Goal: Task Accomplishment & Management: Manage account settings

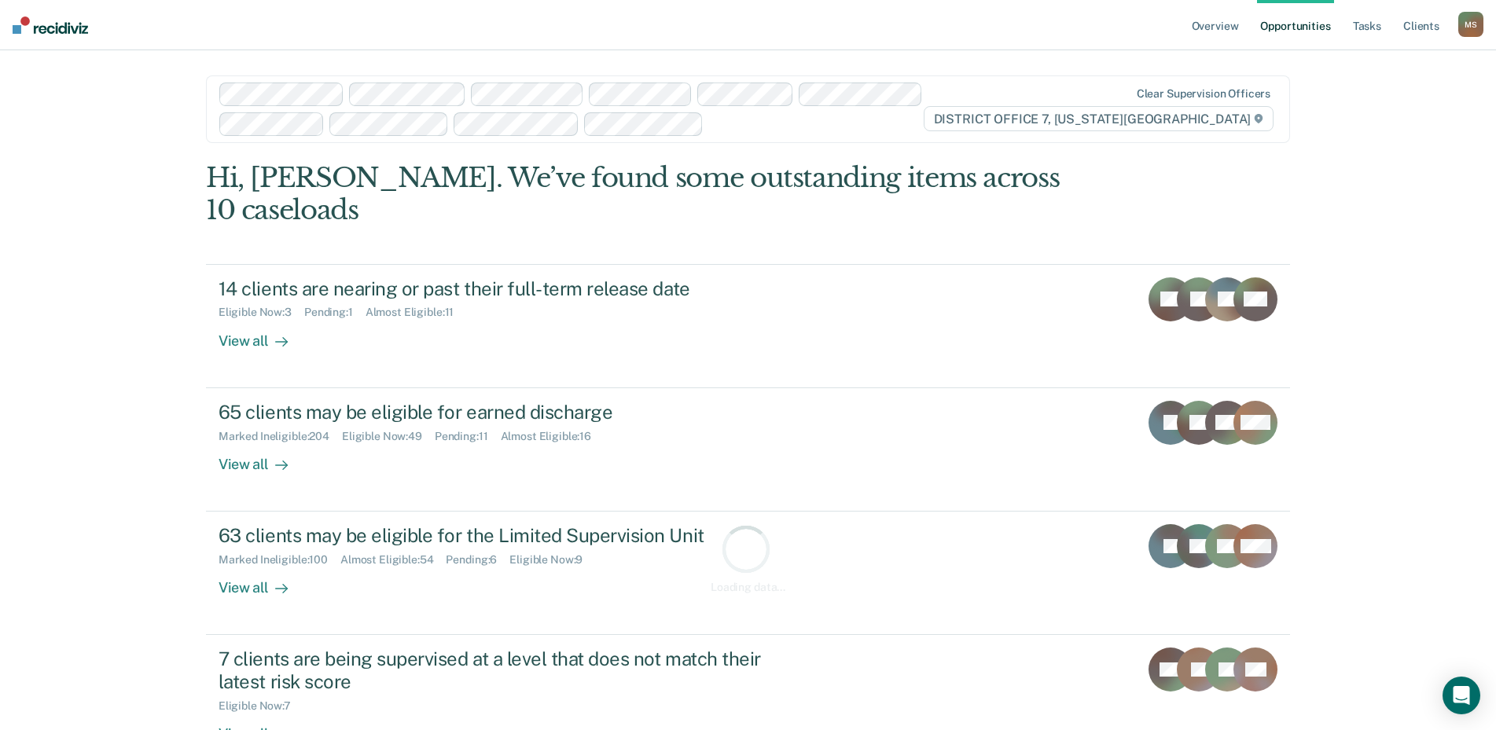
click at [1473, 28] on div "M S" at bounding box center [1470, 24] width 25 height 25
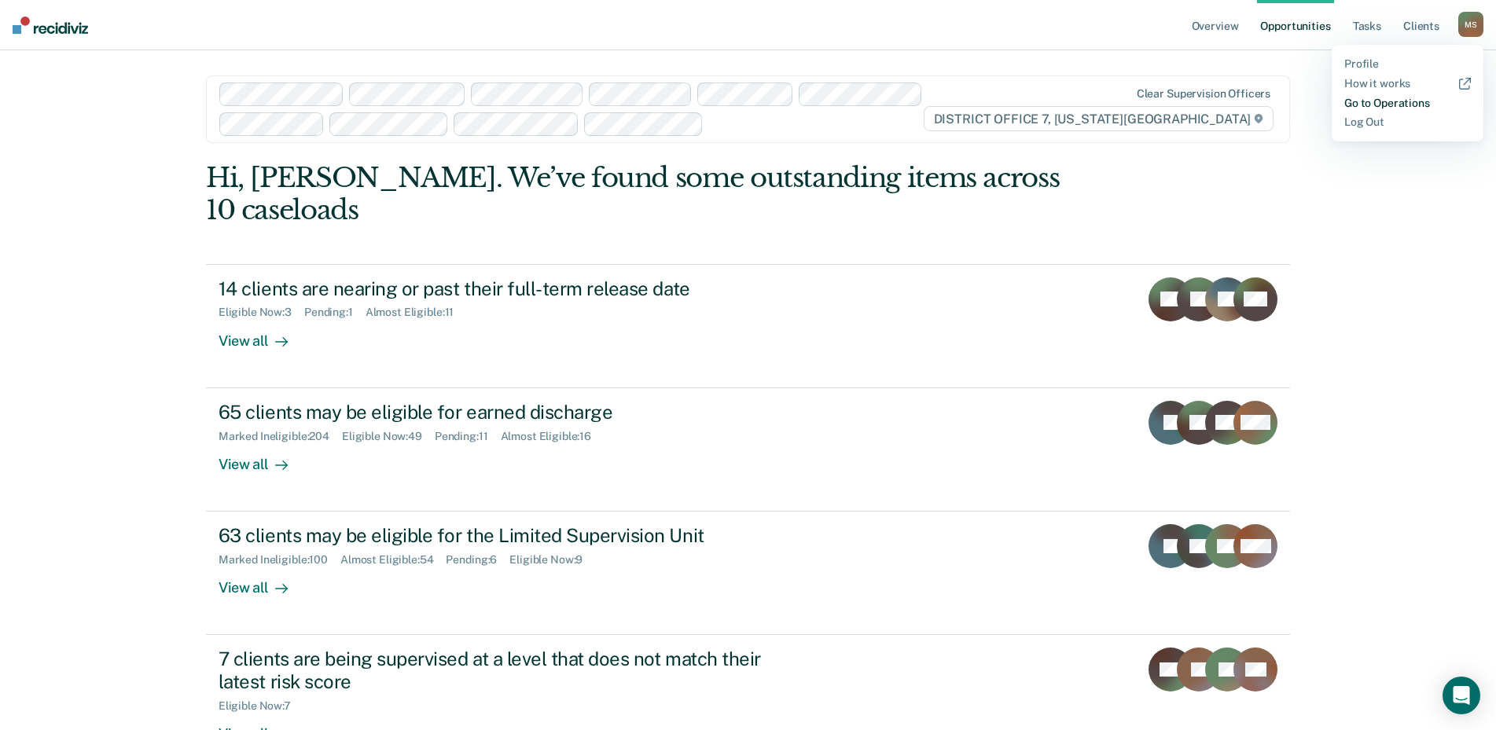
click at [1400, 104] on link "Go to Operations" at bounding box center [1407, 103] width 127 height 13
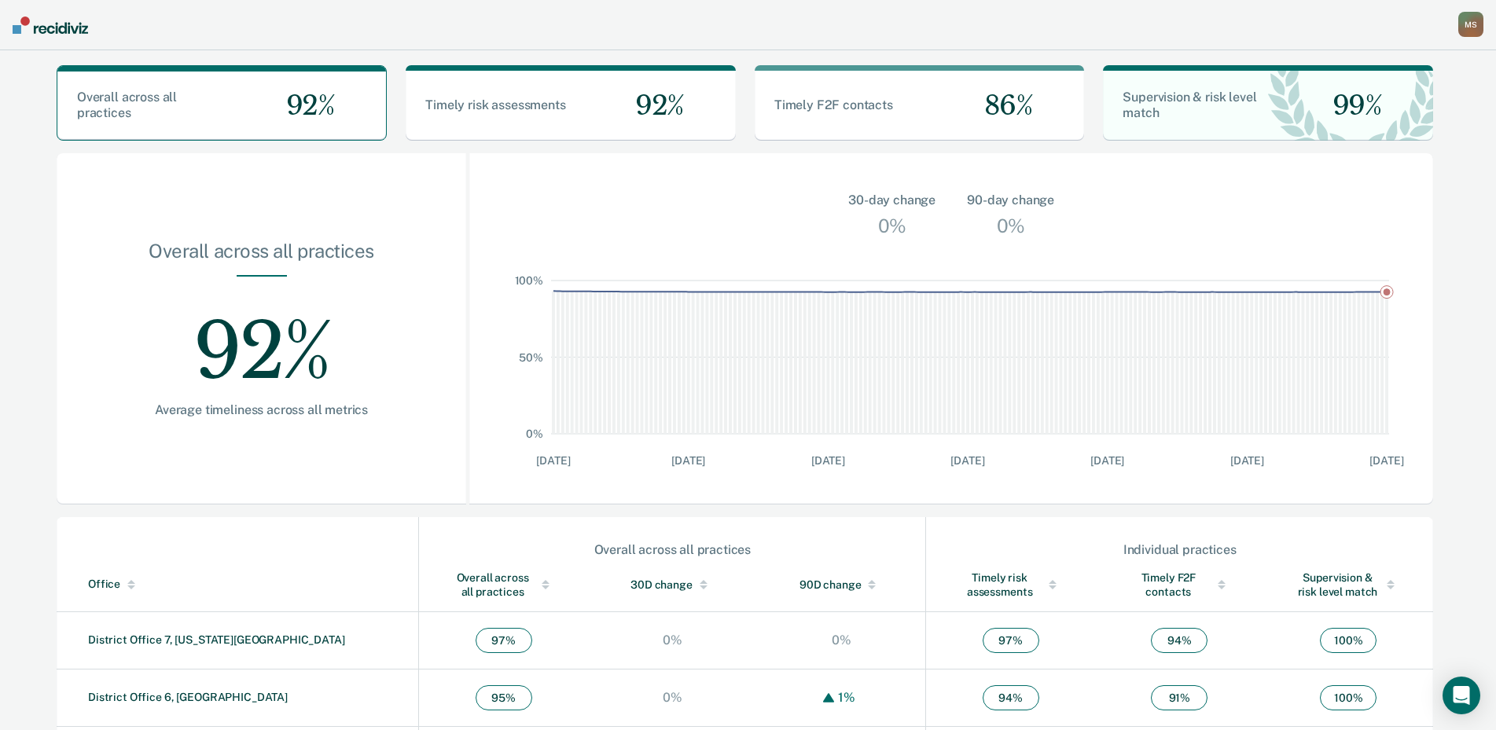
scroll to position [157, 0]
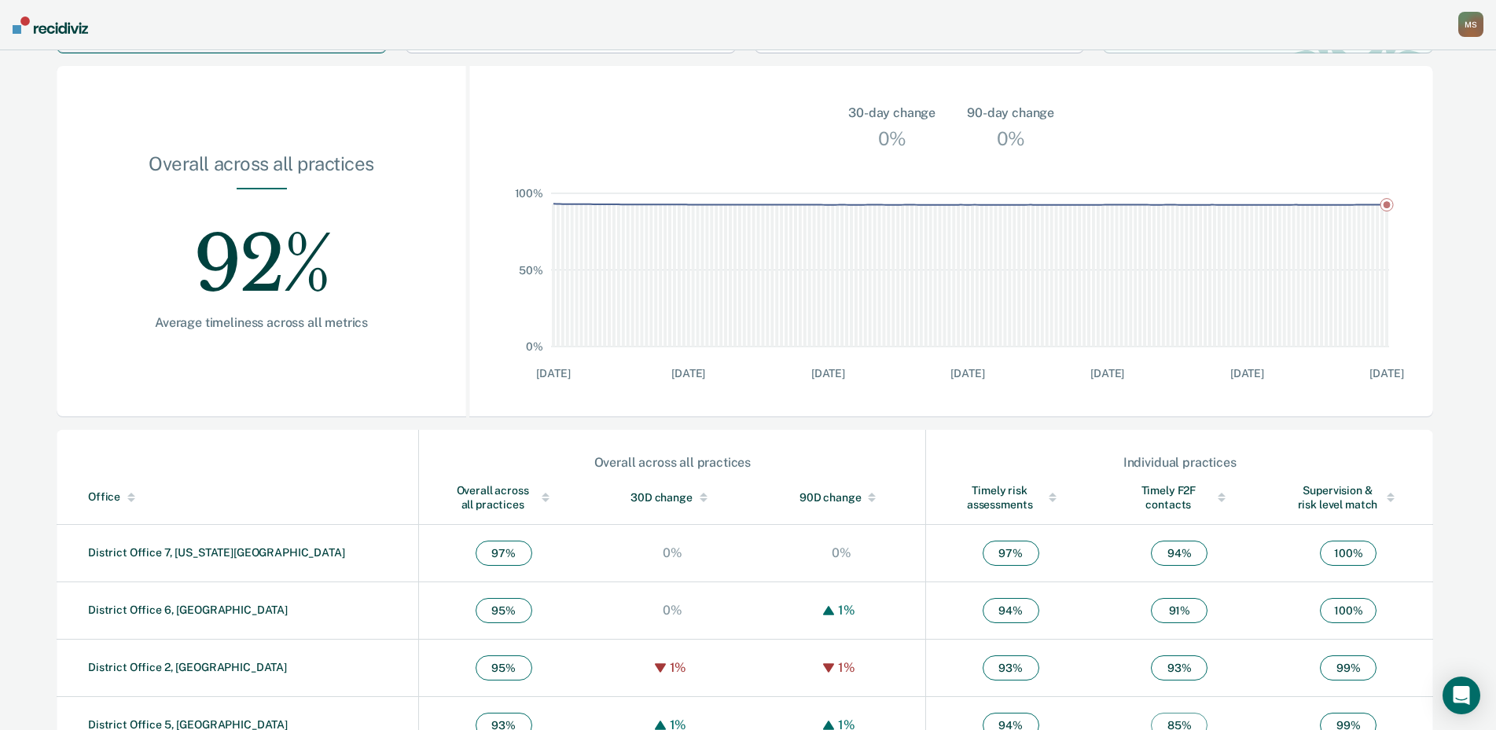
click at [450, 501] on div "Overall across all practices" at bounding box center [503, 497] width 106 height 28
click at [450, 500] on div "Overall across all practices" at bounding box center [503, 497] width 106 height 28
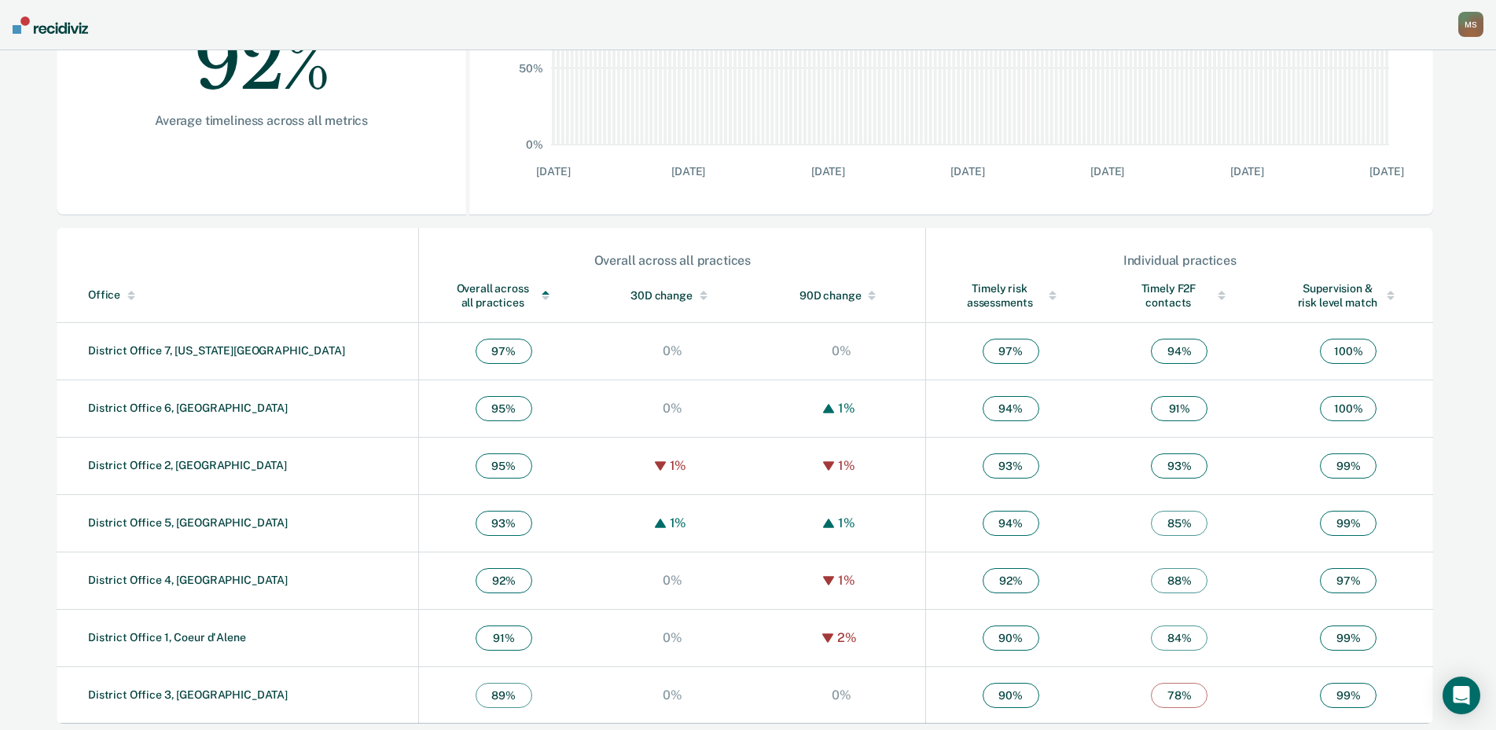
scroll to position [366, 0]
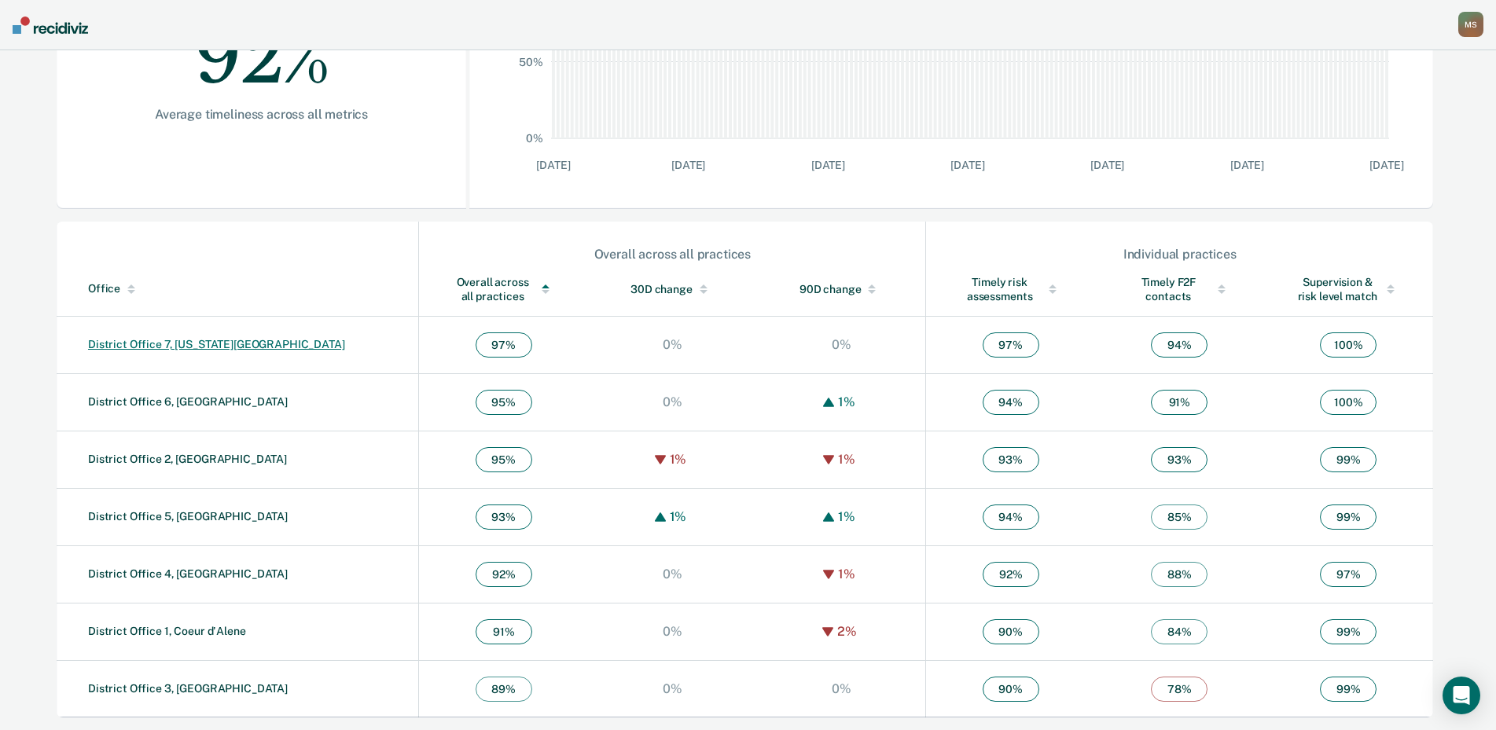
click at [141, 343] on link "District Office 7, [US_STATE][GEOGRAPHIC_DATA]" at bounding box center [216, 344] width 257 height 13
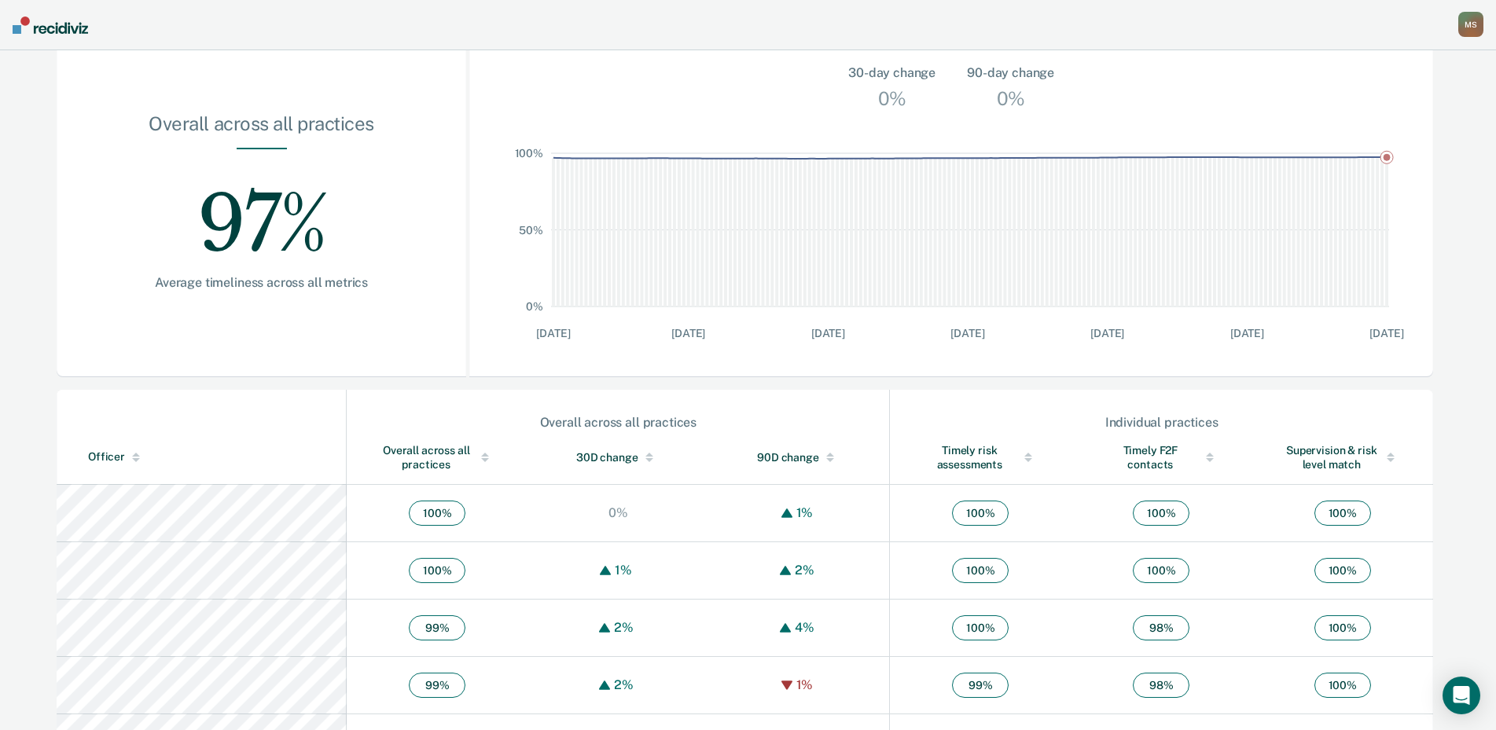
scroll to position [550, 0]
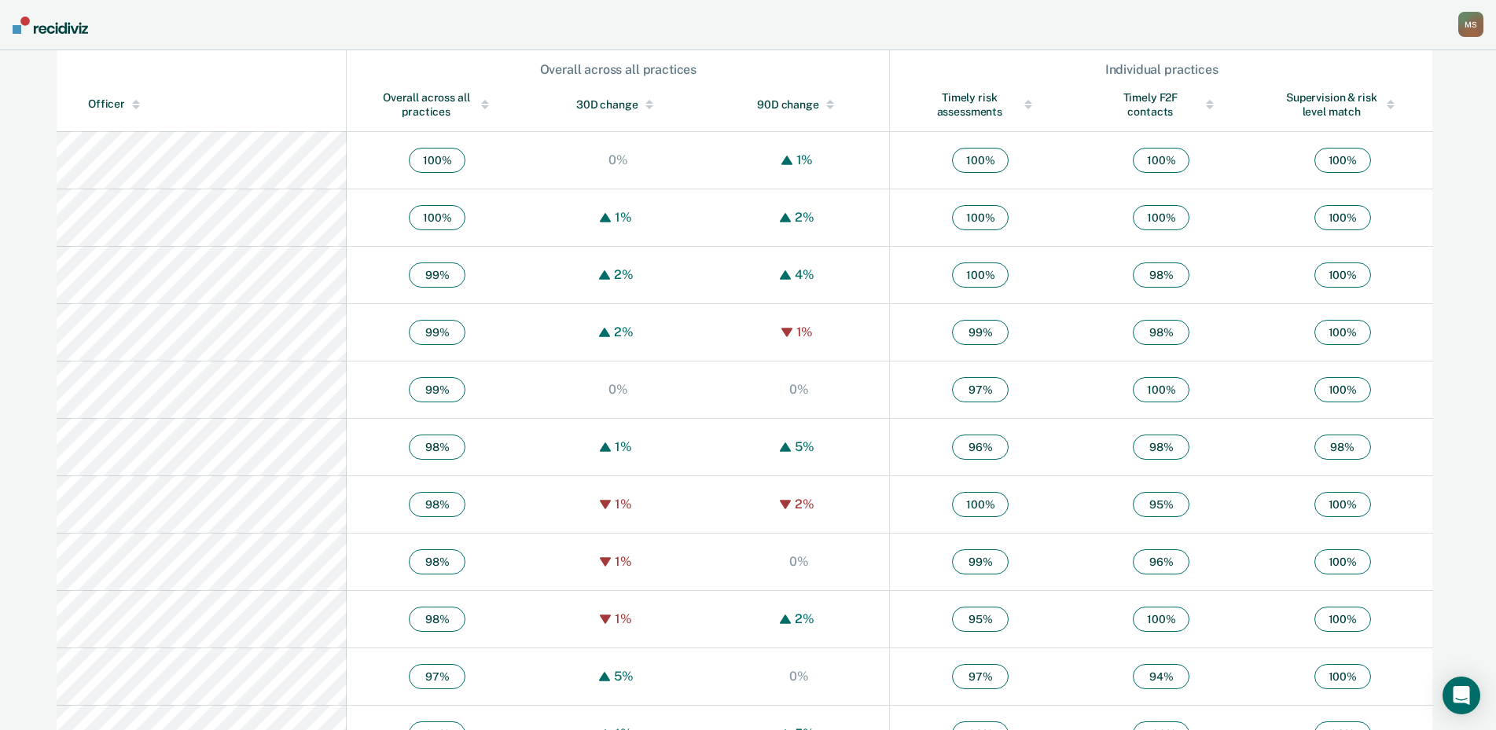
click at [378, 103] on div "Overall across all practices" at bounding box center [437, 104] width 118 height 28
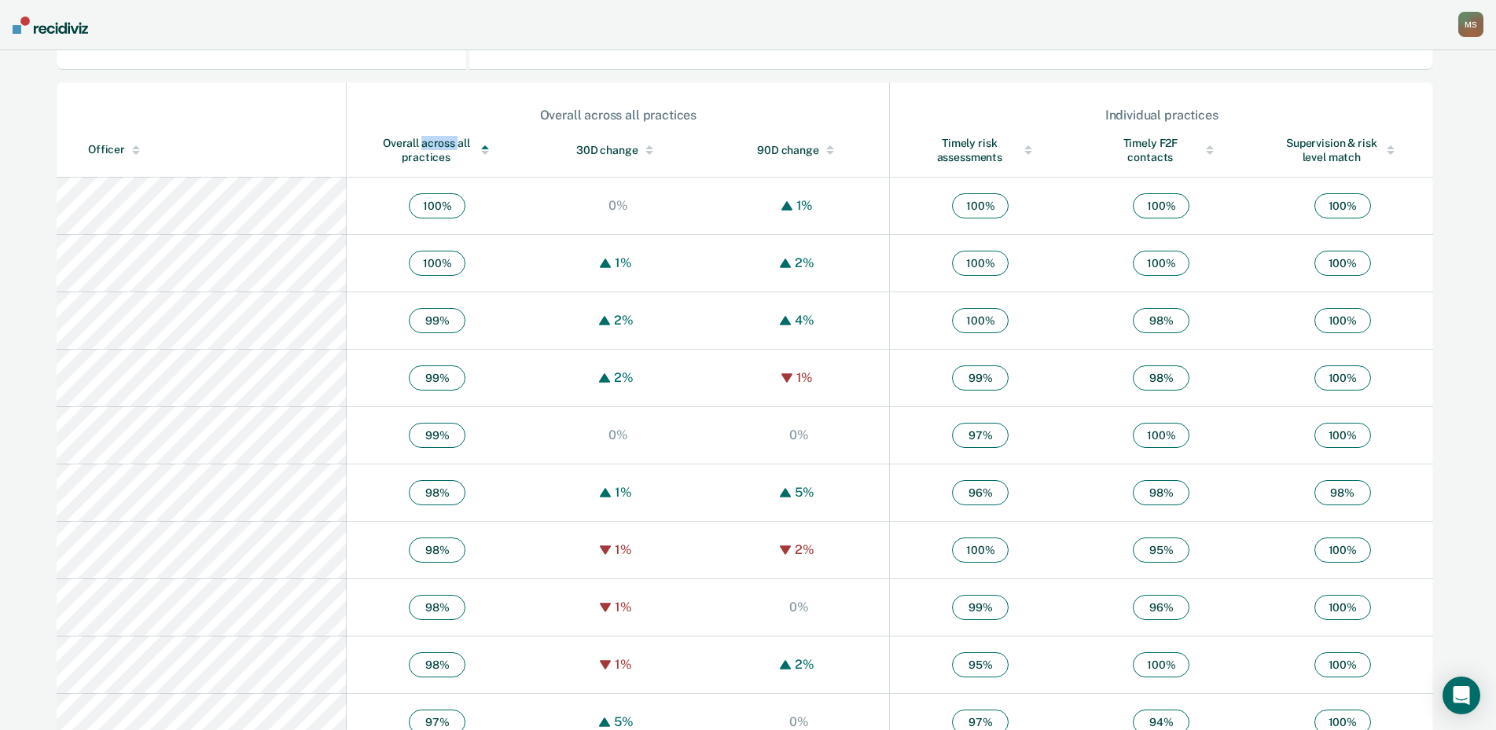
scroll to position [419, 0]
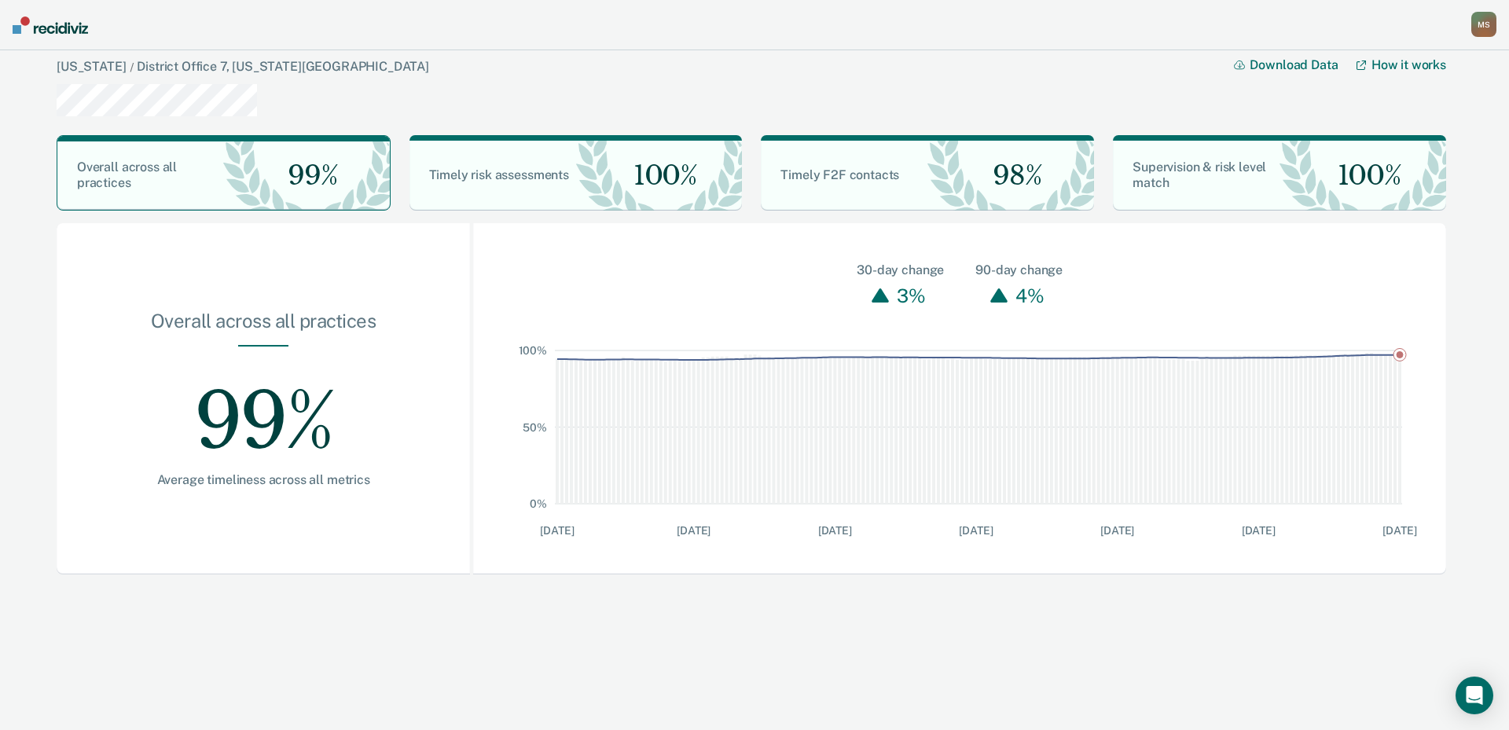
click at [1479, 30] on div "M S" at bounding box center [1483, 24] width 25 height 25
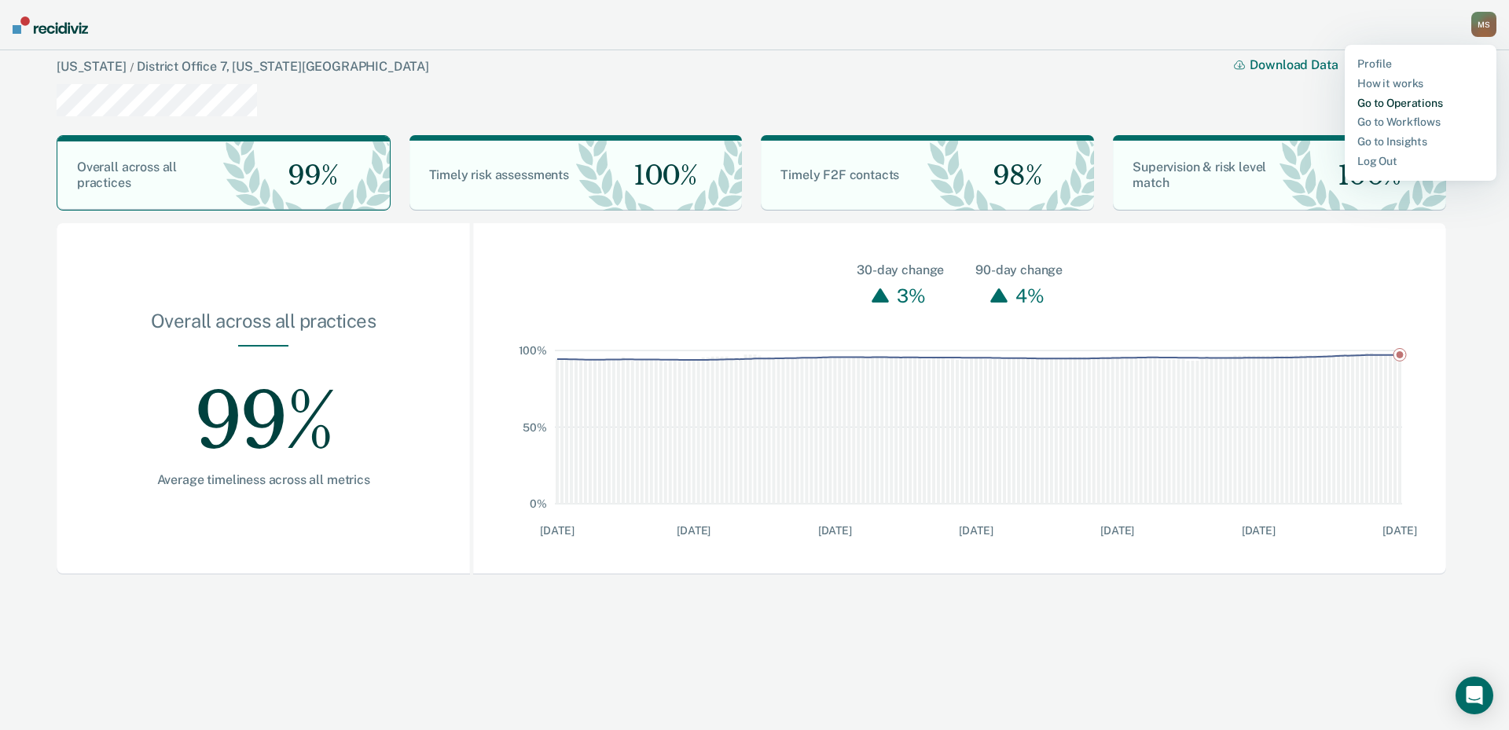
click at [1429, 101] on link "Go to Operations" at bounding box center [1420, 103] width 127 height 13
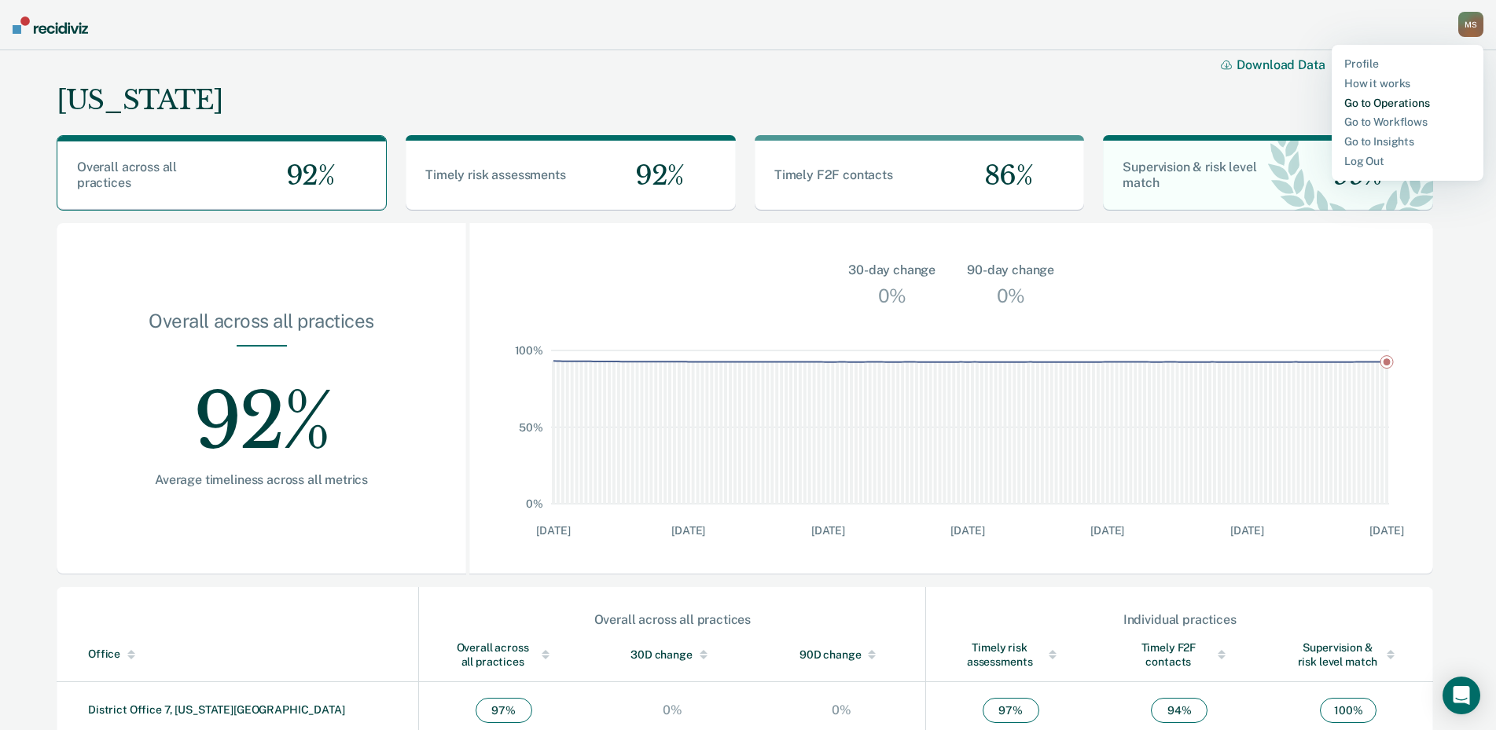
scroll to position [236, 0]
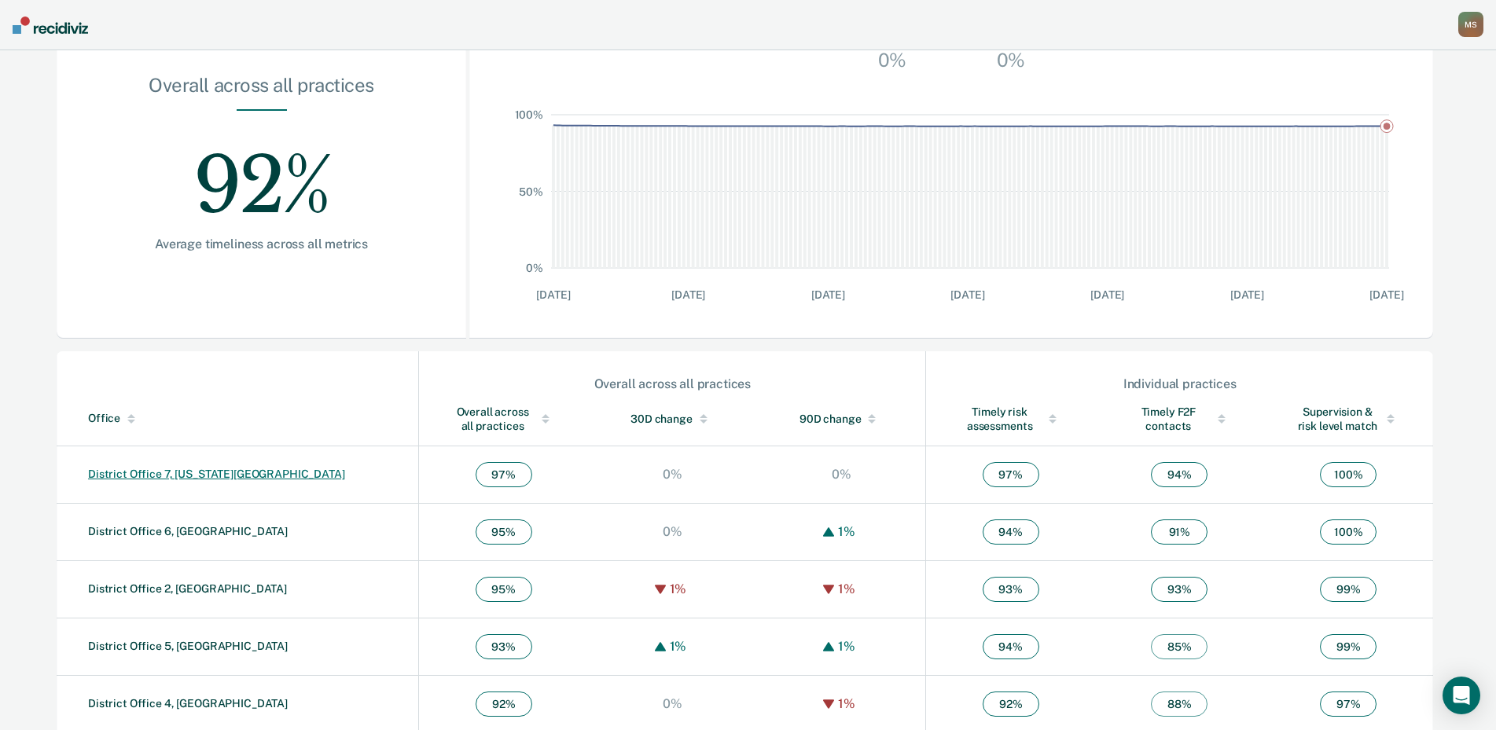
click at [171, 472] on link "District Office 7, [US_STATE][GEOGRAPHIC_DATA]" at bounding box center [216, 474] width 257 height 13
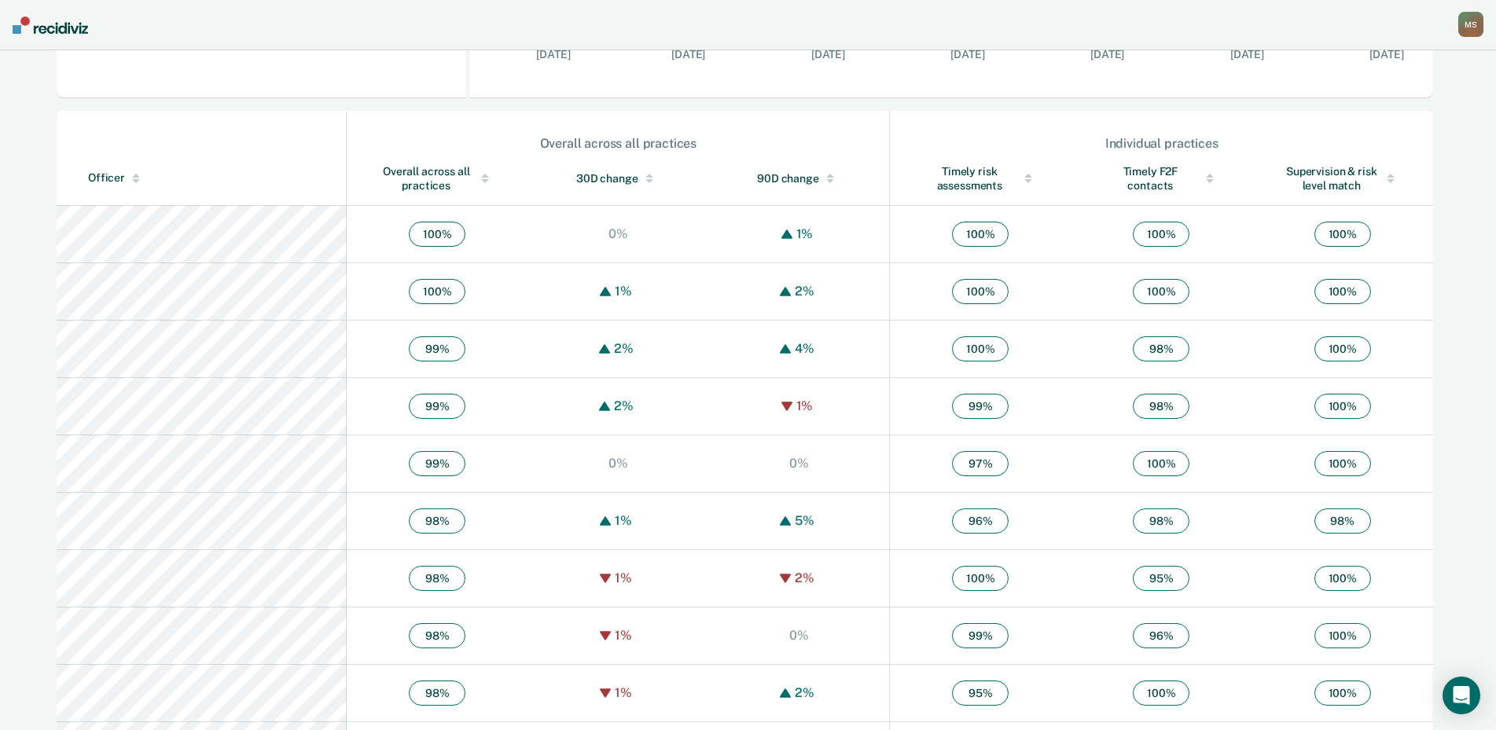
scroll to position [472, 0]
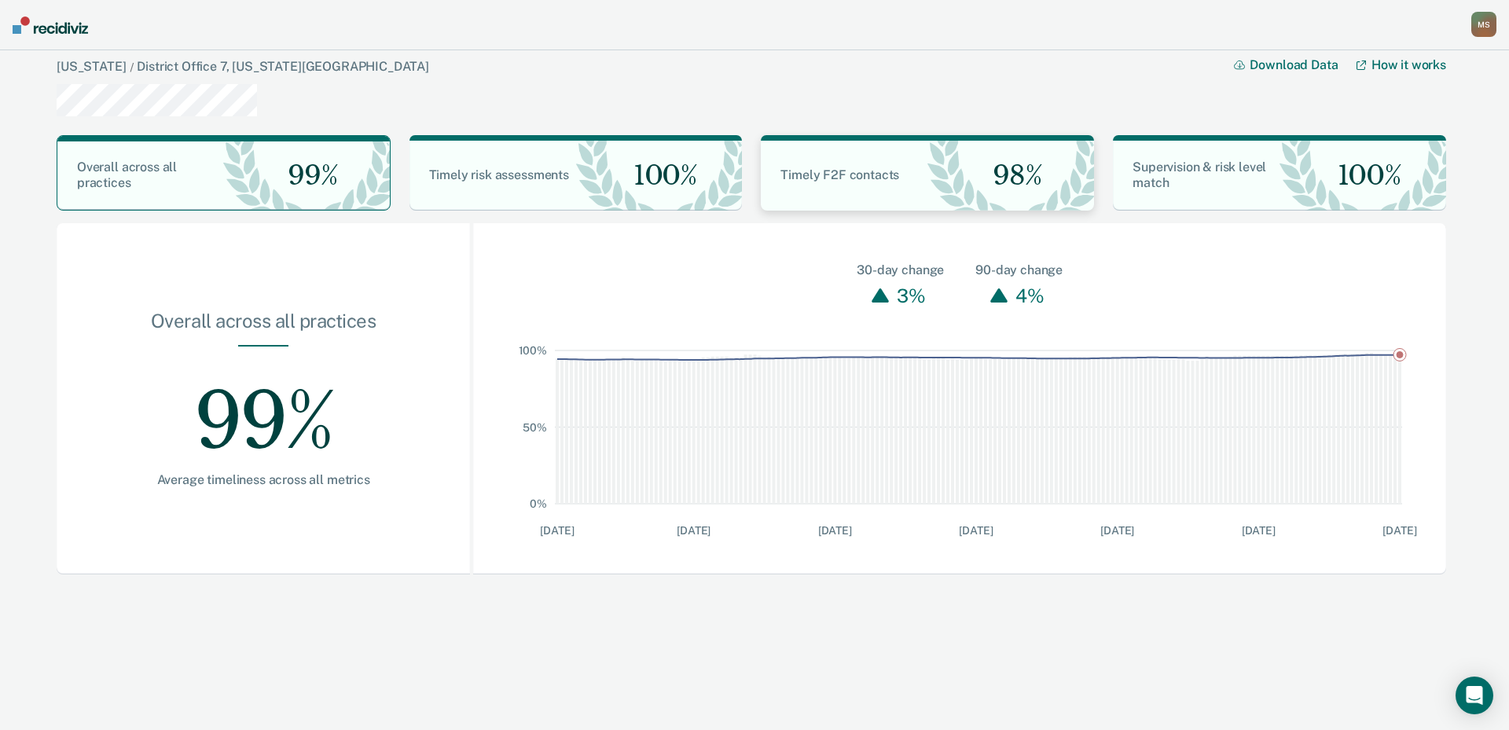
click at [886, 170] on span "Timely F2F contacts" at bounding box center [840, 174] width 119 height 15
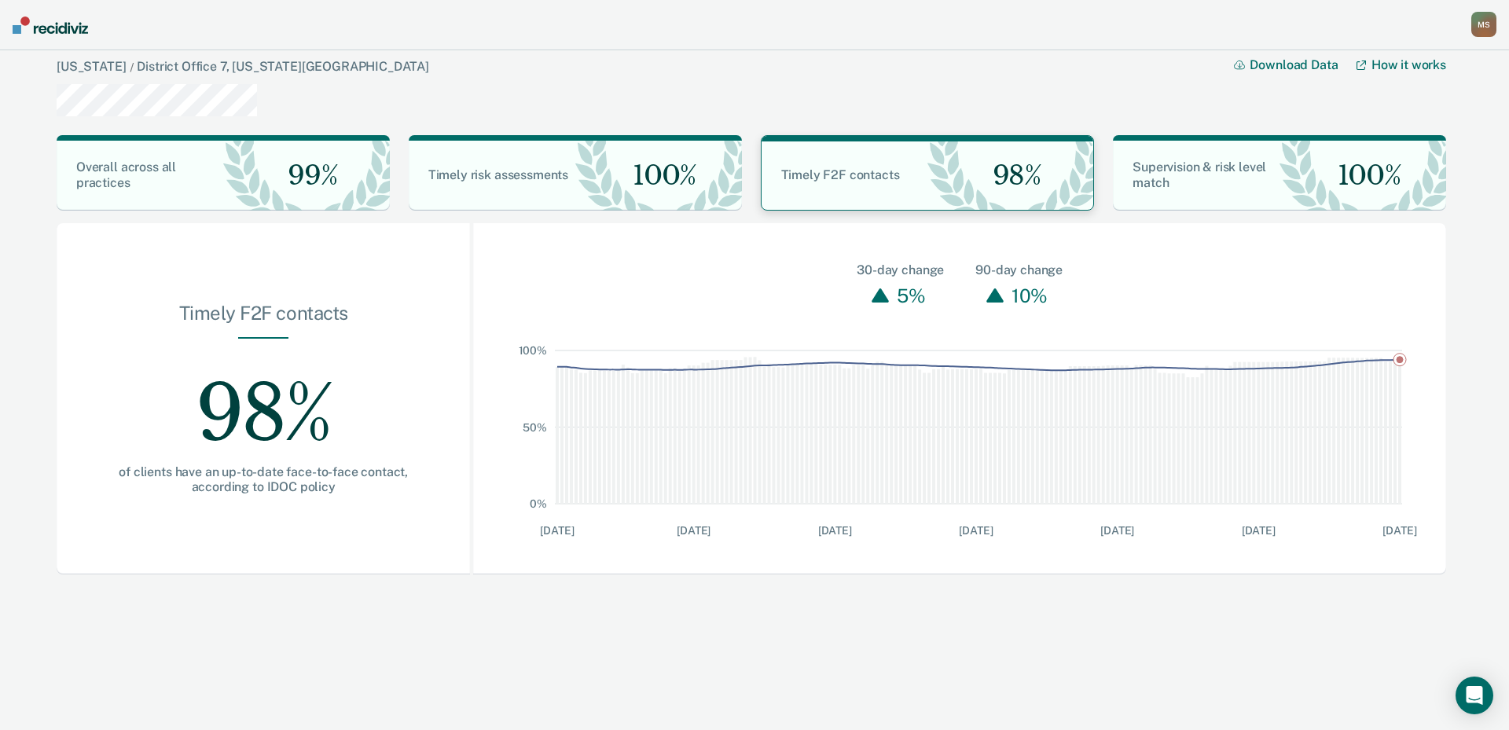
click at [886, 170] on span "Timely F2F contacts" at bounding box center [840, 174] width 119 height 15
click at [51, 34] on nav "Martinez, Steven M S Profile How it works Go to Operations Go to Workflows Go t…" at bounding box center [754, 25] width 1509 height 50
click at [52, 24] on img at bounding box center [50, 25] width 75 height 17
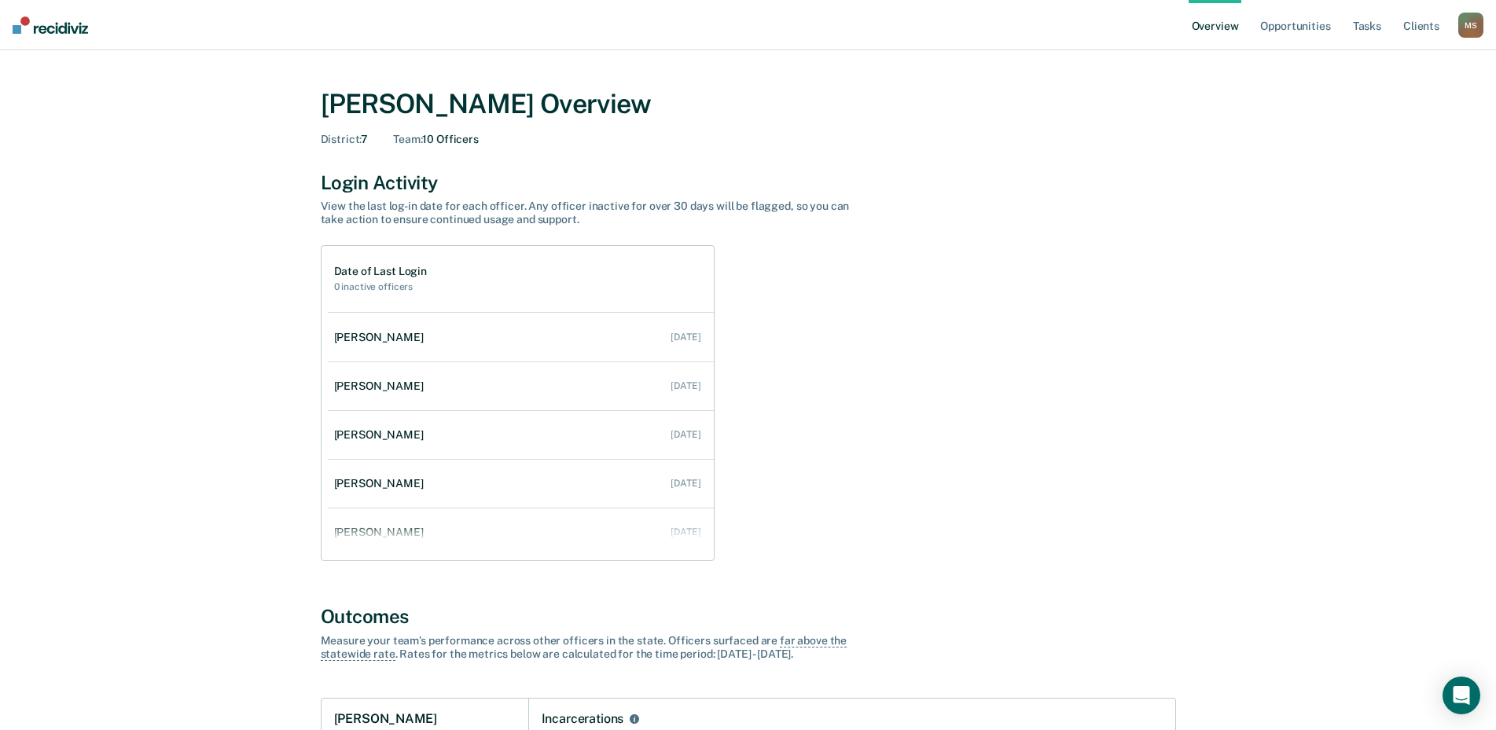
click at [54, 26] on img at bounding box center [50, 25] width 75 height 17
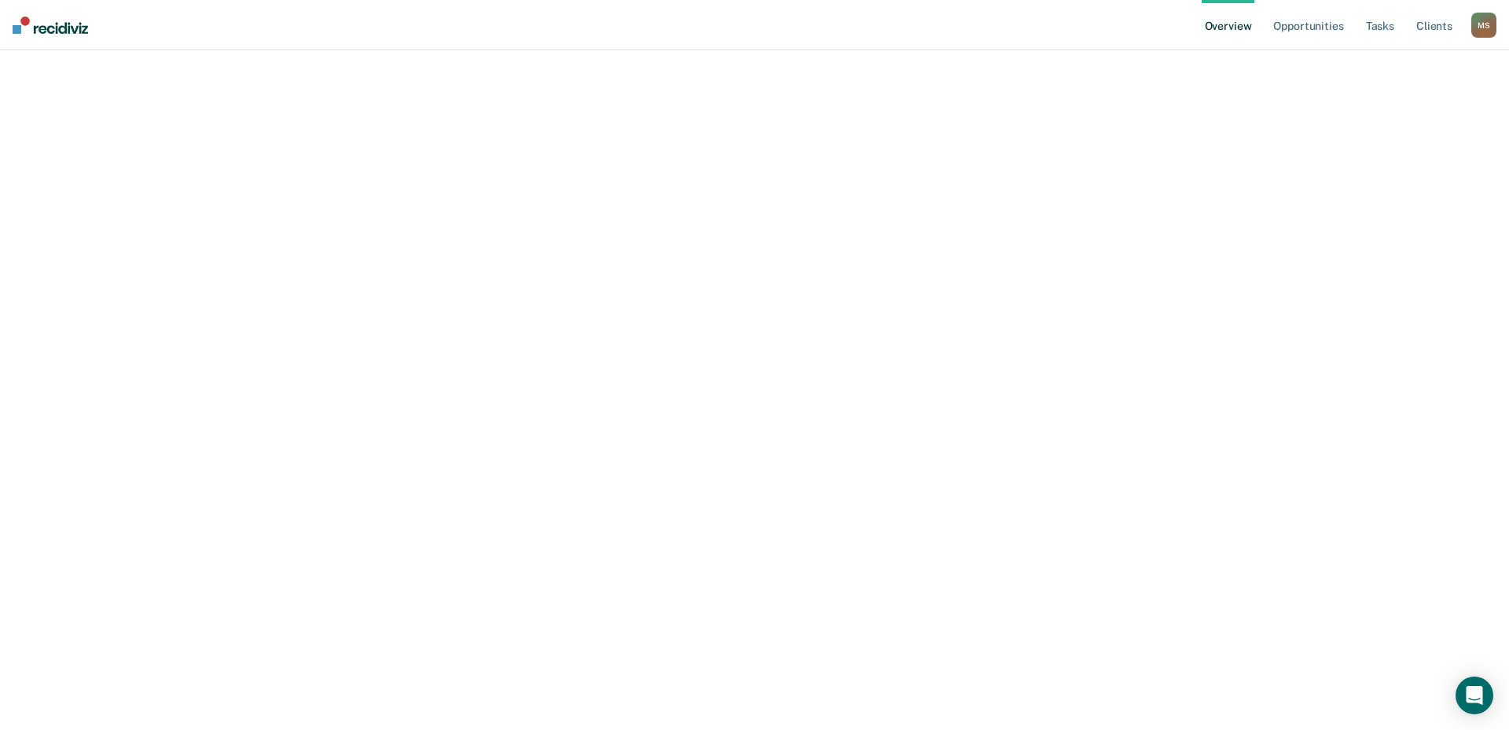
click at [1475, 23] on div "M S" at bounding box center [1483, 25] width 25 height 25
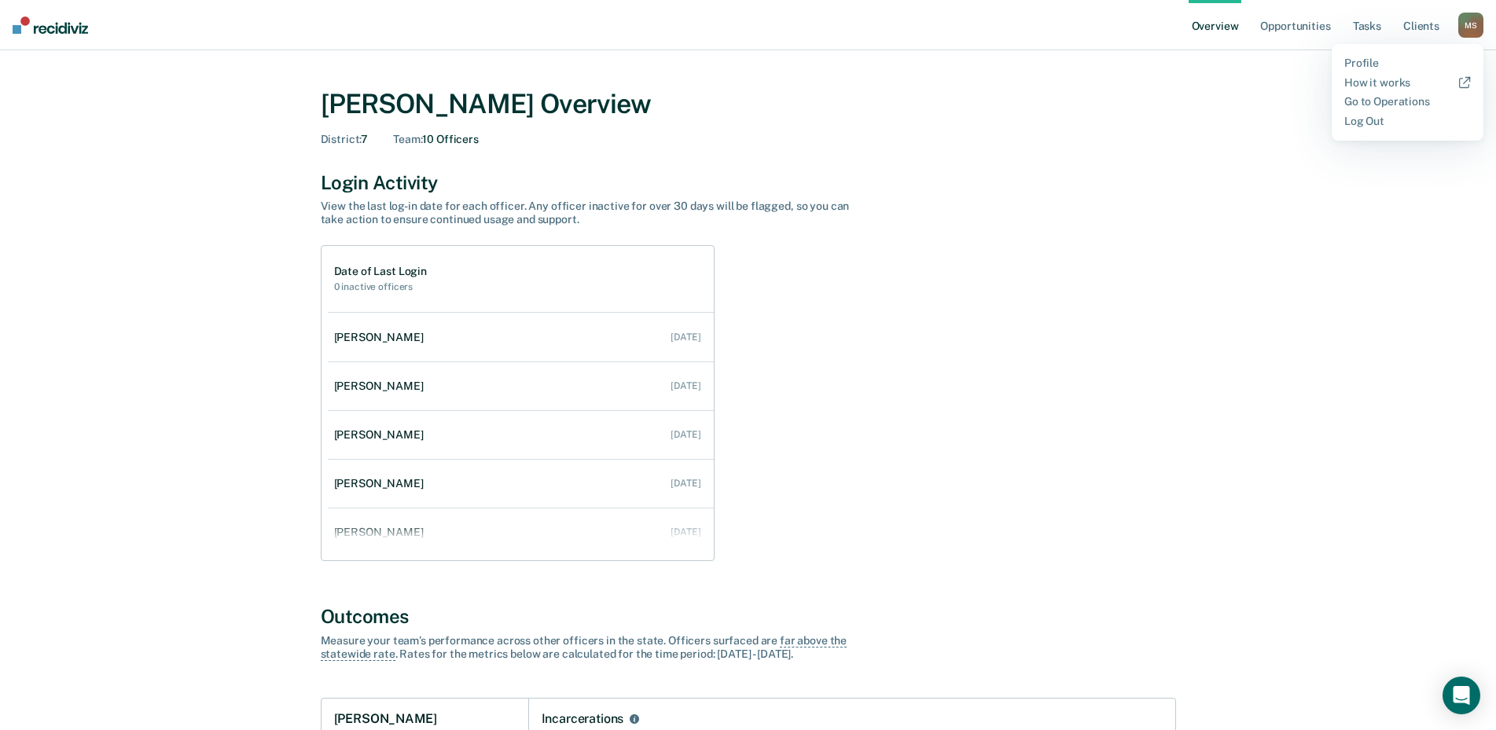
click at [1005, 176] on div "Login Activity" at bounding box center [748, 182] width 855 height 23
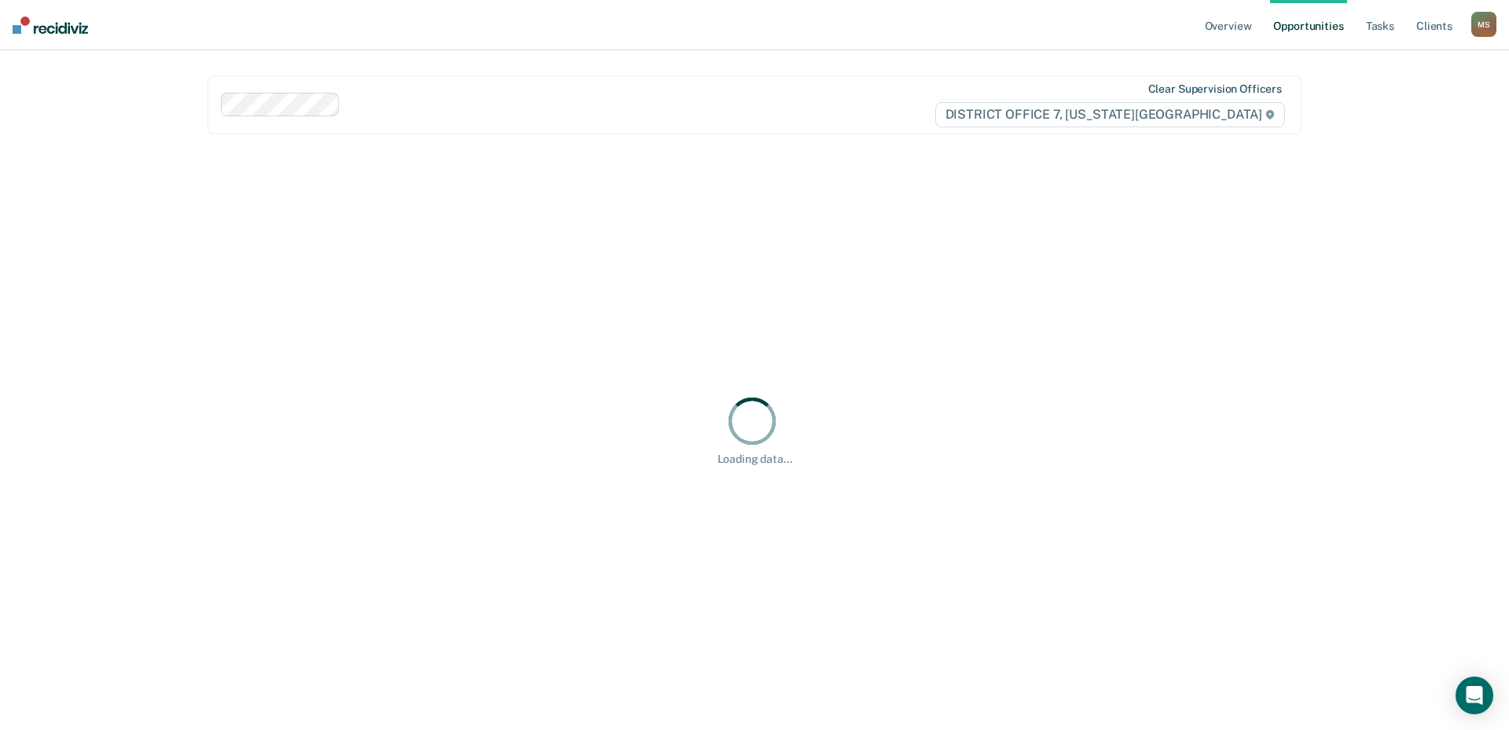
click at [1233, 88] on div "Clear supervision officers" at bounding box center [1215, 89] width 134 height 13
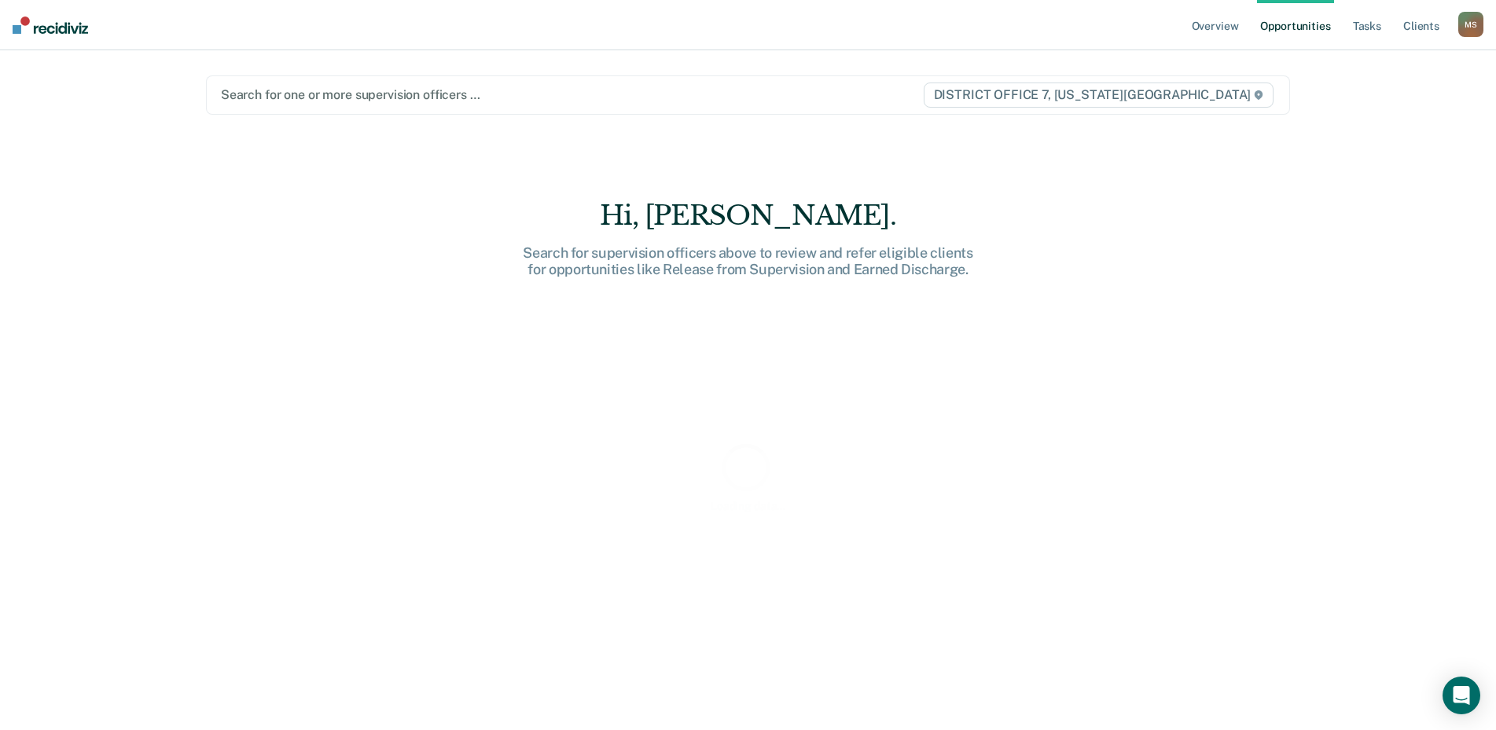
click at [353, 97] on div at bounding box center [571, 95] width 701 height 18
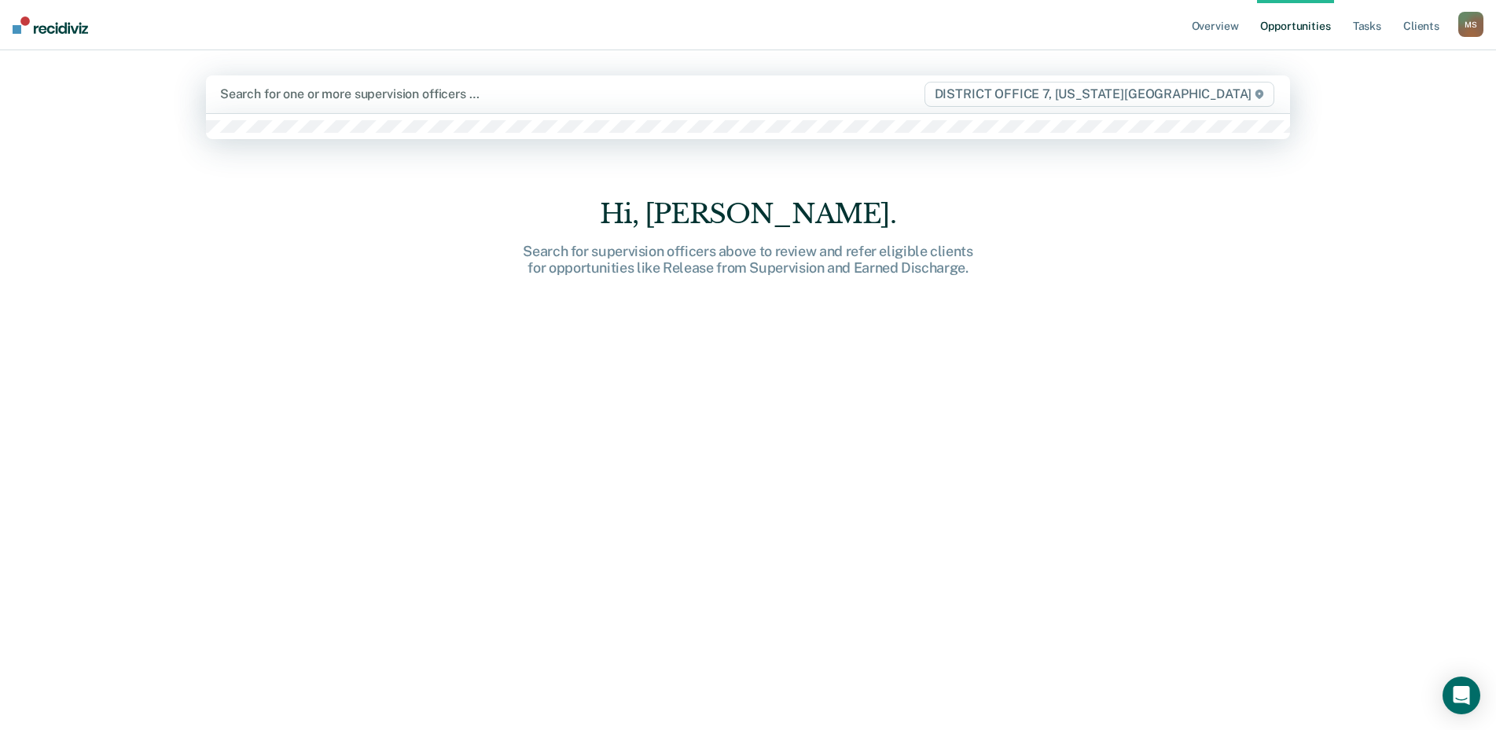
type input "c"
click at [352, 97] on div "c" at bounding box center [571, 94] width 703 height 18
type input "ca"
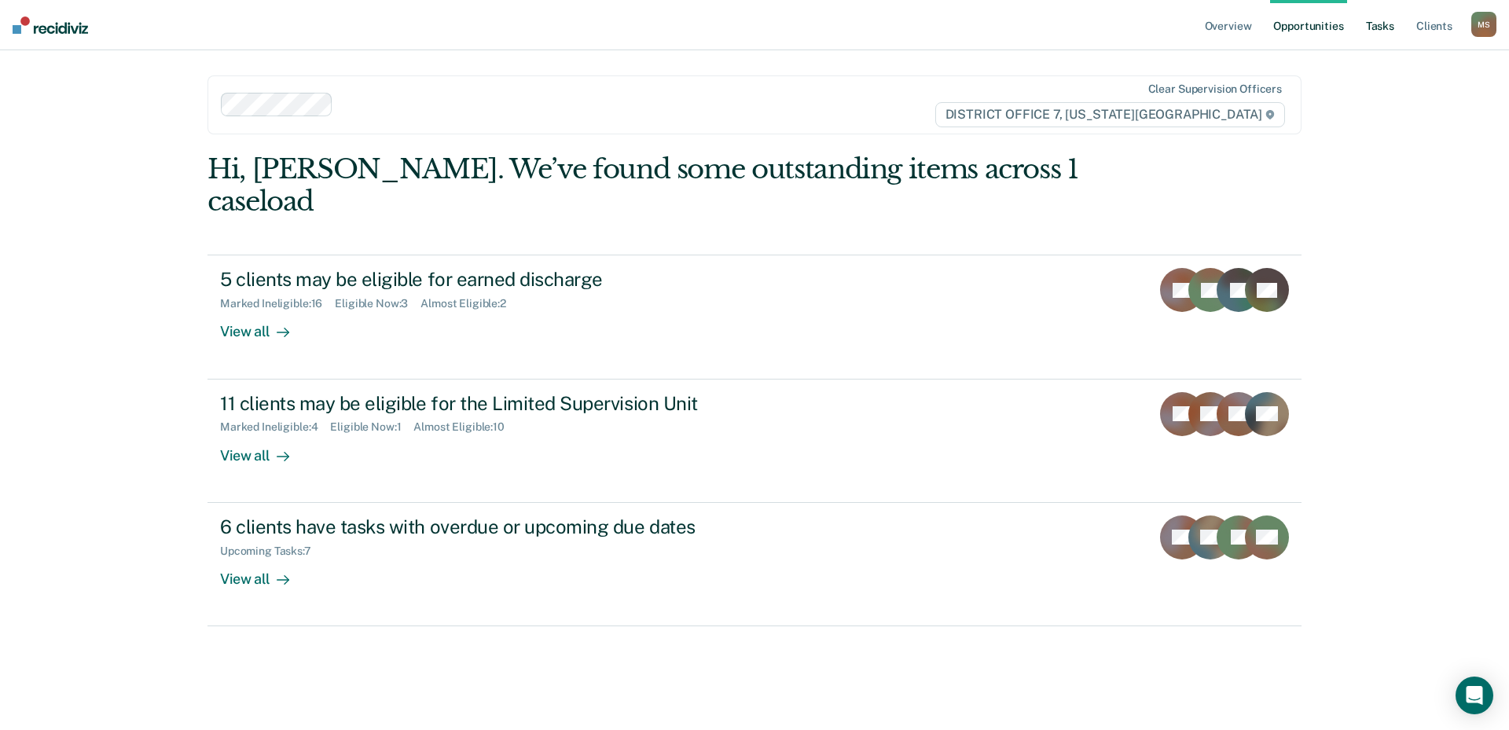
click at [1379, 28] on link "Tasks" at bounding box center [1380, 25] width 35 height 50
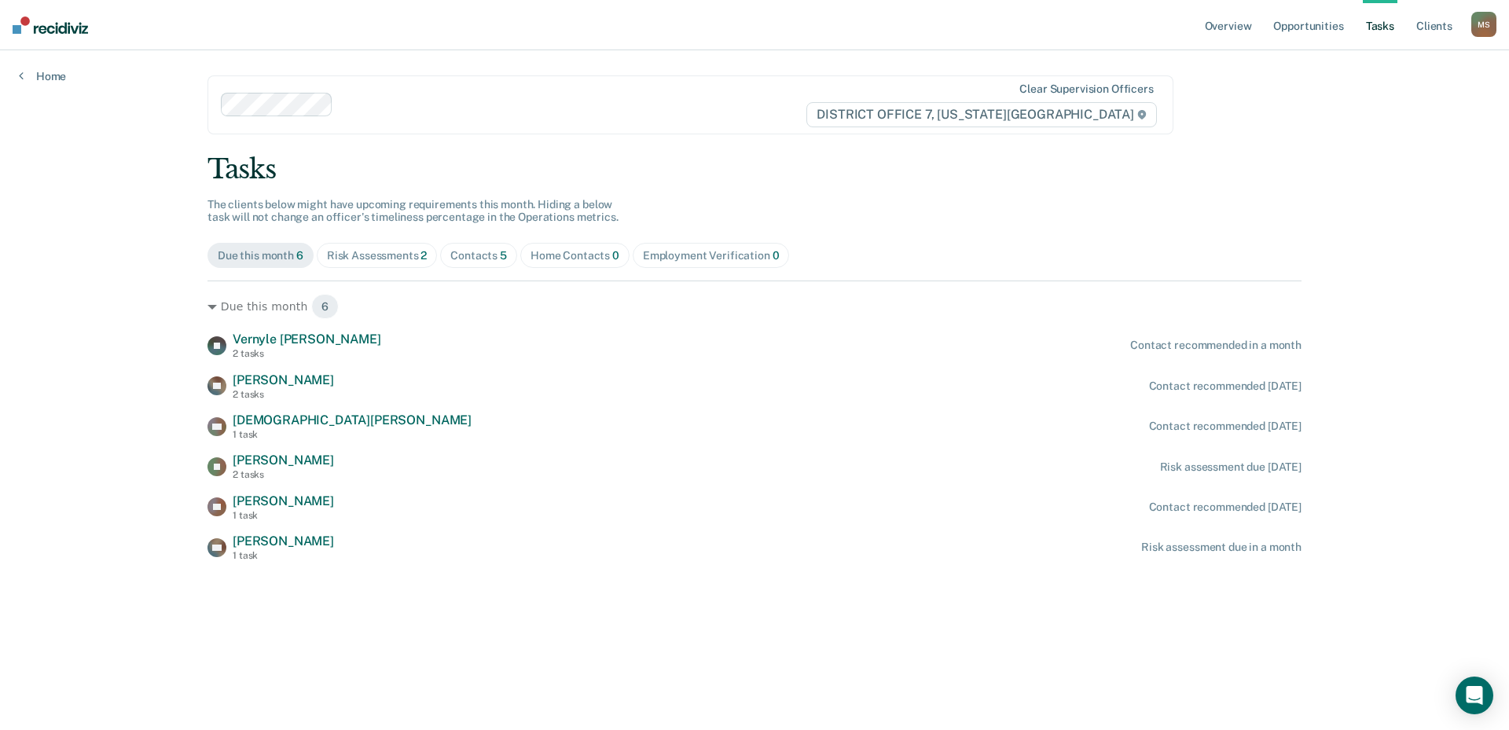
click at [490, 260] on div "Contacts 5" at bounding box center [478, 255] width 57 height 13
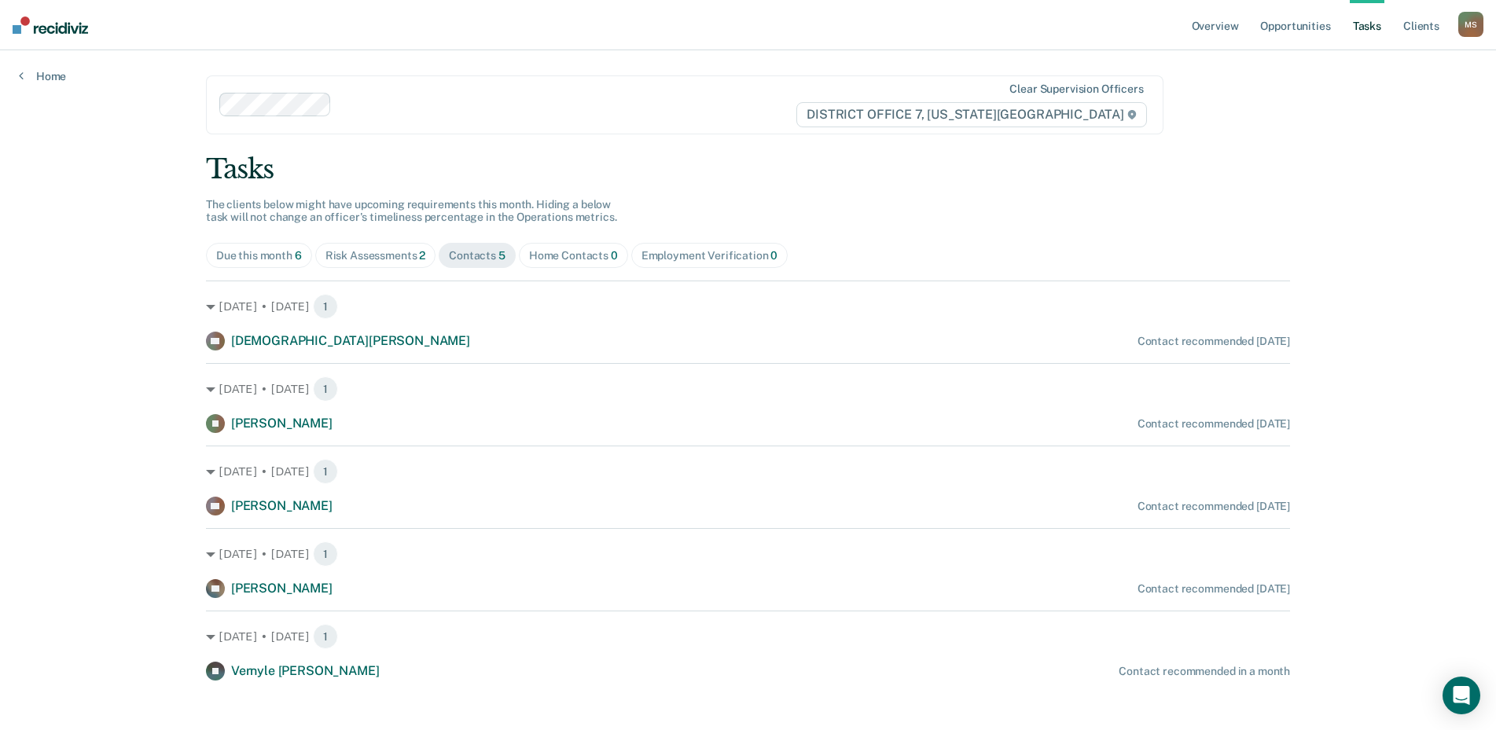
click at [389, 261] on div "Risk Assessments 2" at bounding box center [375, 255] width 101 height 13
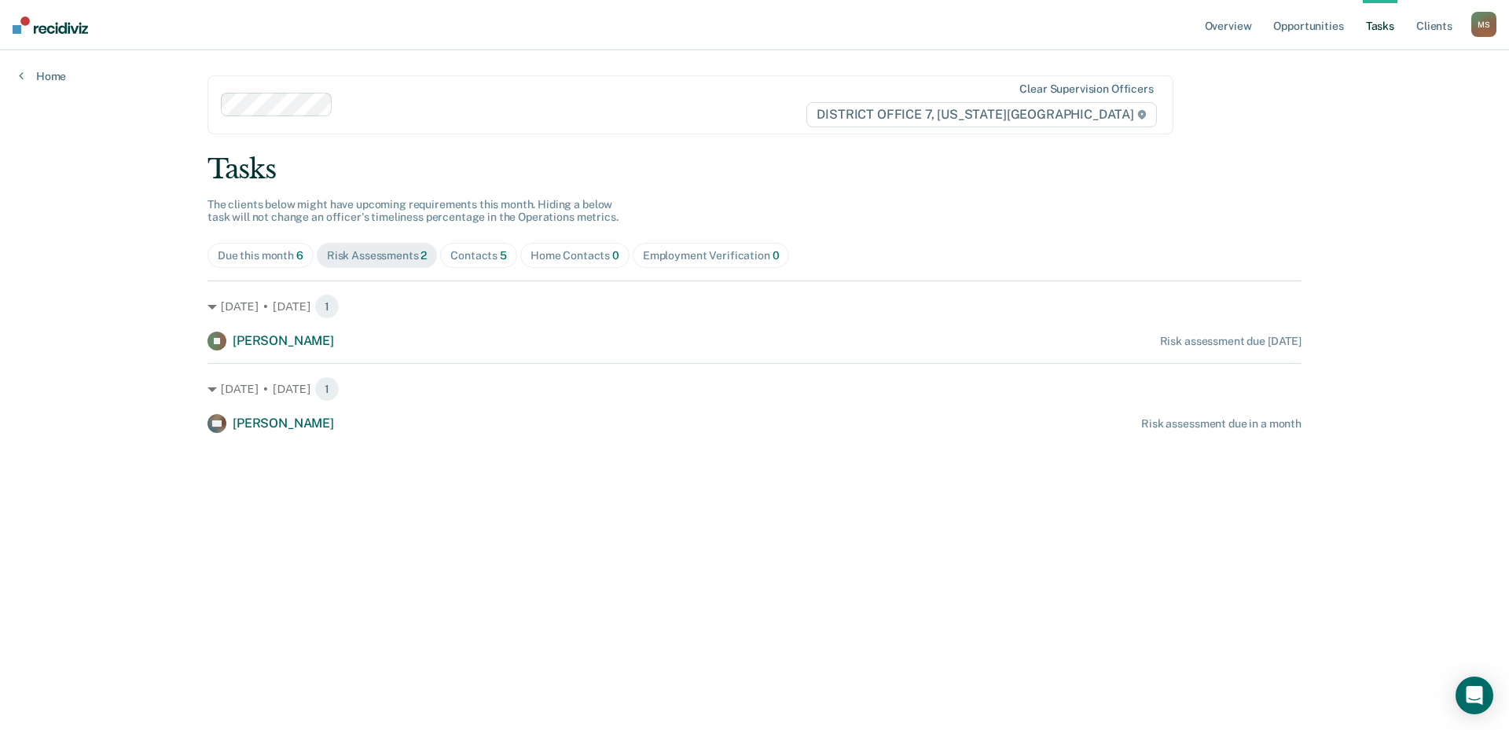
click at [572, 256] on div "Home Contacts 0" at bounding box center [575, 255] width 89 height 13
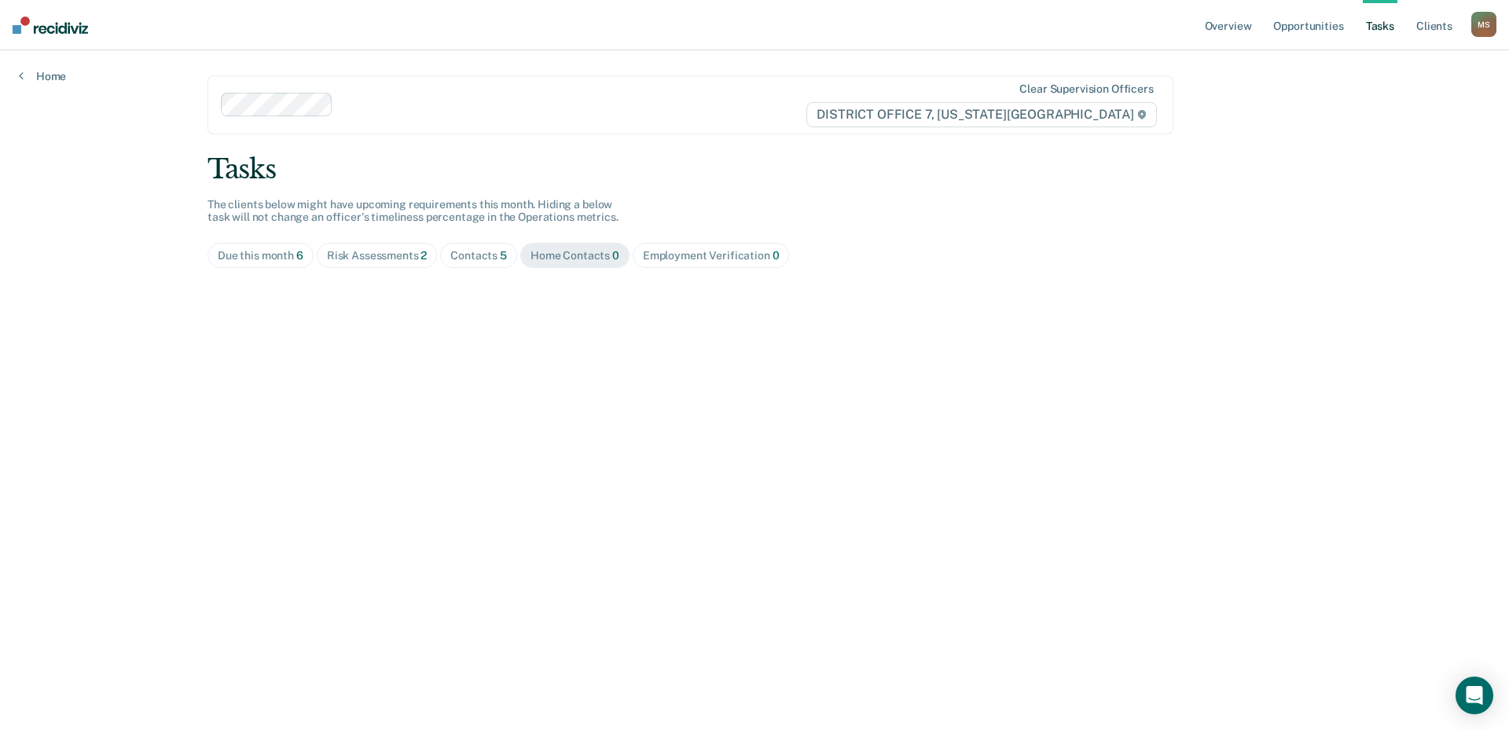
click at [722, 256] on div "Employment Verification 0" at bounding box center [711, 255] width 137 height 13
click at [568, 255] on div "Home Contacts 0" at bounding box center [575, 255] width 89 height 13
click at [468, 255] on div "Contacts 5" at bounding box center [478, 255] width 57 height 13
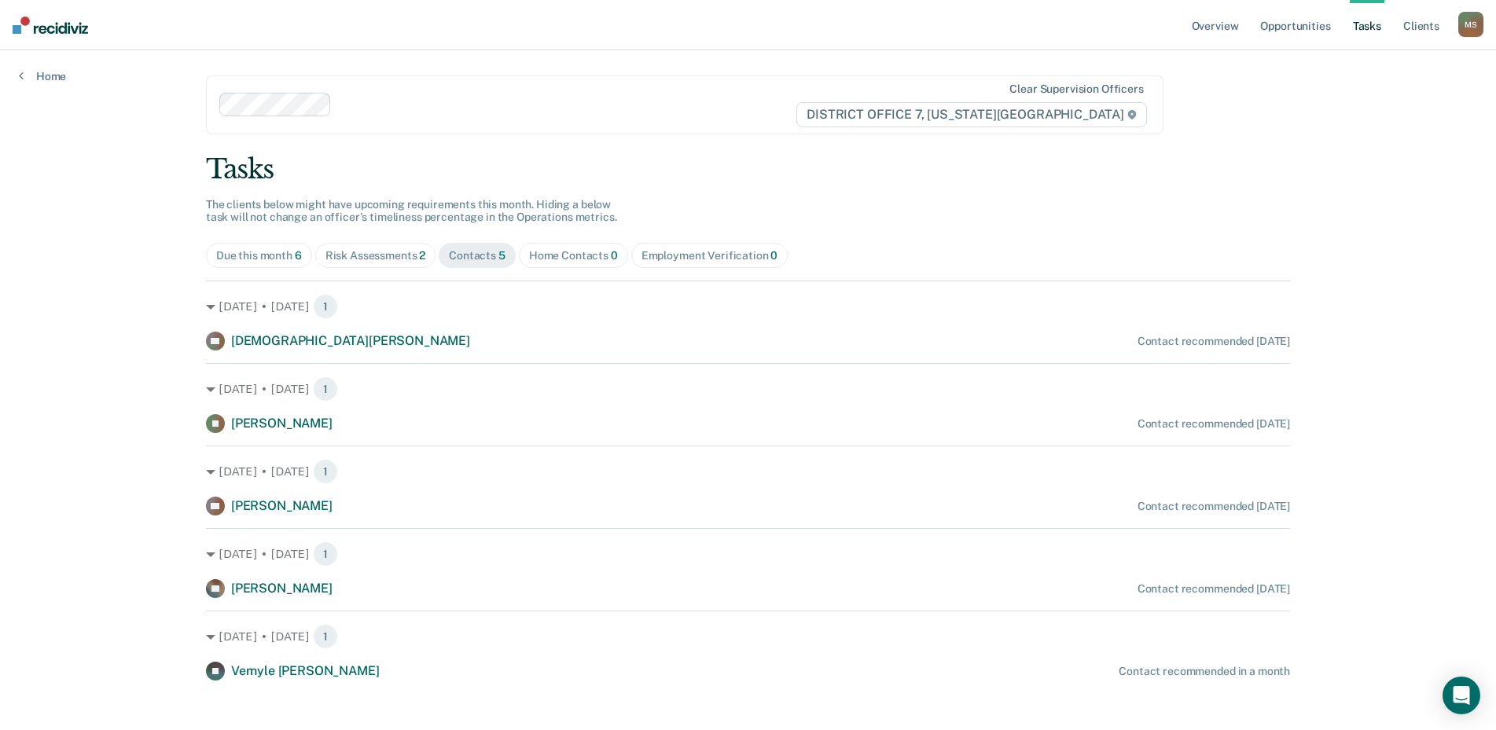
click at [373, 255] on div "Risk Assessments 2" at bounding box center [375, 255] width 101 height 13
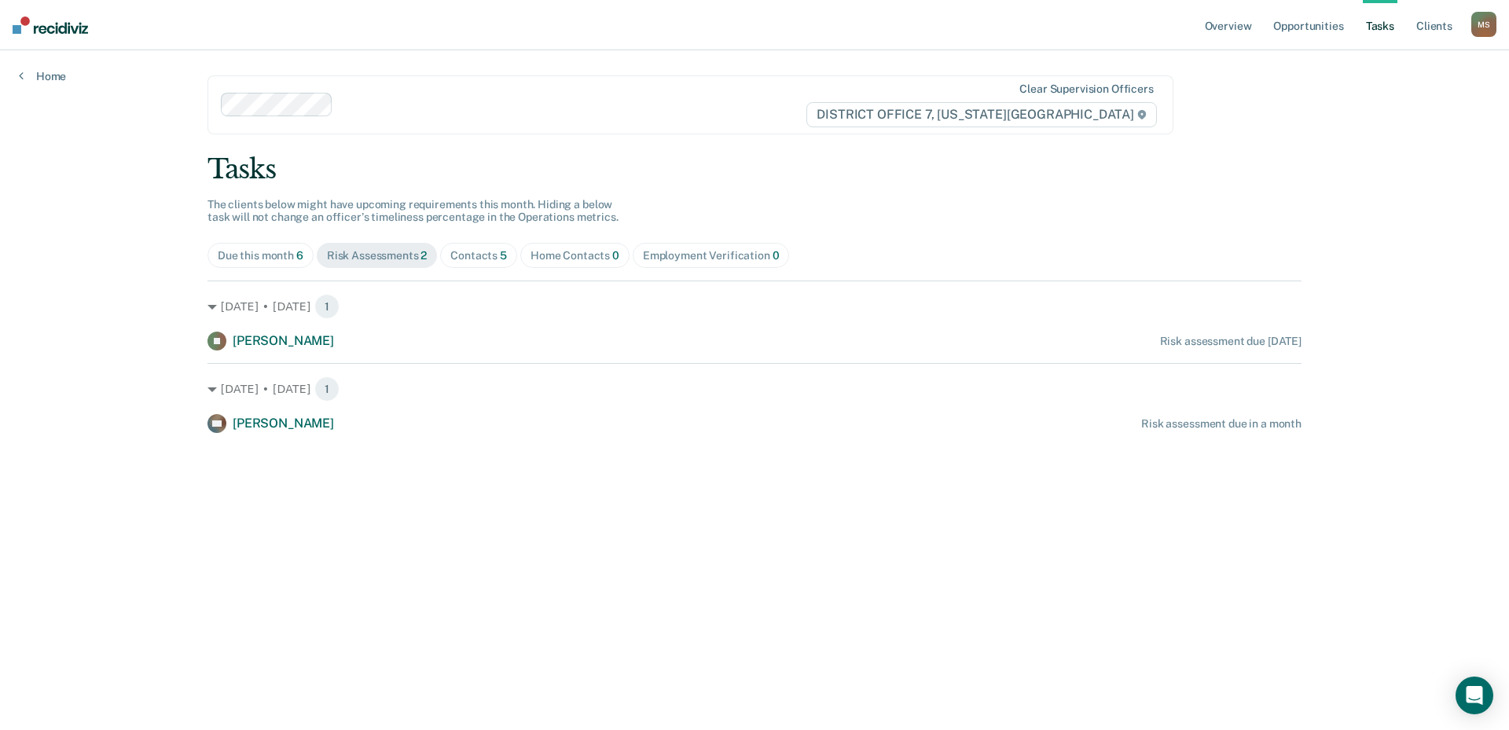
click at [489, 253] on div "Contacts 5" at bounding box center [478, 255] width 57 height 13
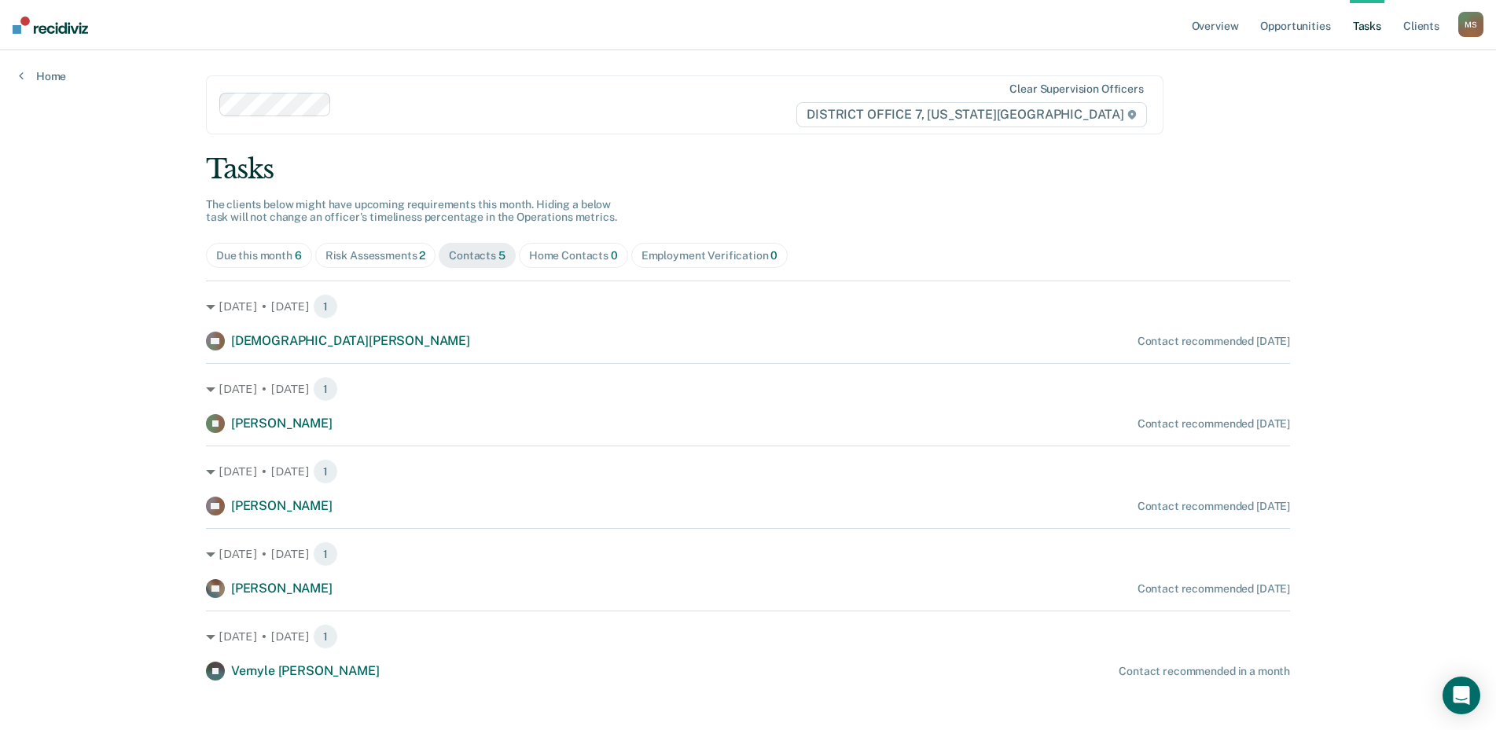
click at [1470, 29] on div "M S" at bounding box center [1470, 24] width 25 height 25
click at [58, 239] on div "Overview Opportunities Tasks Client s [PERSON_NAME] Profile How it works Go to …" at bounding box center [748, 372] width 1496 height 744
click at [20, 78] on icon at bounding box center [21, 75] width 5 height 13
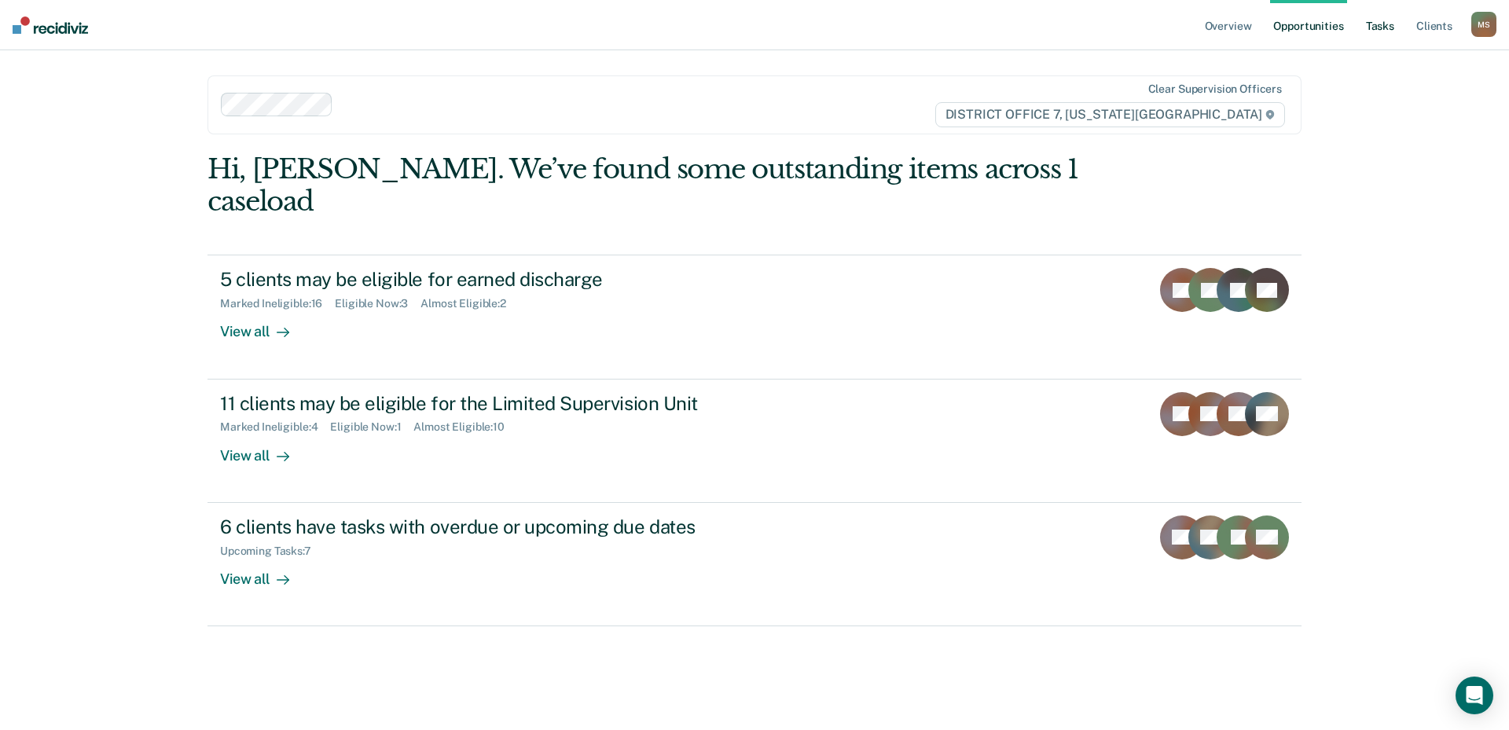
click at [1376, 27] on link "Tasks" at bounding box center [1380, 25] width 35 height 50
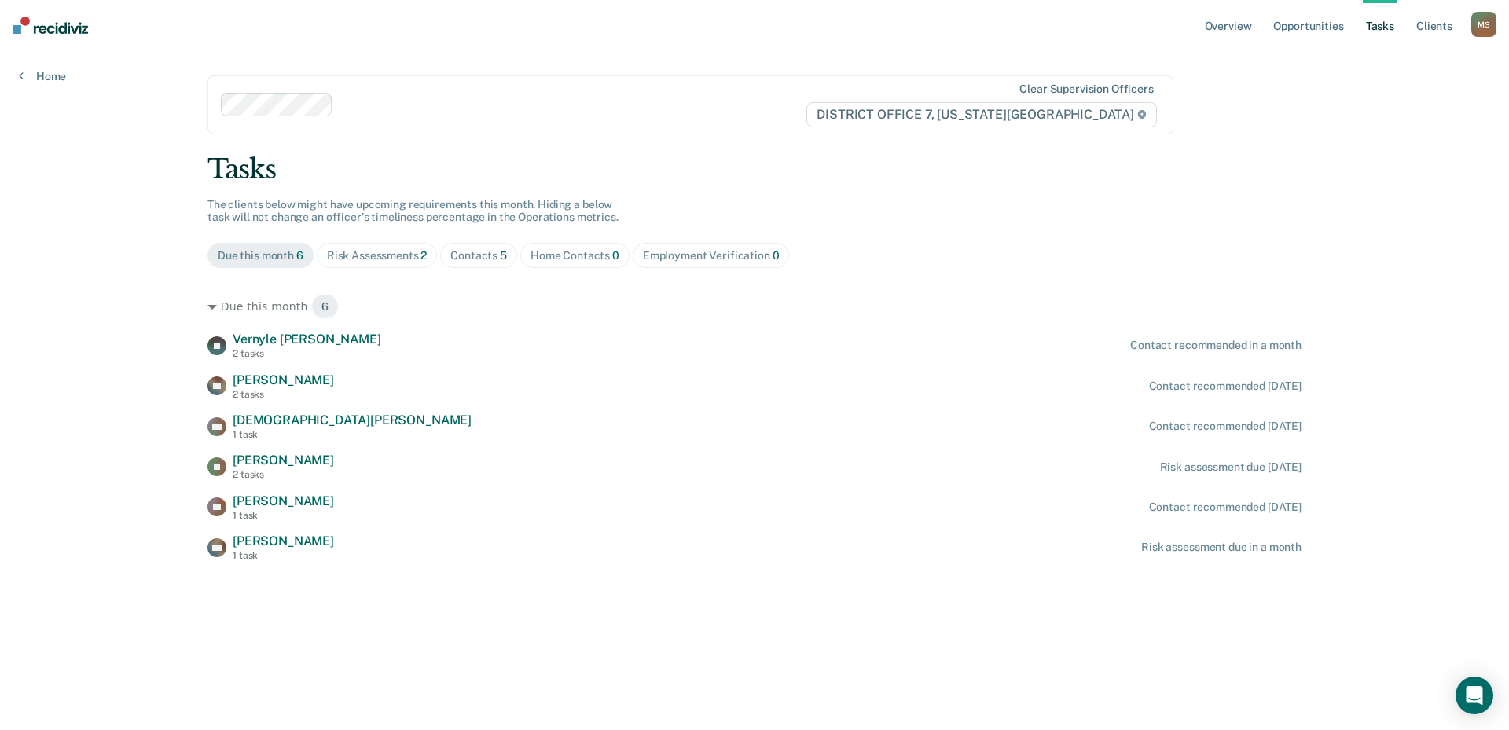
click at [366, 258] on div "Risk Assessments 2" at bounding box center [377, 255] width 101 height 13
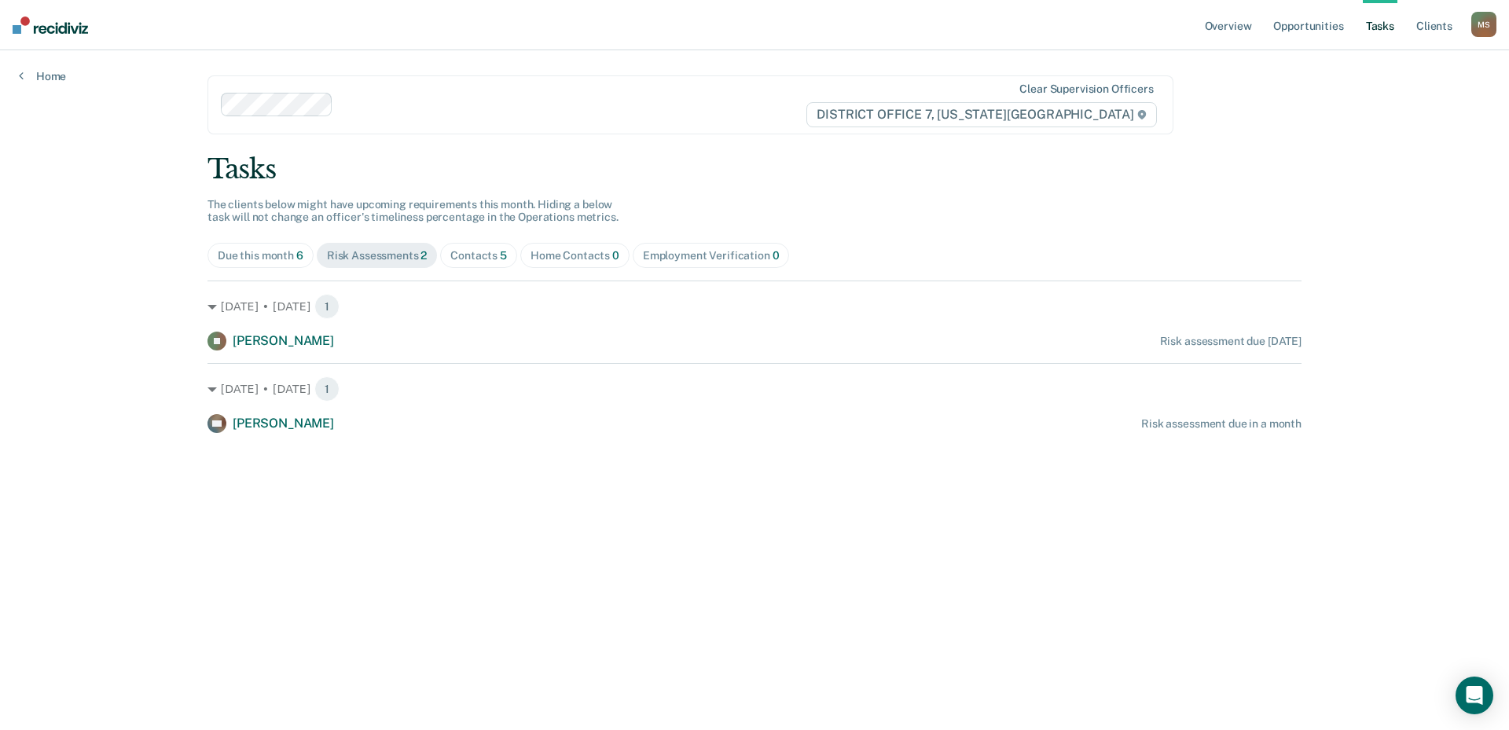
click at [488, 255] on div "Contacts 5" at bounding box center [478, 255] width 57 height 13
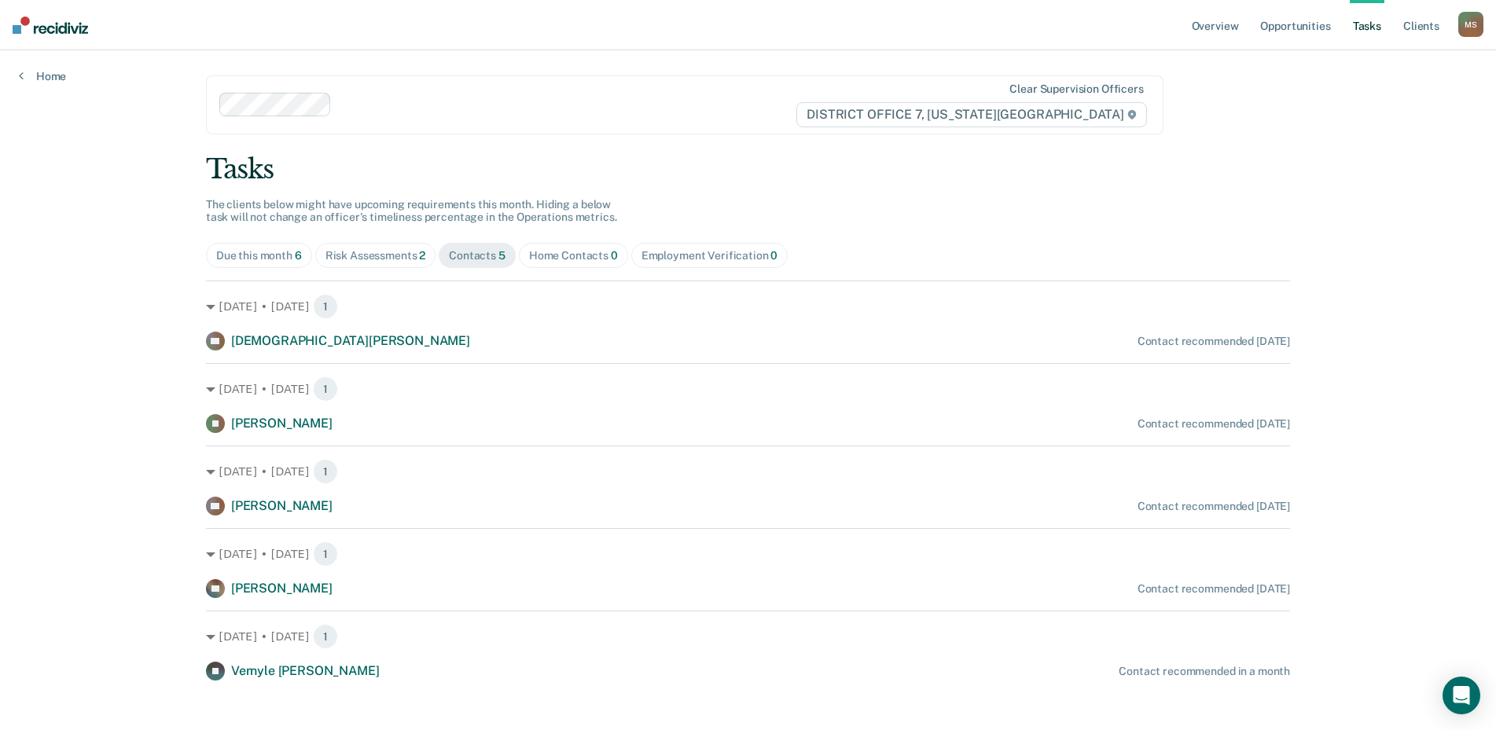
click at [1473, 24] on div "M S" at bounding box center [1470, 24] width 25 height 25
click at [1387, 104] on link "Go to Operations" at bounding box center [1407, 103] width 127 height 13
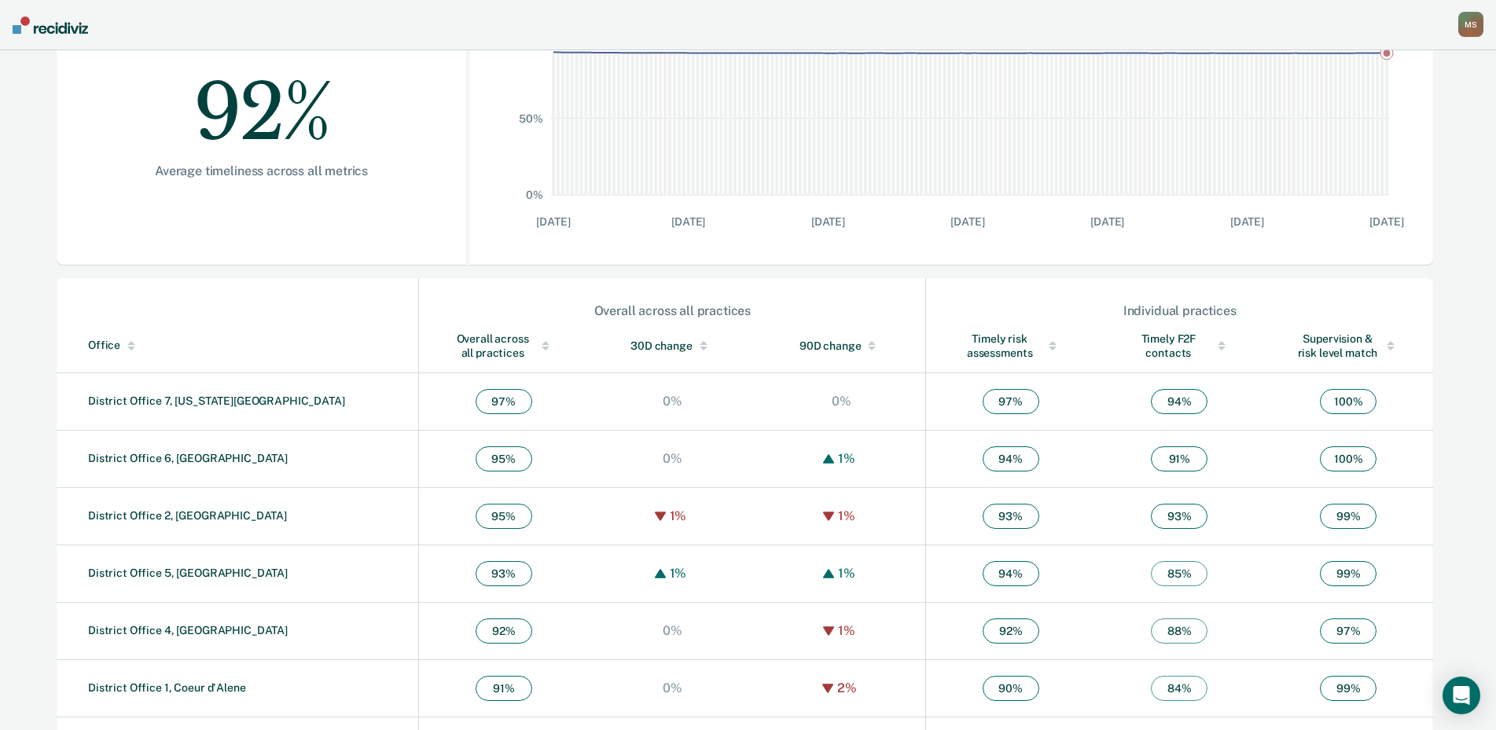
scroll to position [314, 0]
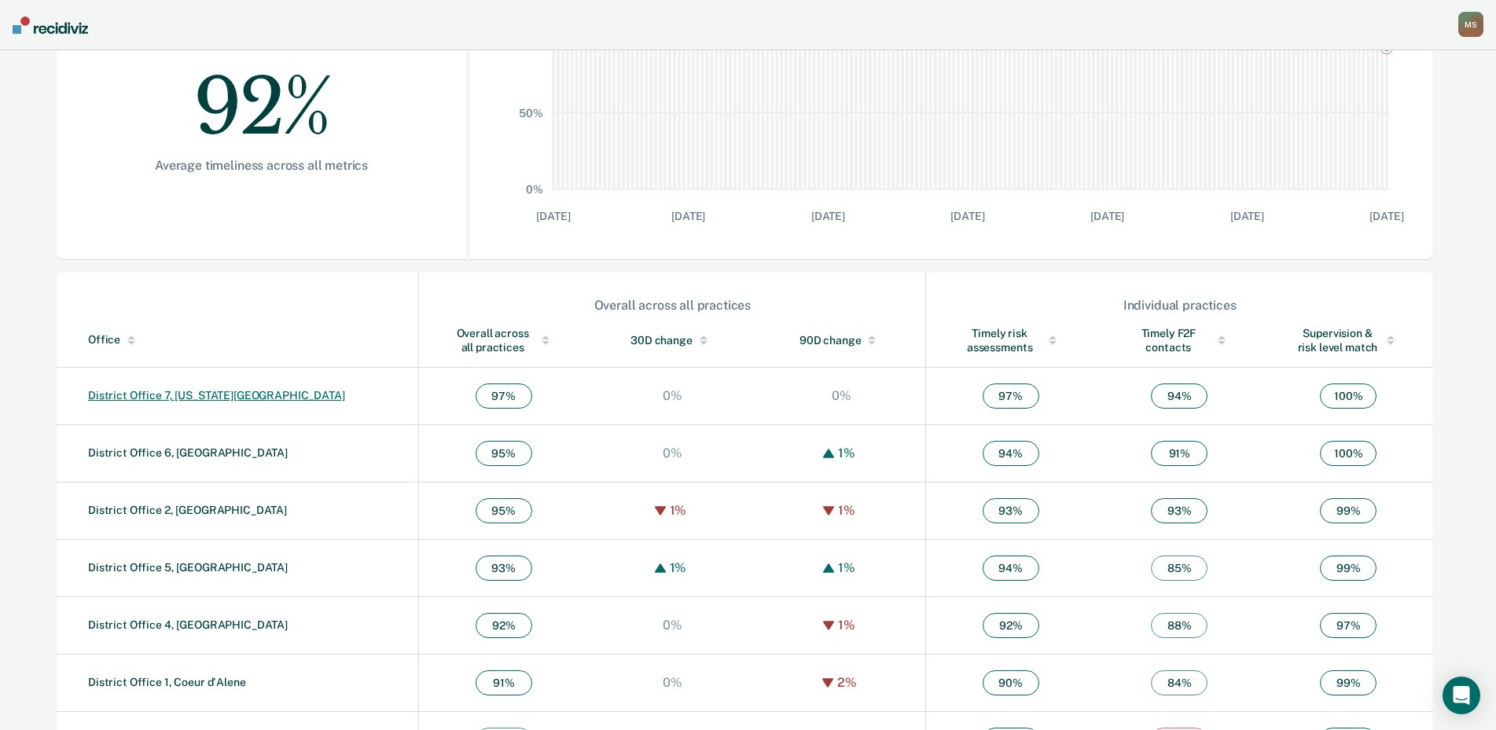
click at [181, 394] on link "District Office 7, [US_STATE][GEOGRAPHIC_DATA]" at bounding box center [216, 395] width 257 height 13
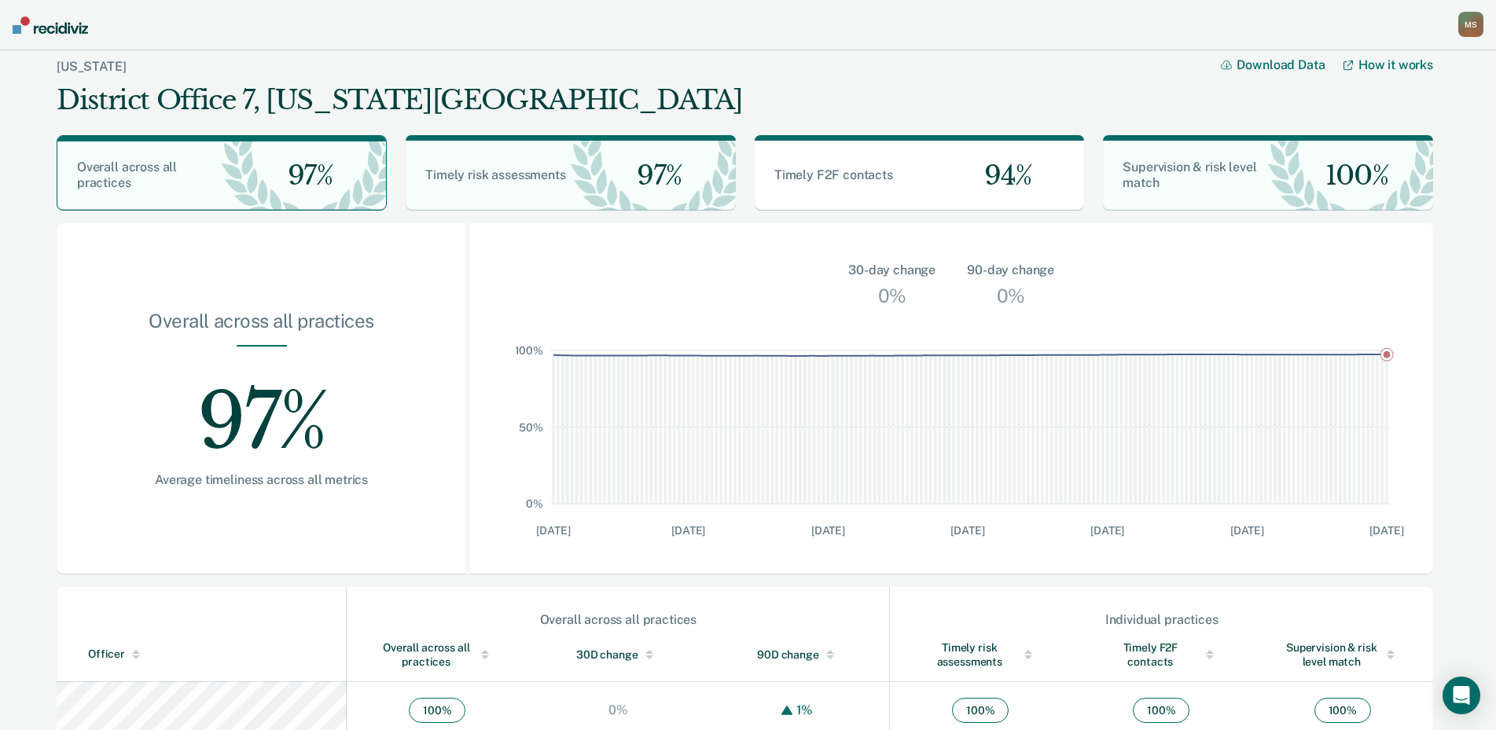
click at [63, 30] on img at bounding box center [50, 25] width 75 height 17
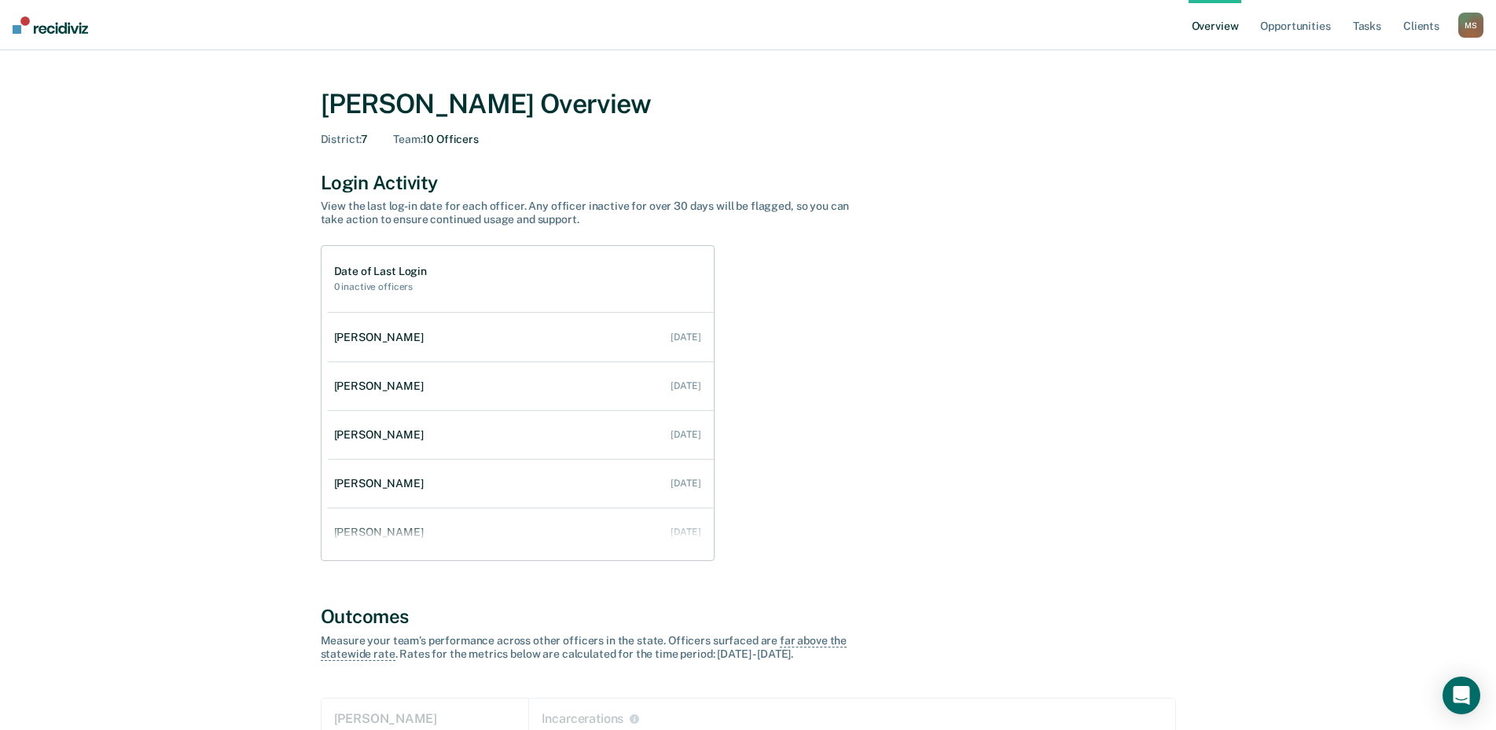
scroll to position [259, 0]
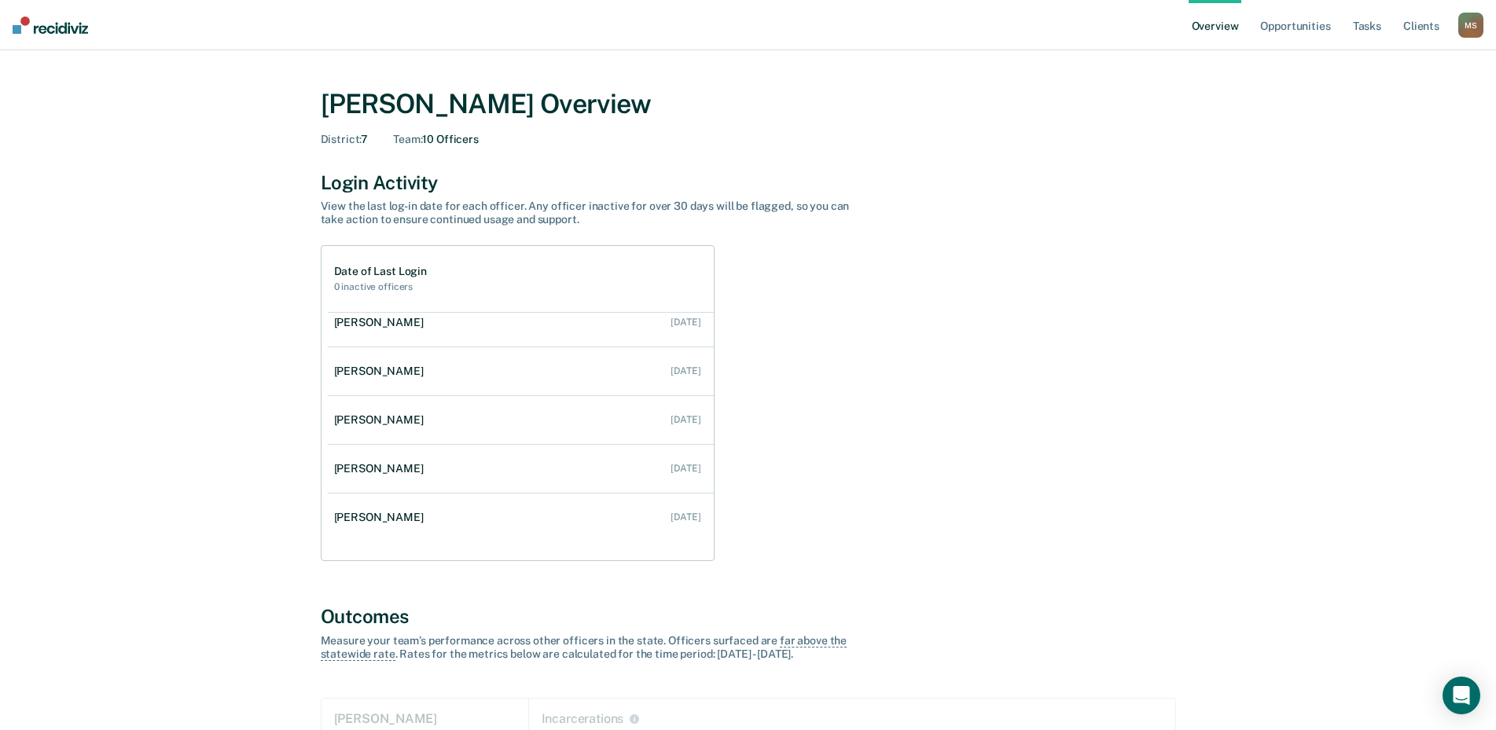
click at [1473, 25] on div "M S" at bounding box center [1470, 25] width 25 height 25
click at [1387, 99] on link "Go to Operations" at bounding box center [1407, 101] width 127 height 13
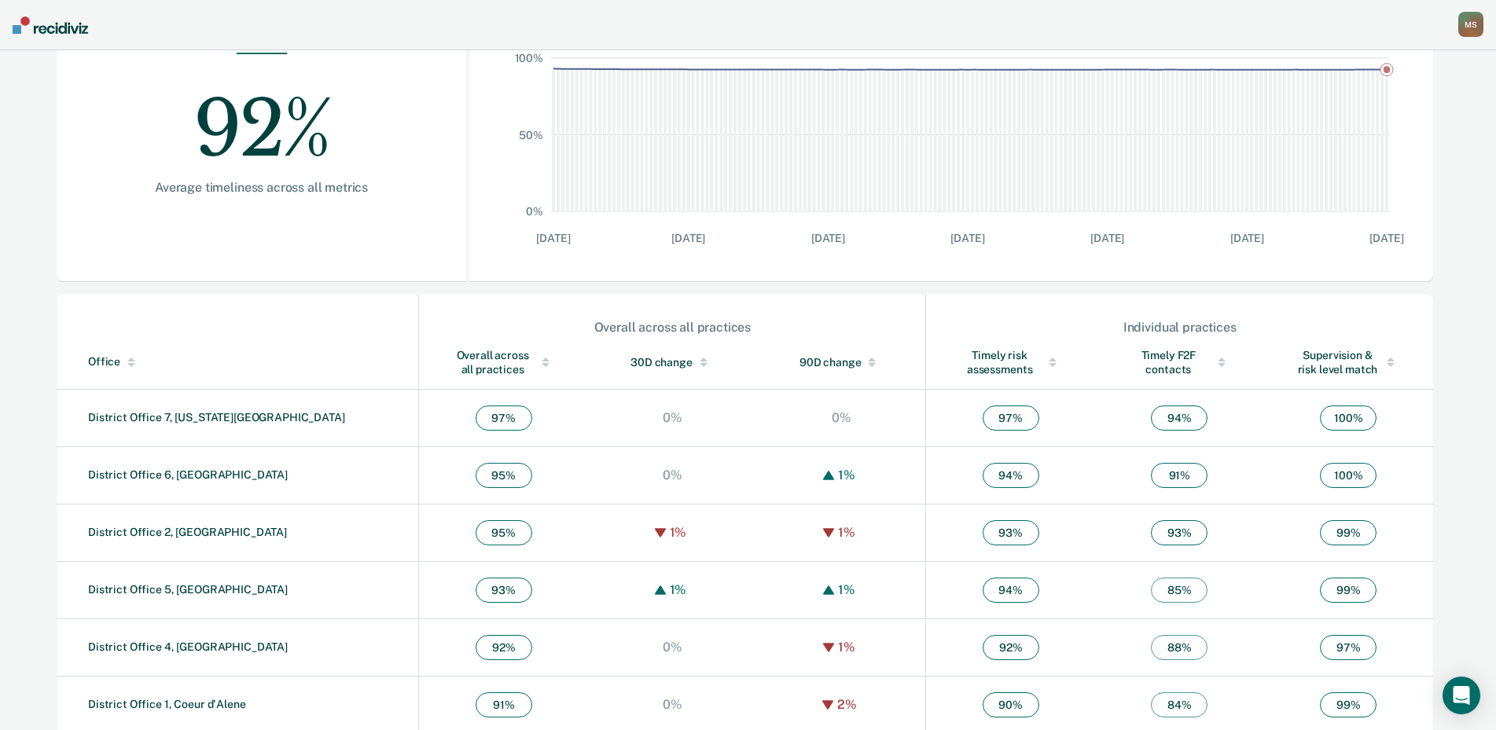
scroll to position [314, 0]
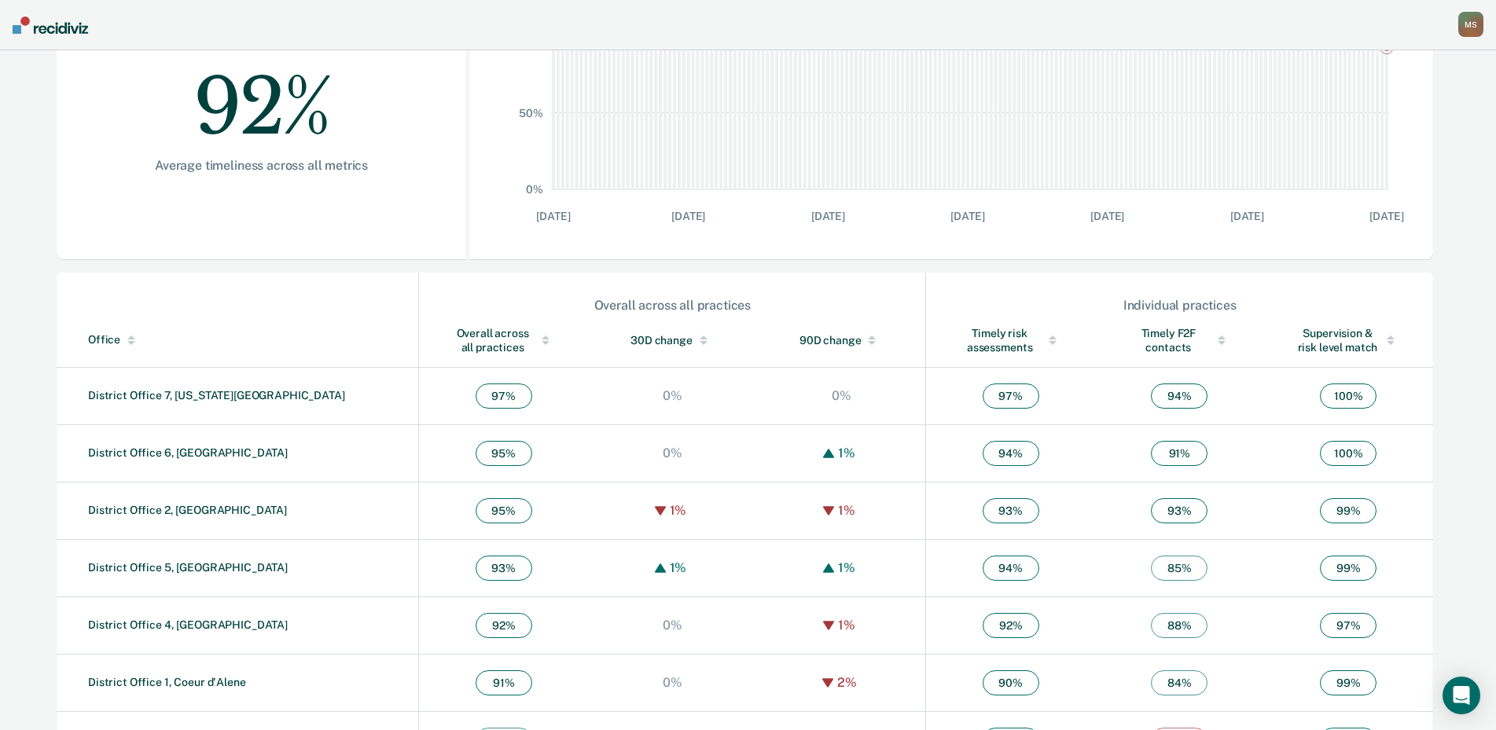
click at [450, 343] on div "Overall across all practices" at bounding box center [503, 340] width 106 height 28
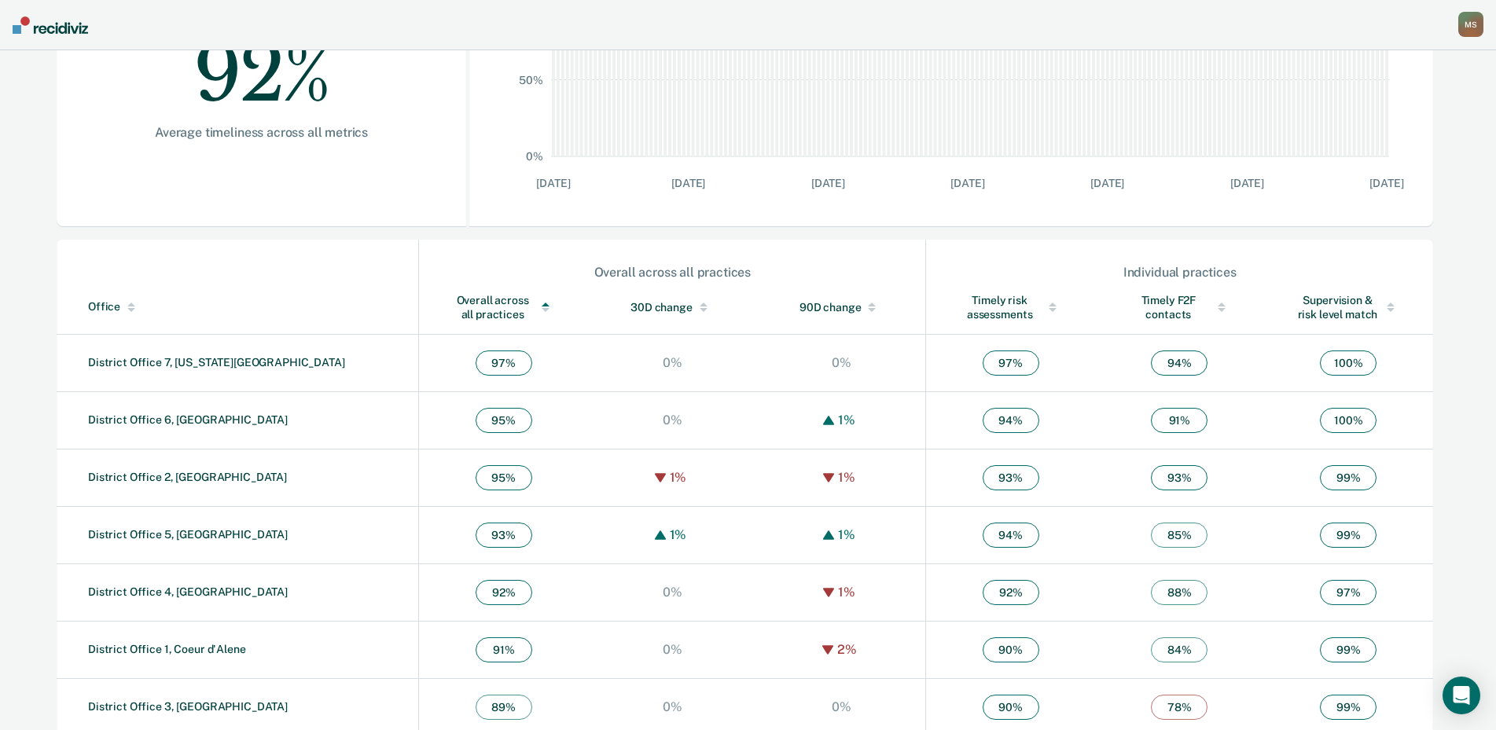
scroll to position [366, 0]
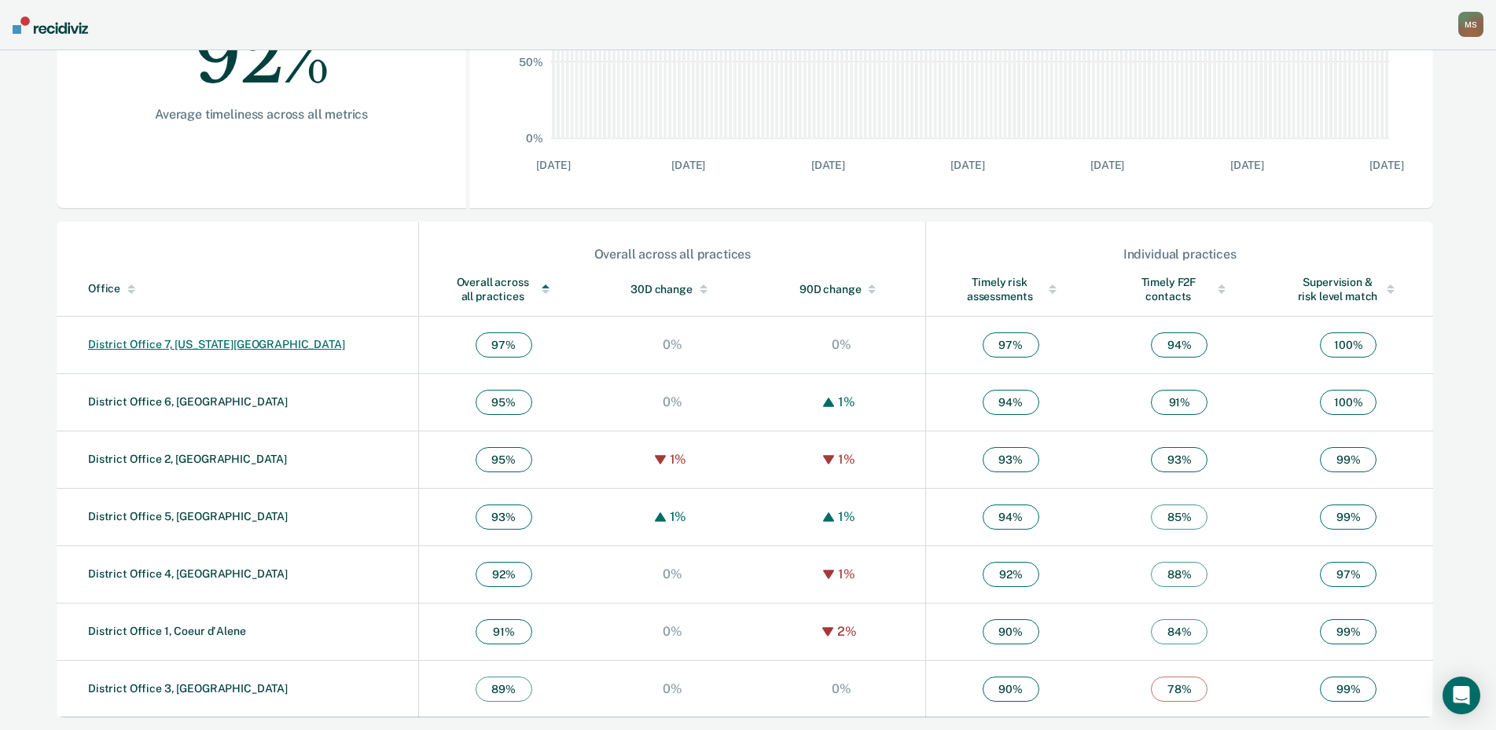
click at [191, 340] on link "District Office 7, [US_STATE][GEOGRAPHIC_DATA]" at bounding box center [216, 344] width 257 height 13
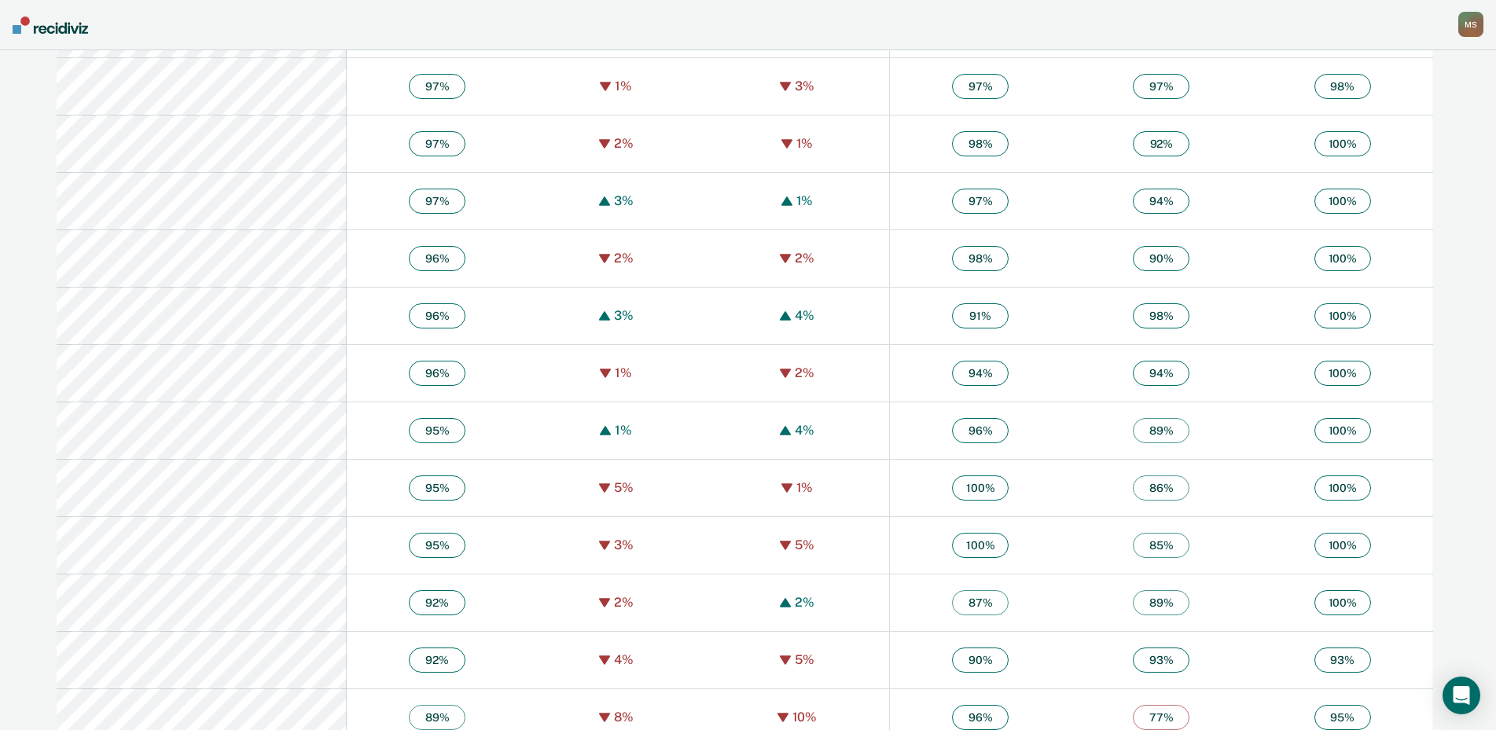
scroll to position [1284, 0]
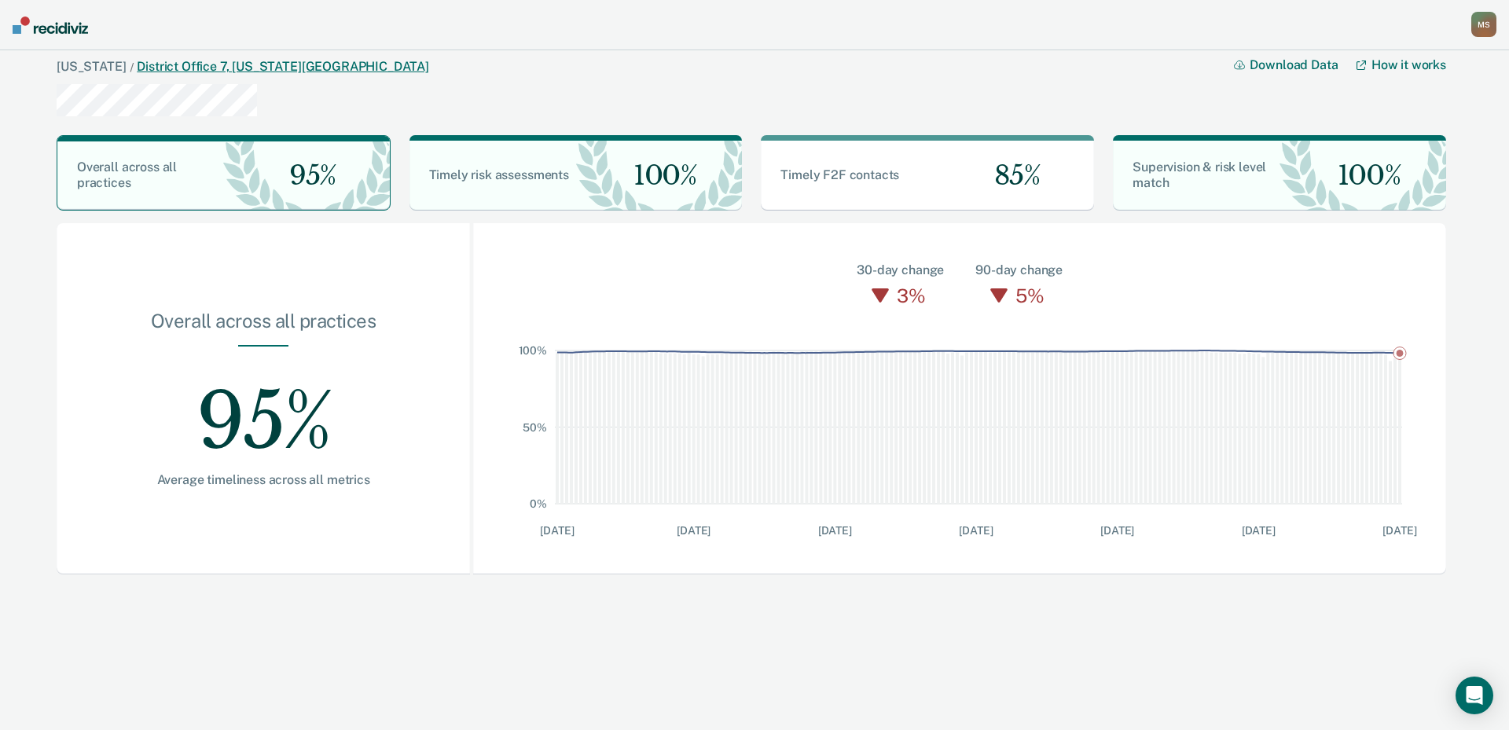
click at [148, 60] on link "District Office 7, [US_STATE][GEOGRAPHIC_DATA]" at bounding box center [283, 66] width 292 height 15
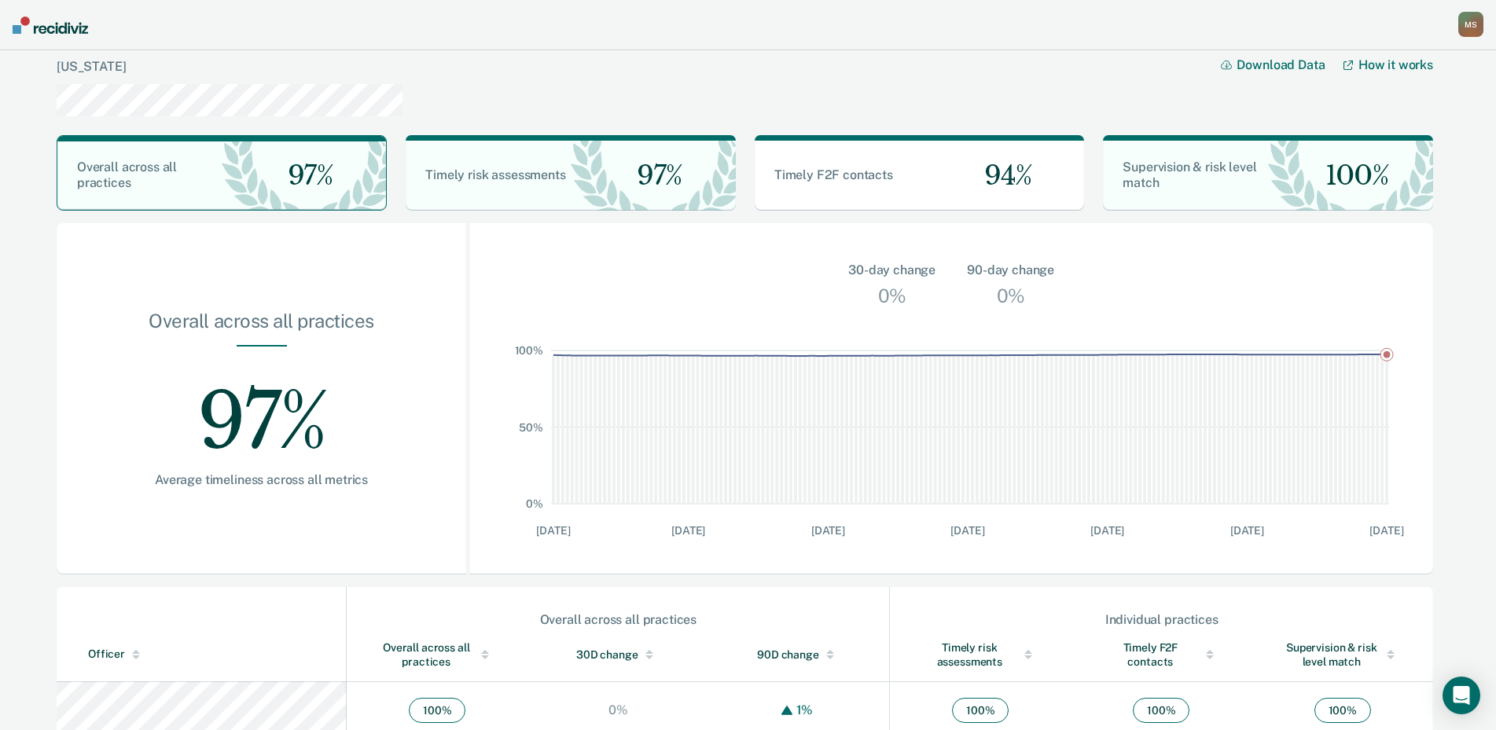
click at [50, 33] on img at bounding box center [50, 25] width 75 height 17
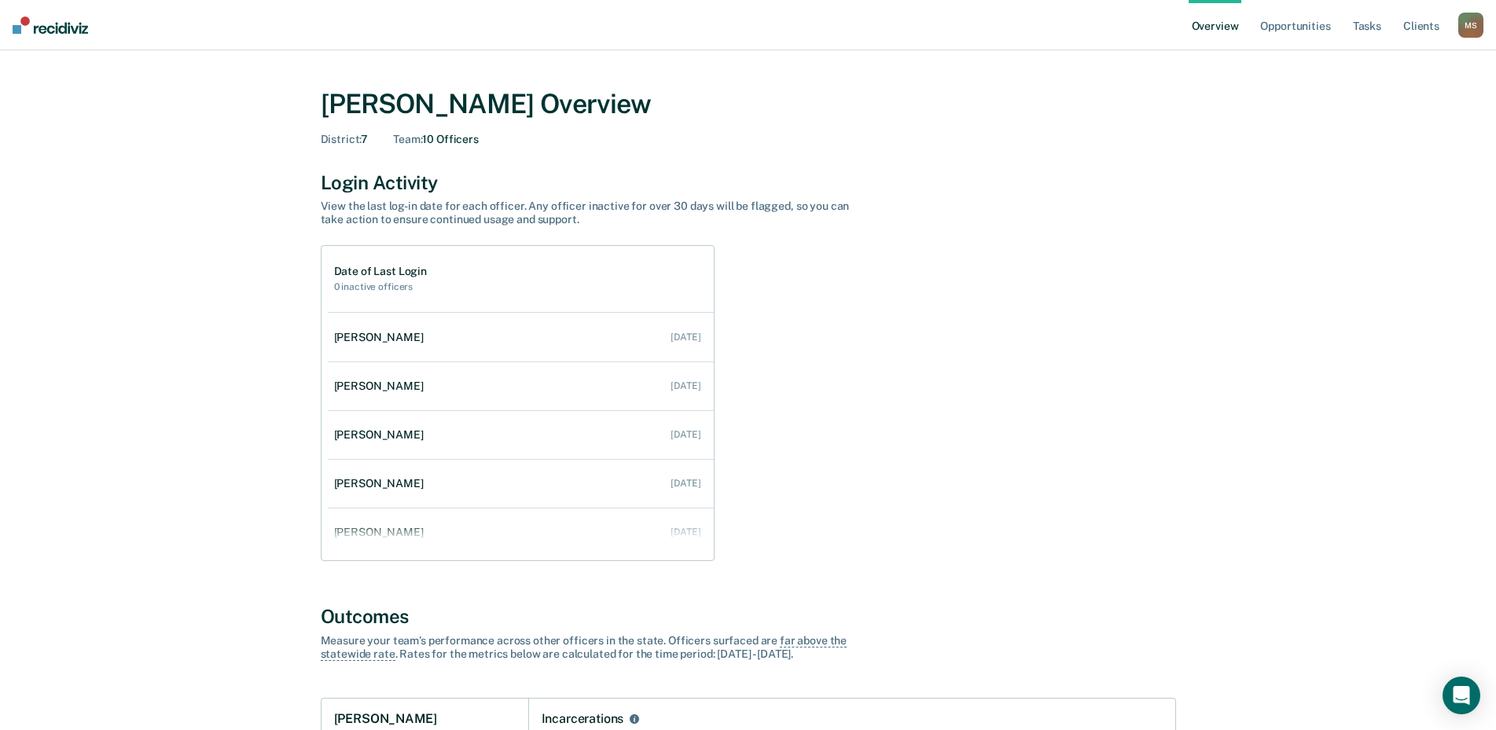
click at [1473, 29] on div "M S" at bounding box center [1470, 25] width 25 height 25
click at [1303, 24] on link "Opportunities" at bounding box center [1295, 25] width 76 height 50
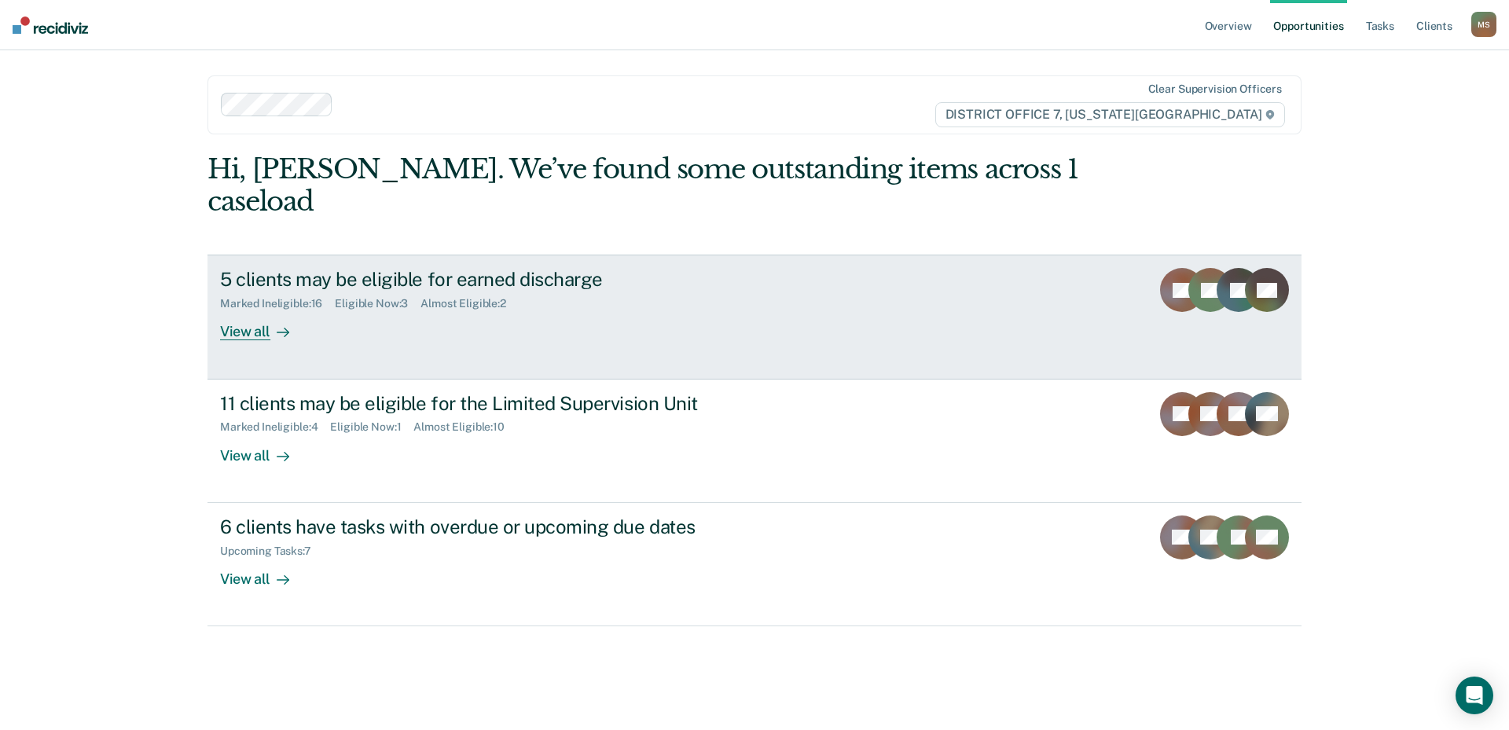
click at [259, 310] on div "View all" at bounding box center [264, 325] width 88 height 31
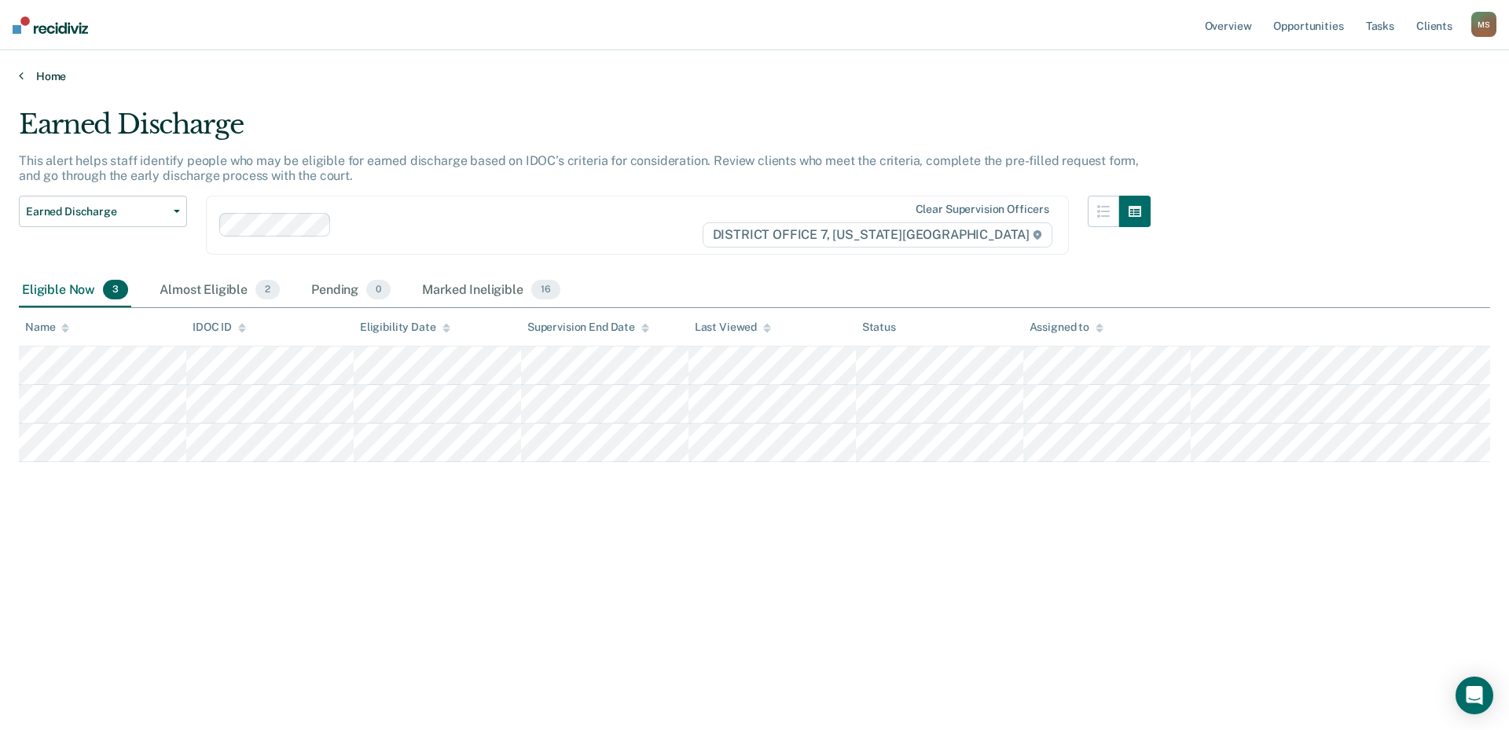
click at [25, 72] on link "Home" at bounding box center [754, 76] width 1471 height 14
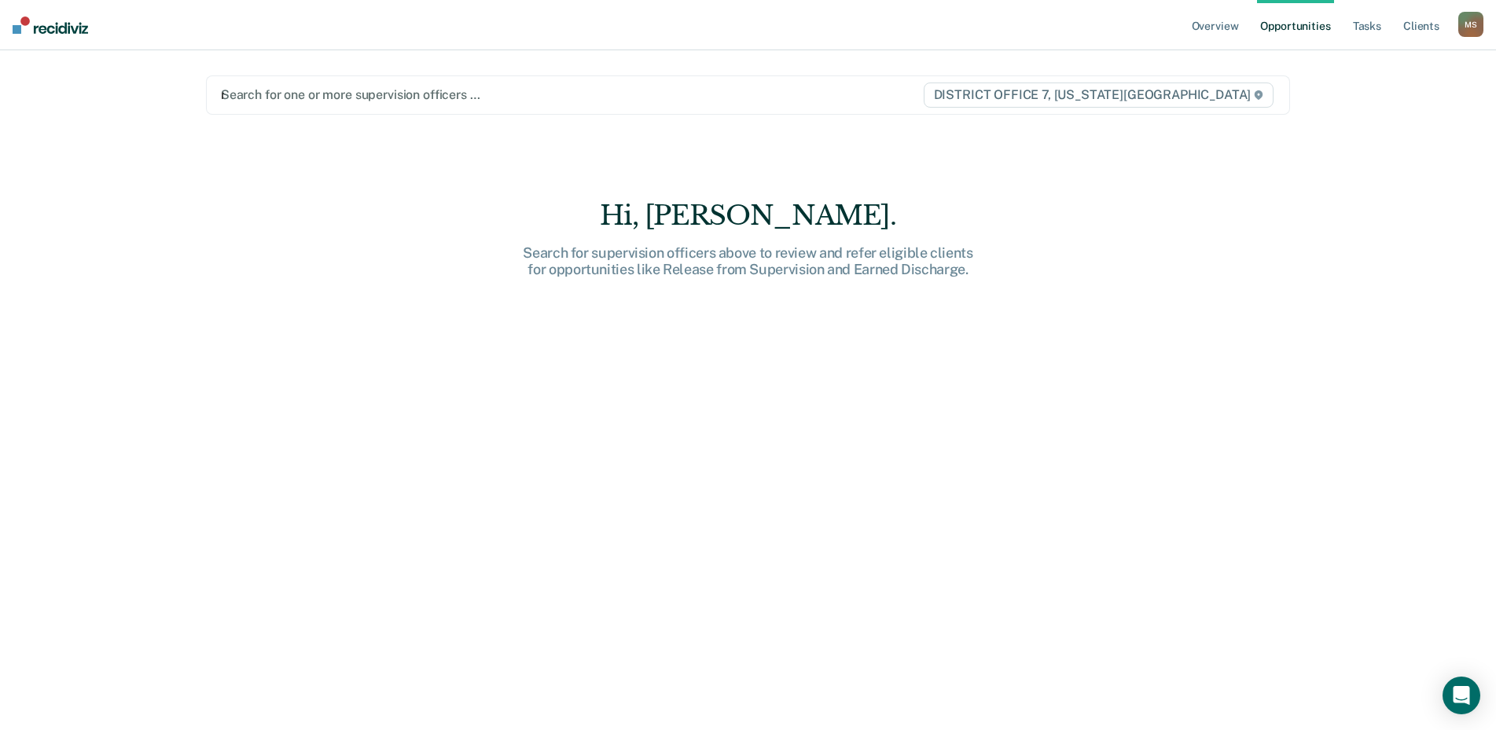
type input "new"
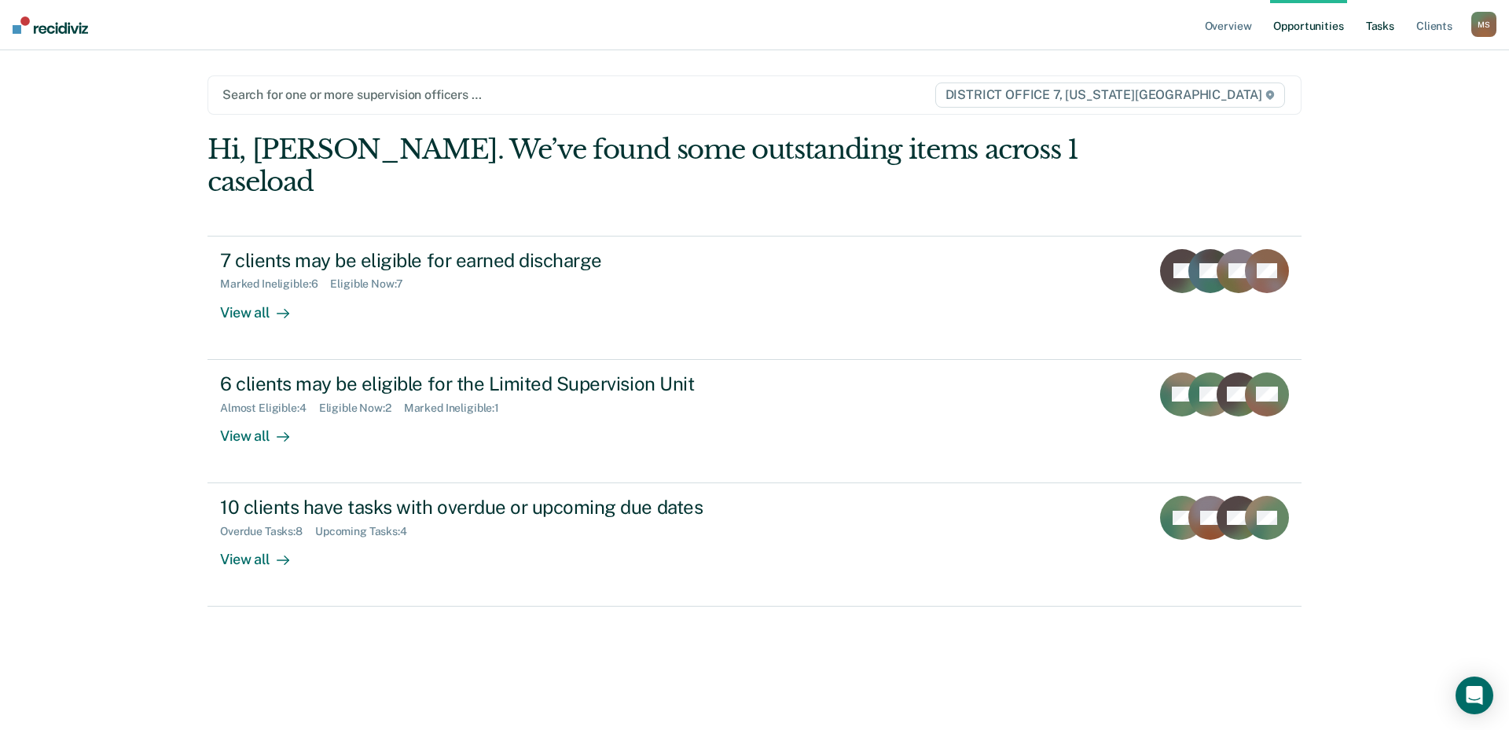
click at [1374, 31] on link "Tasks" at bounding box center [1380, 25] width 35 height 50
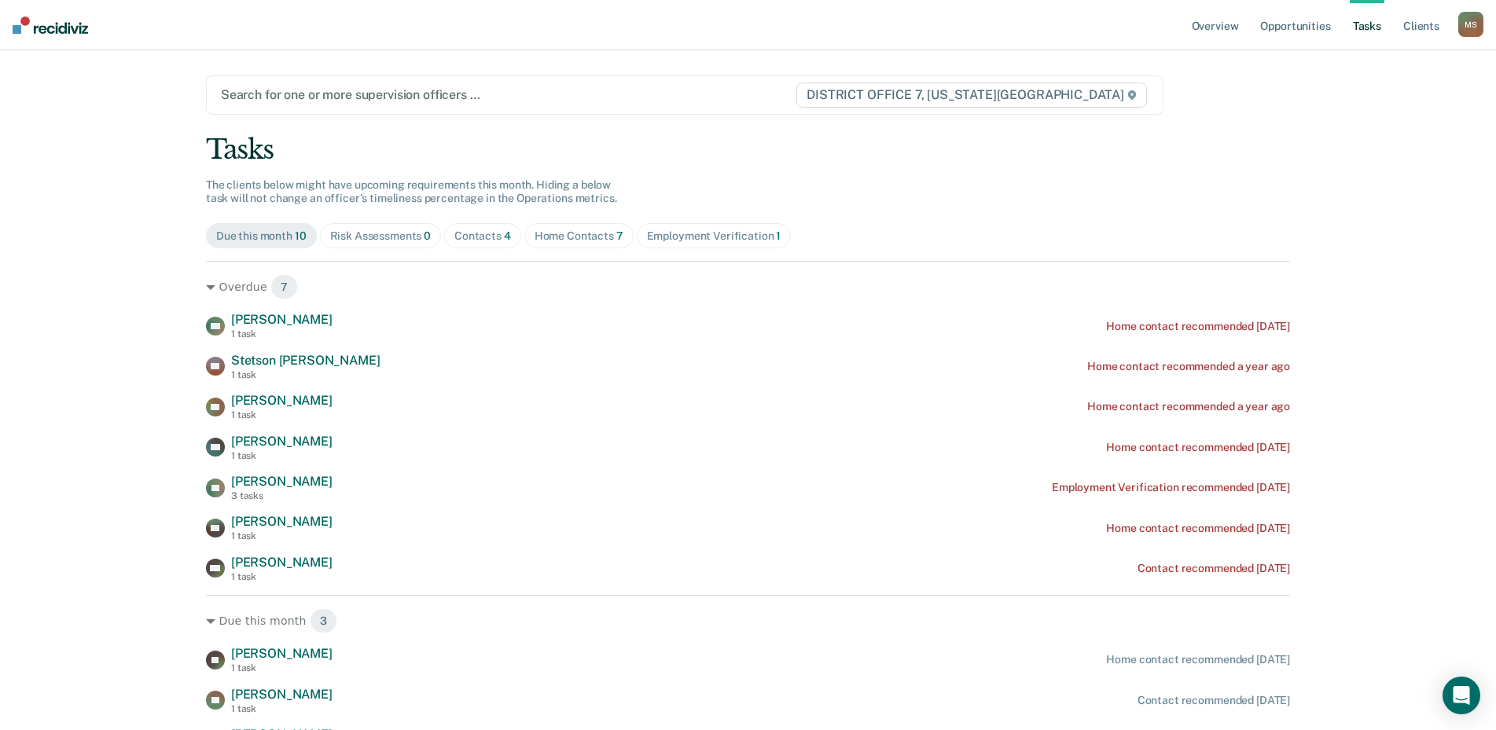
click at [1383, 28] on link "Tasks" at bounding box center [1367, 25] width 35 height 50
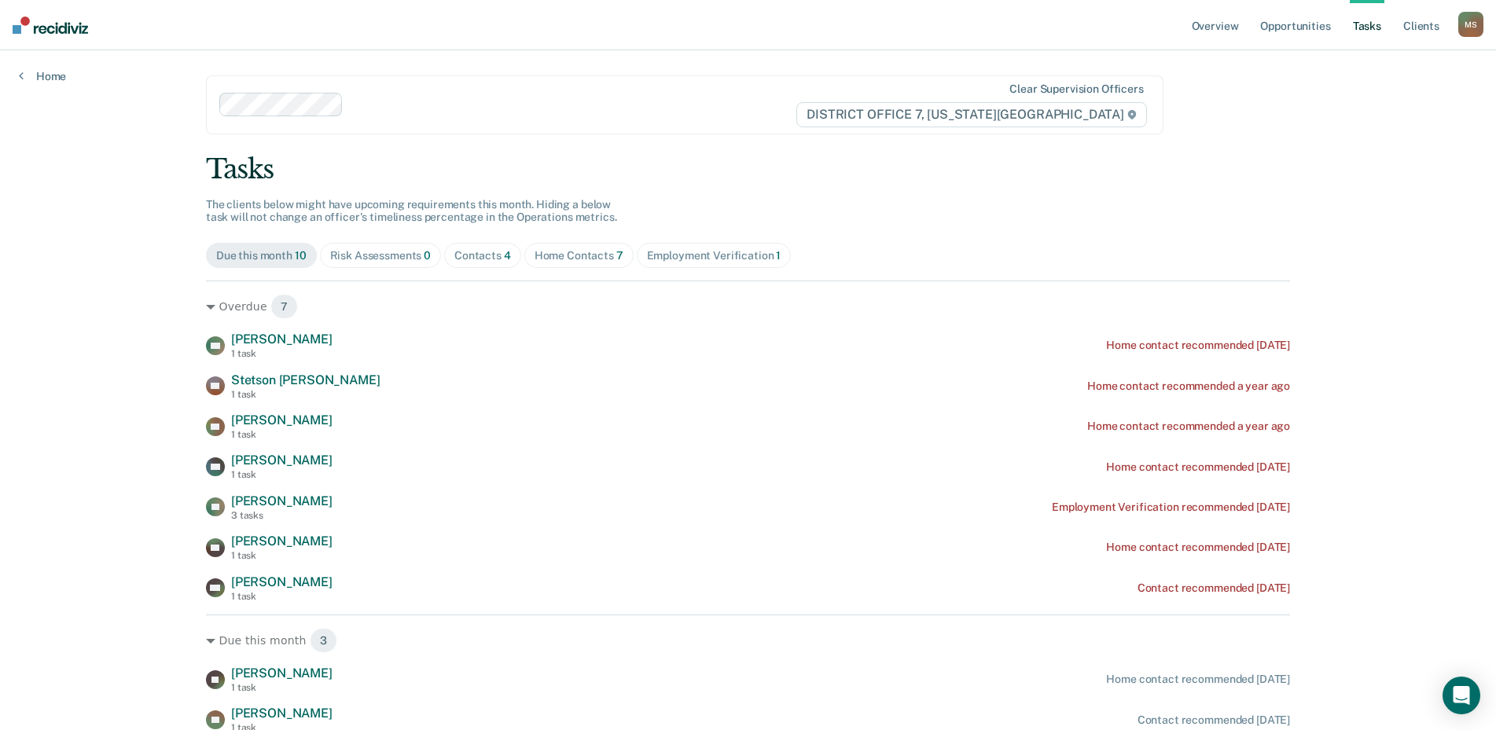
click at [406, 258] on div "Risk Assessments 0" at bounding box center [380, 255] width 101 height 13
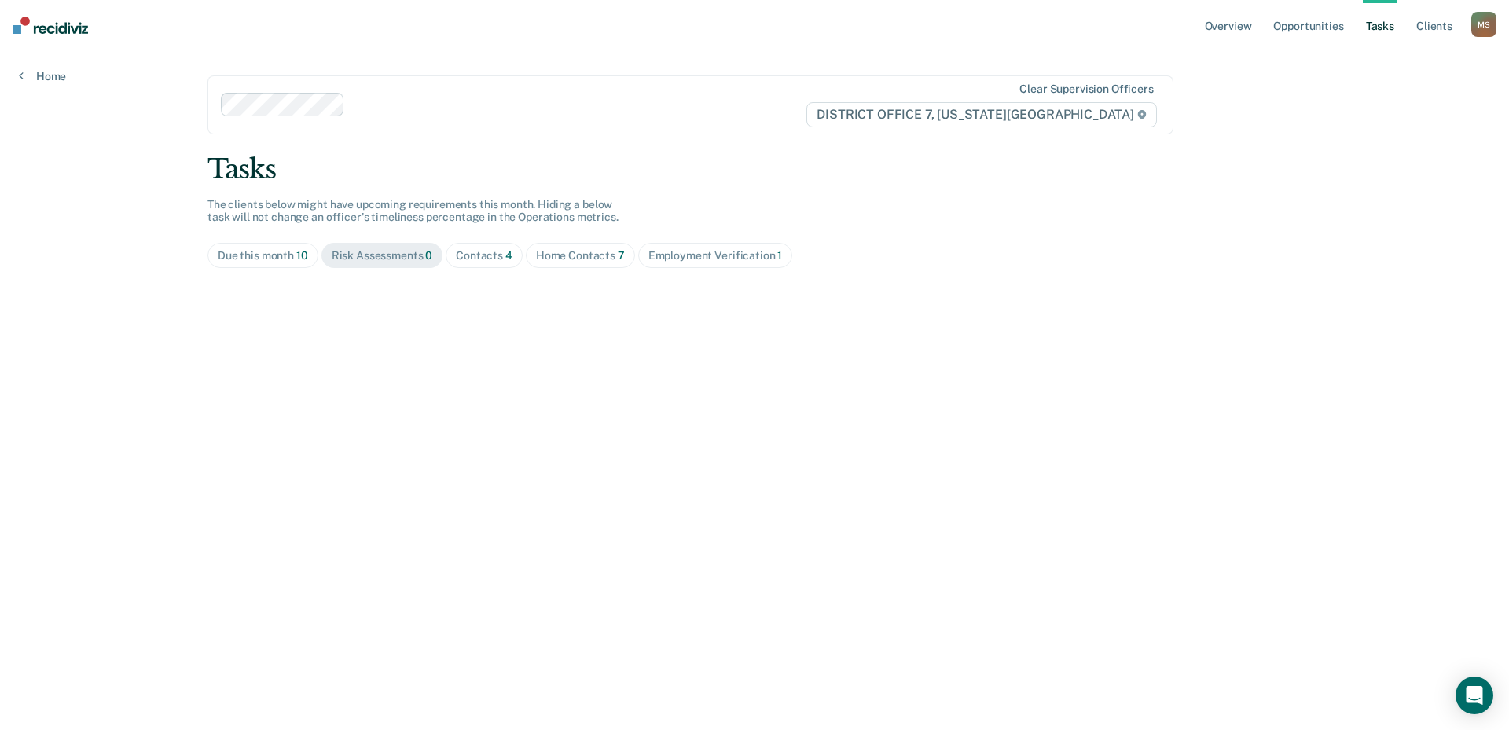
click at [477, 259] on div "Contacts 4" at bounding box center [484, 255] width 57 height 13
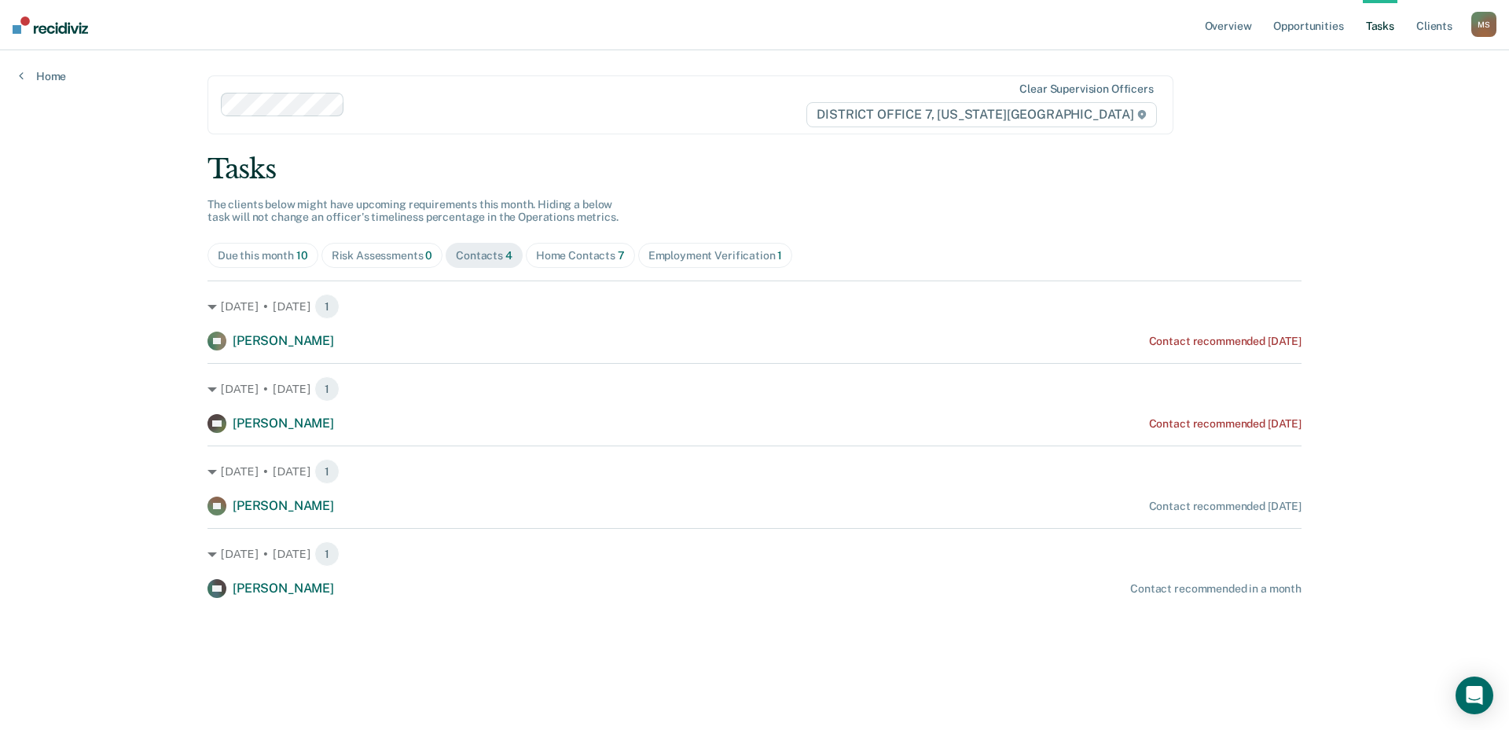
click at [568, 258] on div "Home Contacts 7" at bounding box center [580, 255] width 89 height 13
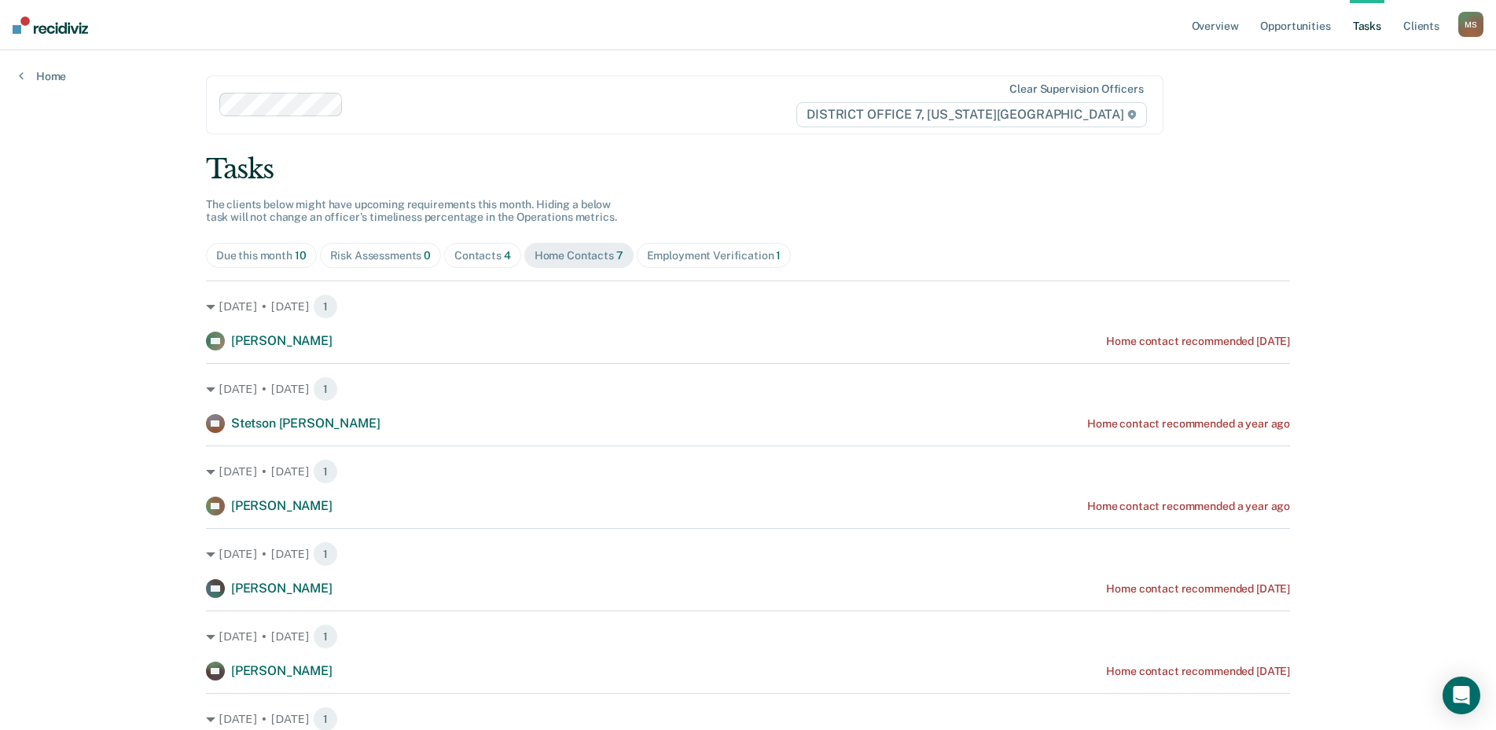
click at [504, 257] on span "4" at bounding box center [507, 255] width 7 height 13
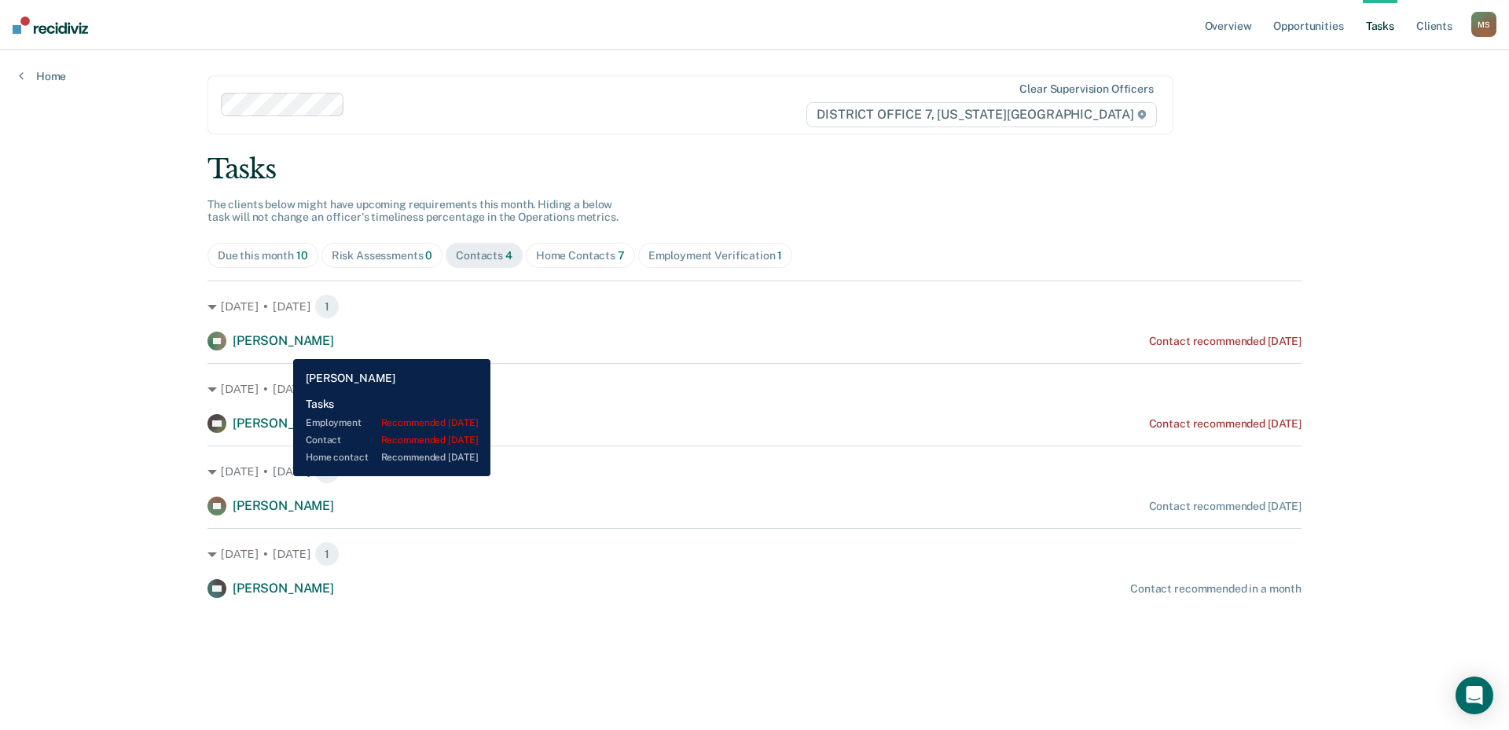
click at [282, 343] on span "[PERSON_NAME]" at bounding box center [283, 340] width 101 height 15
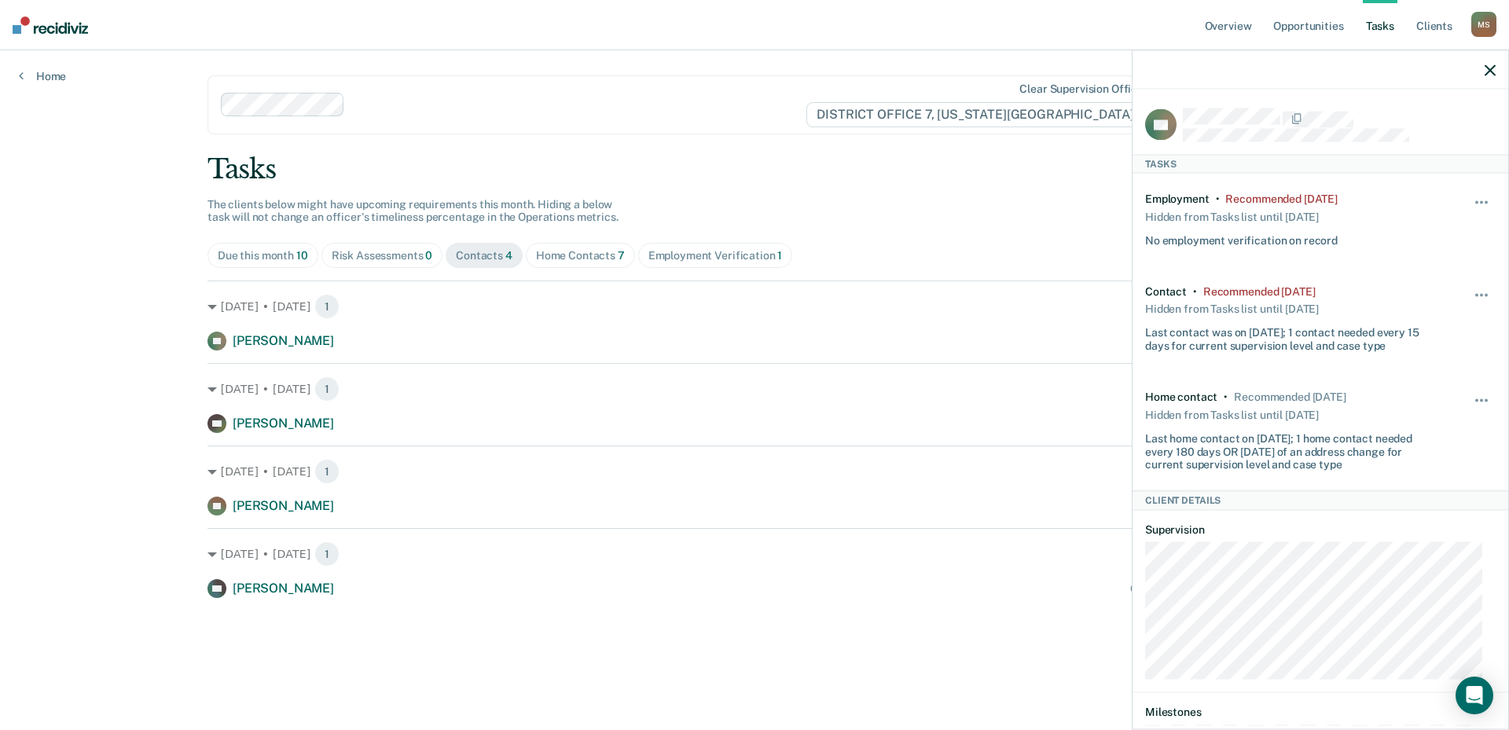
click at [1495, 72] on icon "button" at bounding box center [1490, 69] width 11 height 11
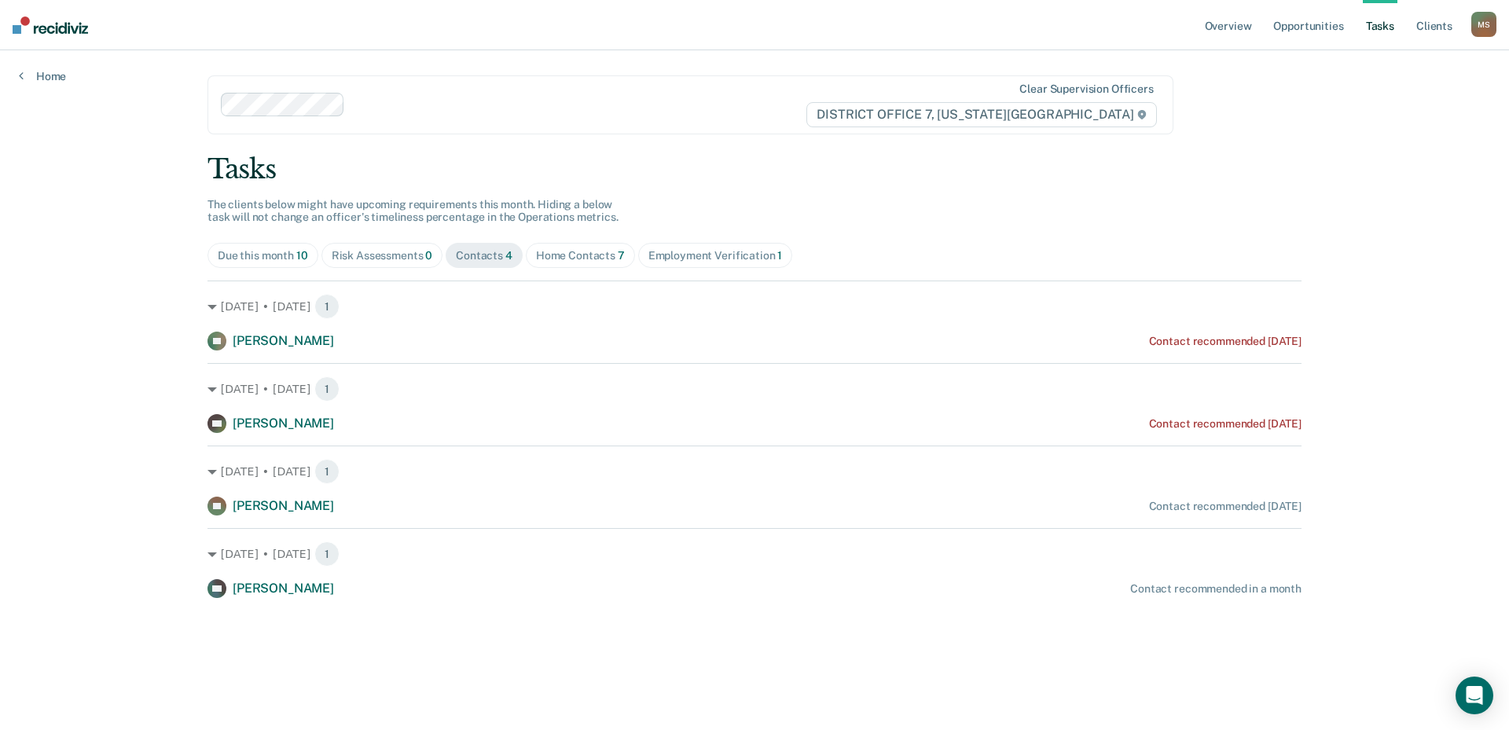
click at [564, 251] on div "Home Contacts 7" at bounding box center [580, 255] width 89 height 13
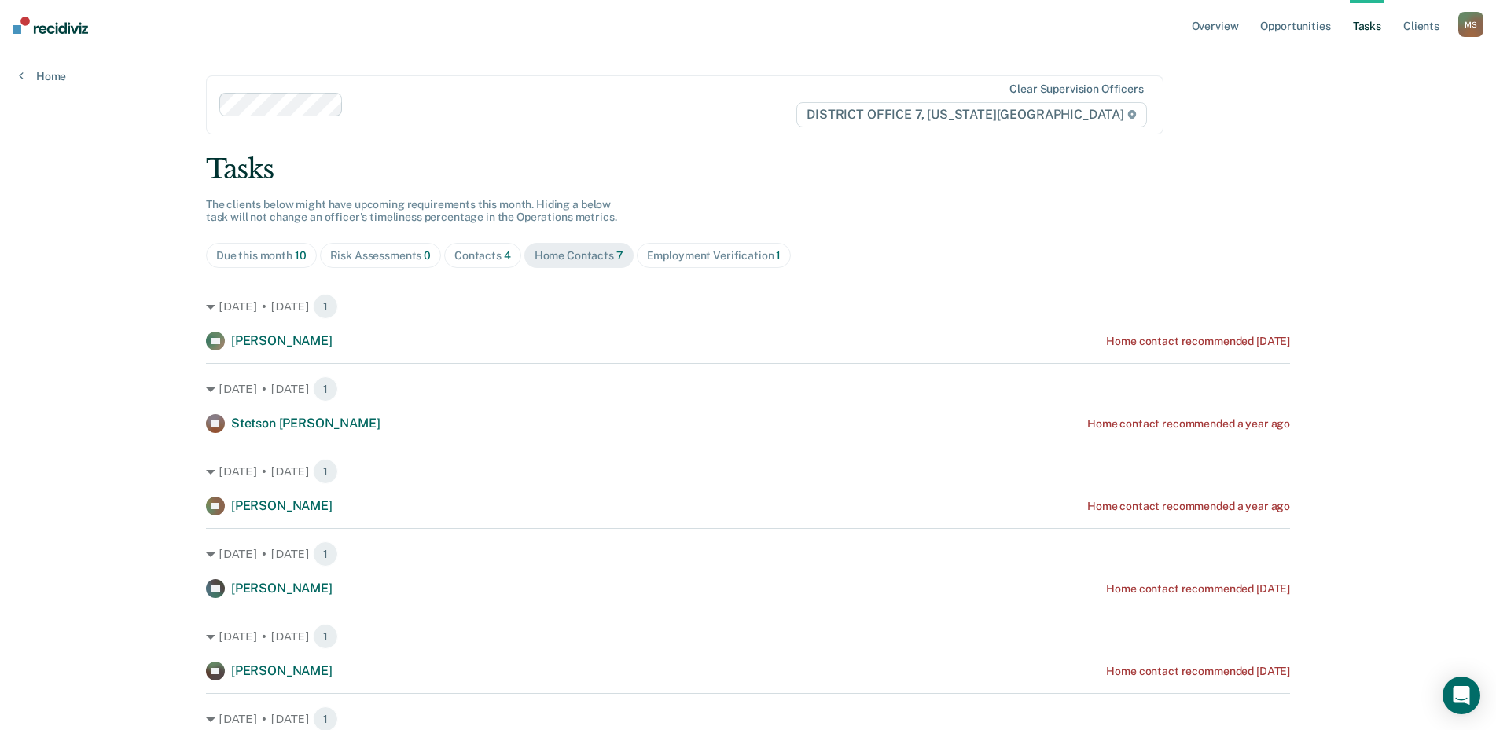
click at [711, 262] on div "Employment Verification 1" at bounding box center [714, 255] width 134 height 13
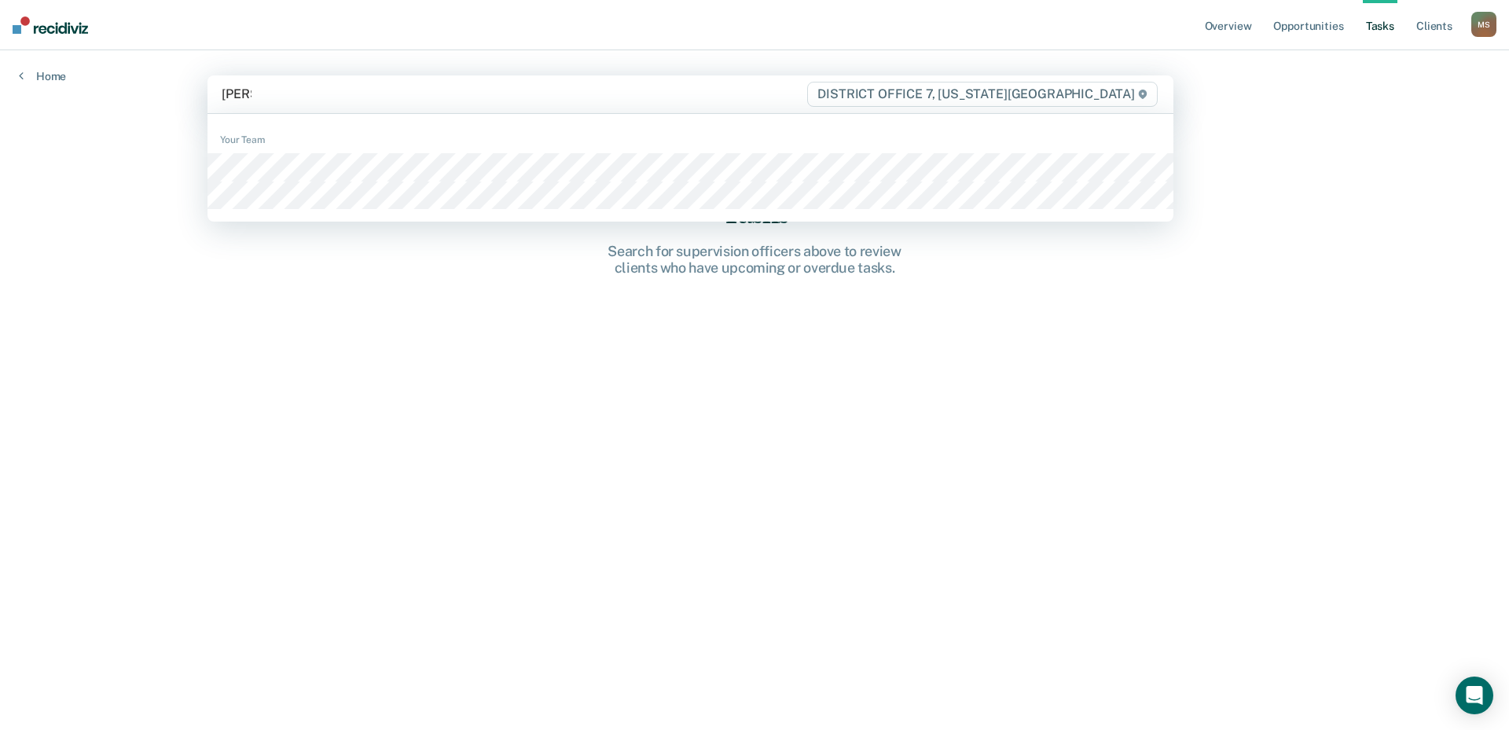
type input "[PERSON_NAME]"
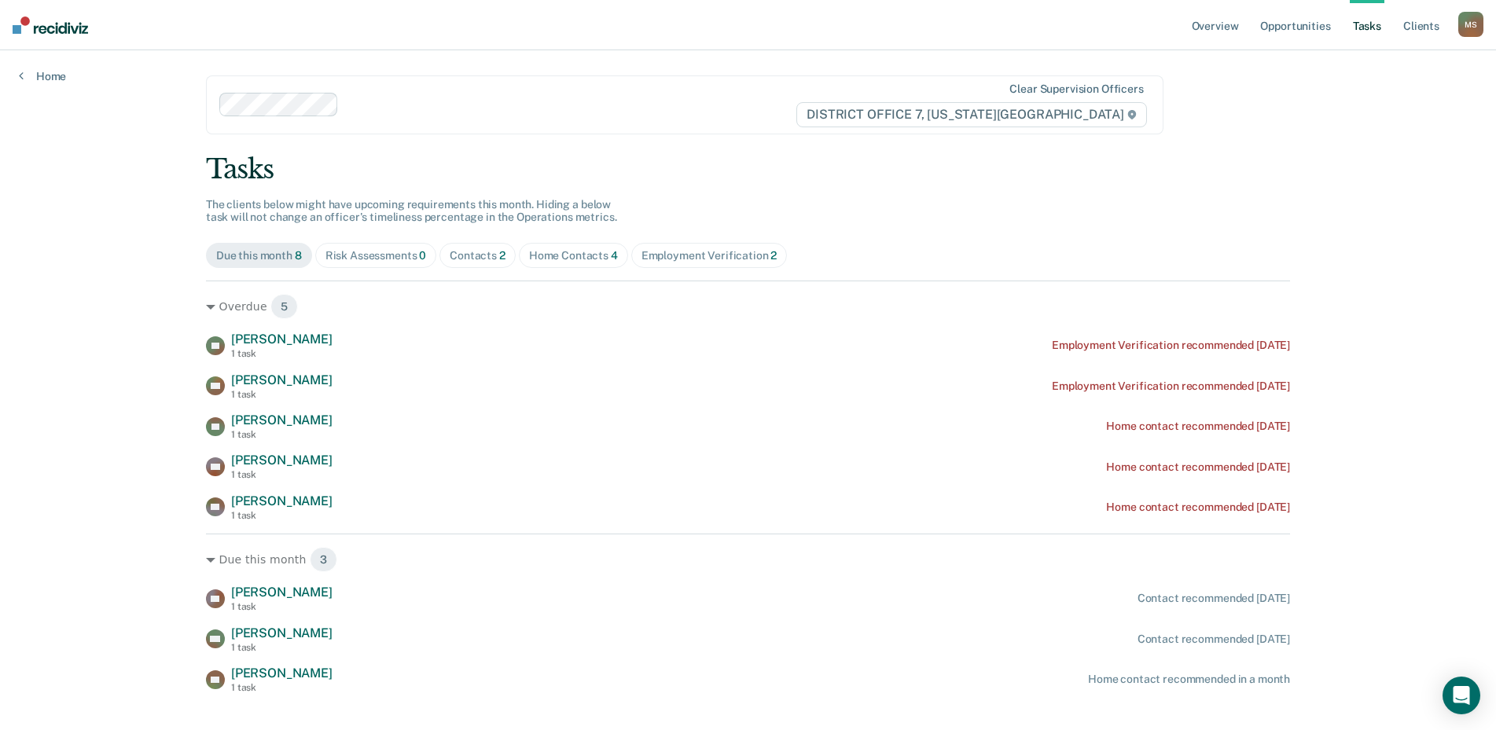
click at [395, 249] on div "Risk Assessments 0" at bounding box center [375, 255] width 101 height 13
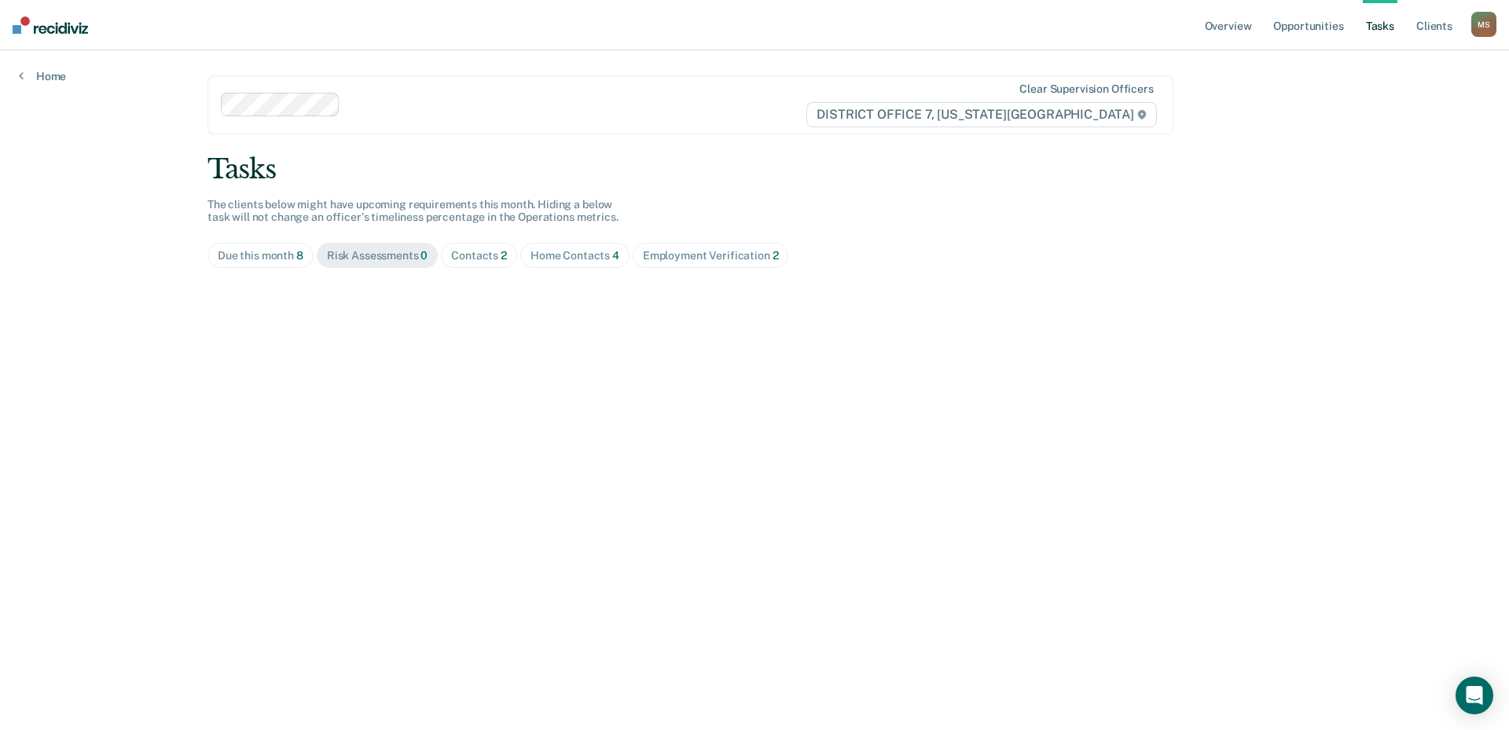
click at [468, 255] on div "Contacts 2" at bounding box center [479, 255] width 56 height 13
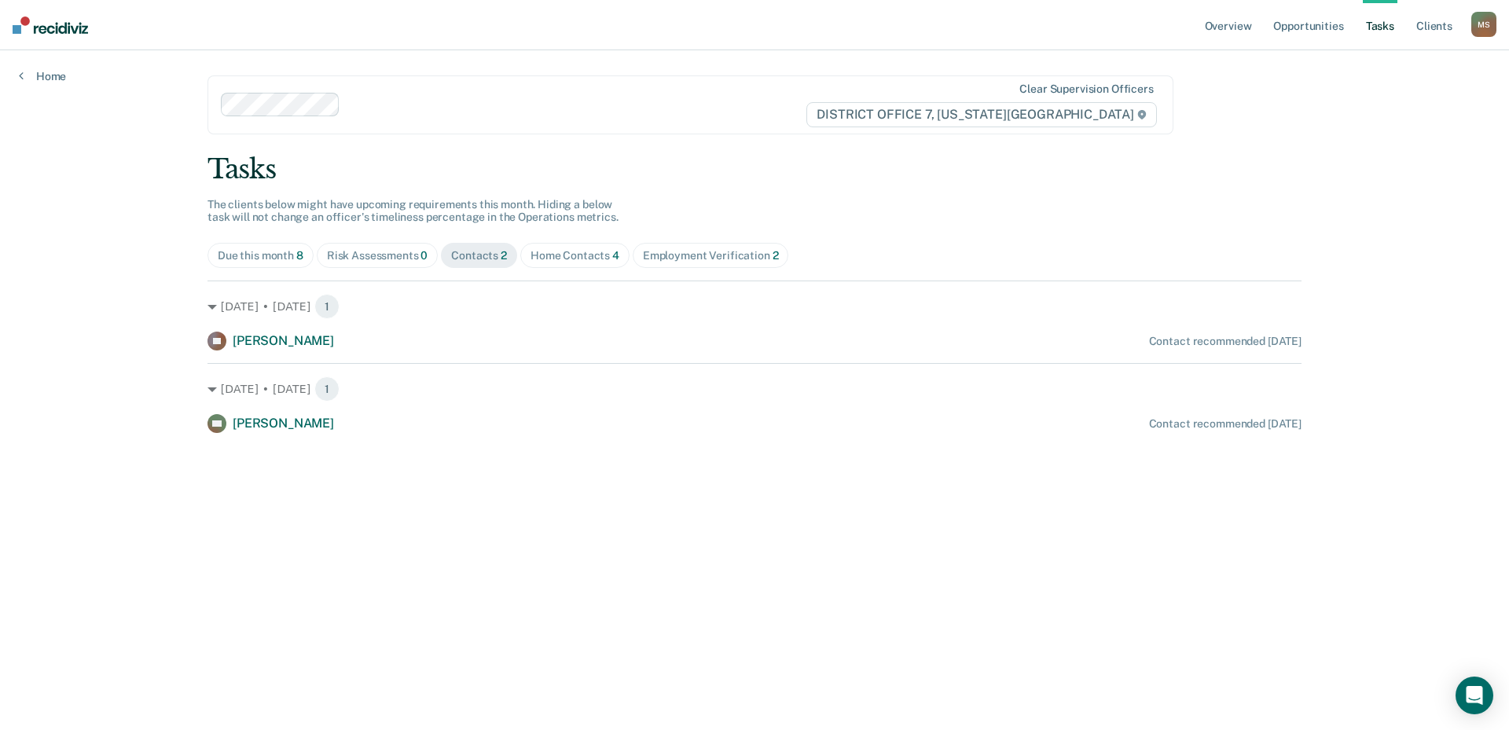
click at [589, 255] on div "Home Contacts 4" at bounding box center [575, 255] width 89 height 13
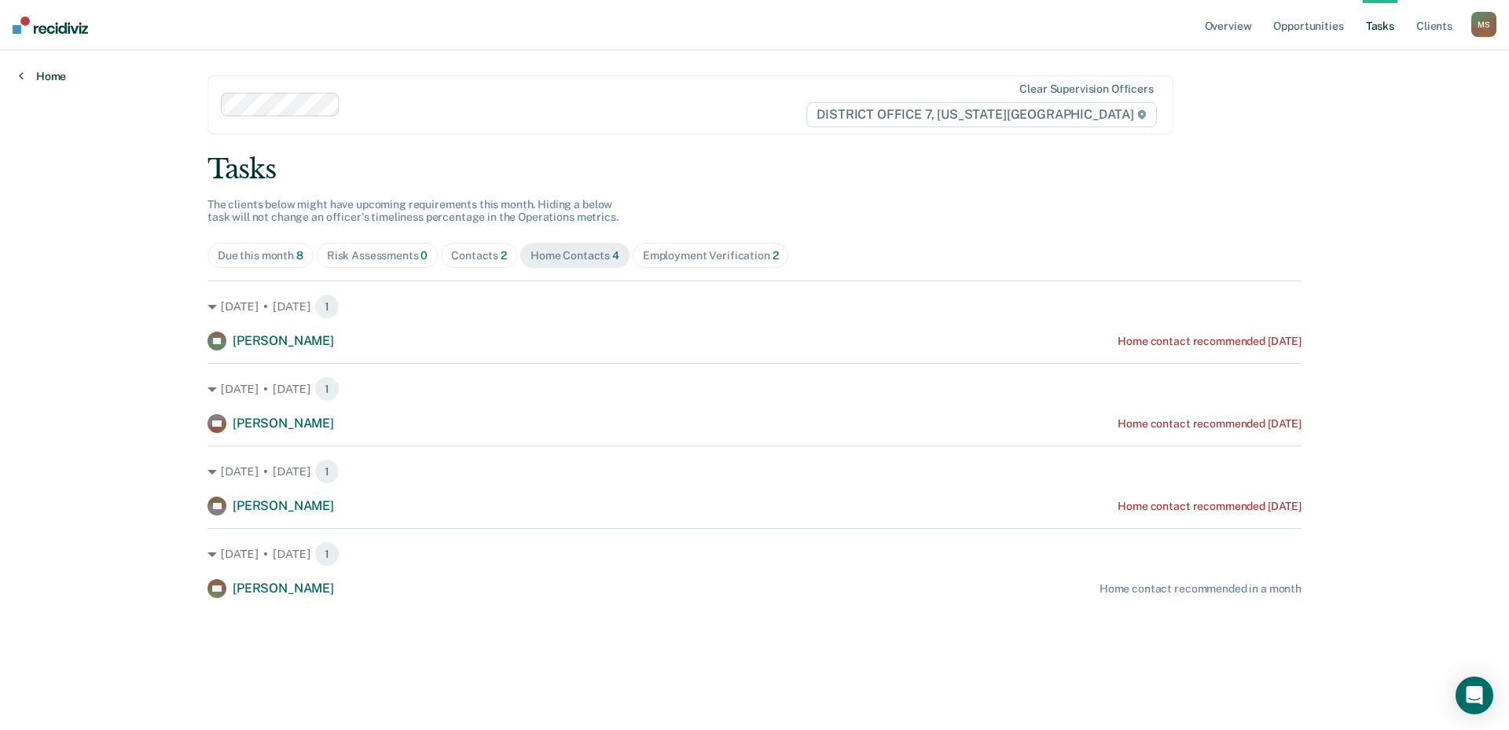
click at [22, 78] on icon at bounding box center [21, 75] width 5 height 13
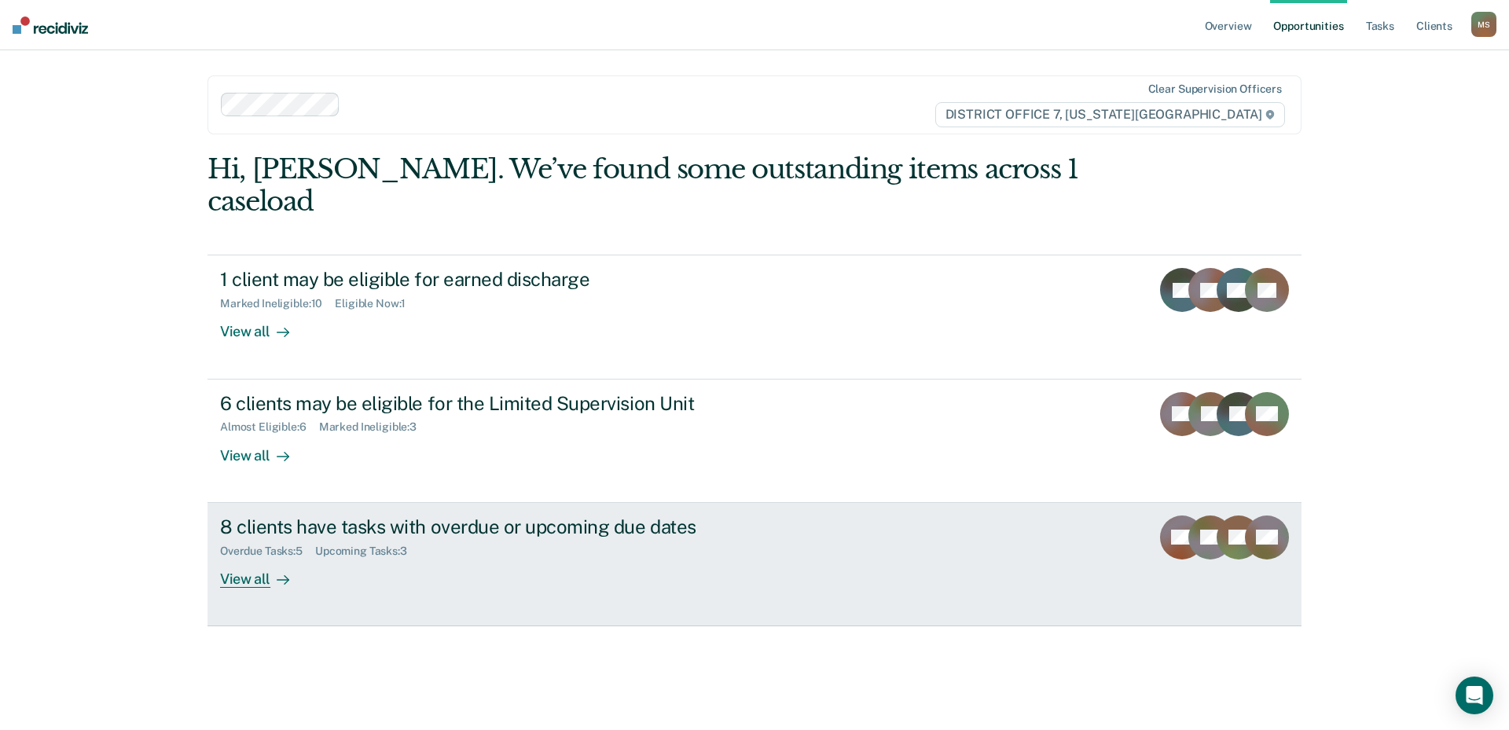
click at [222, 557] on div "View all" at bounding box center [264, 572] width 88 height 31
